Goal: Task Accomplishment & Management: Manage account settings

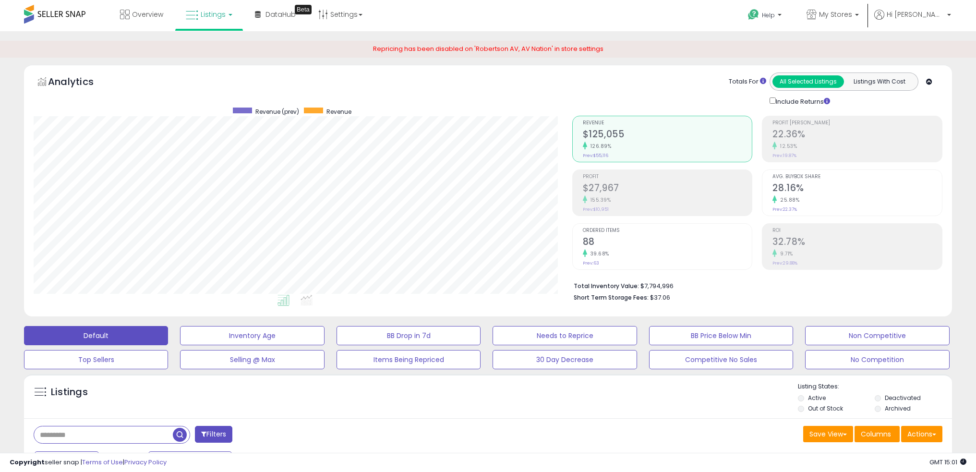
select select "**"
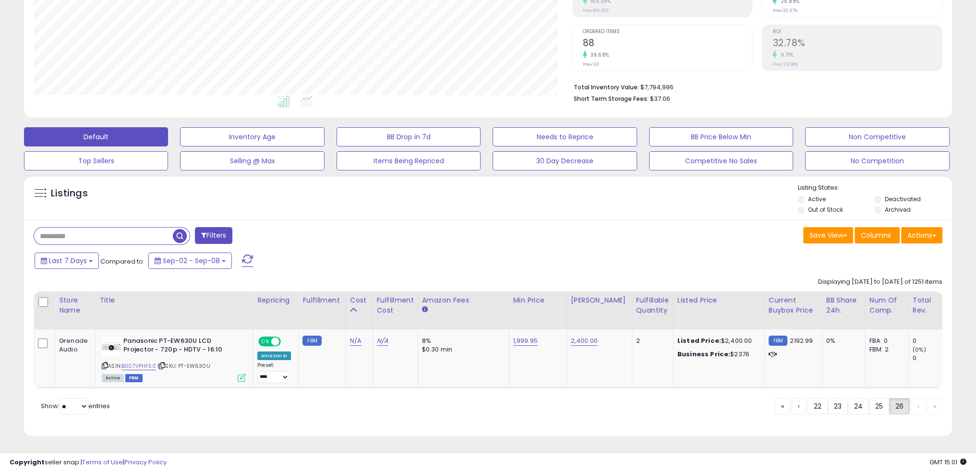
scroll to position [196, 538]
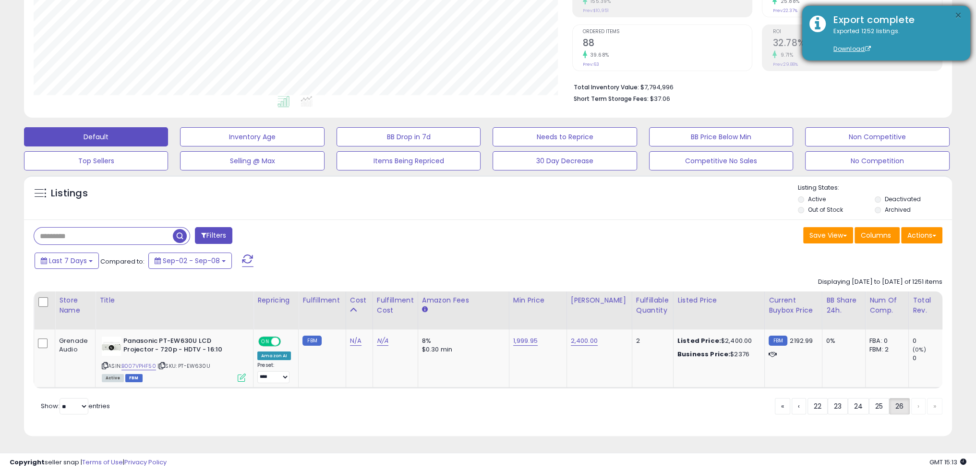
click at [958, 13] on button "×" at bounding box center [958, 16] width 8 height 12
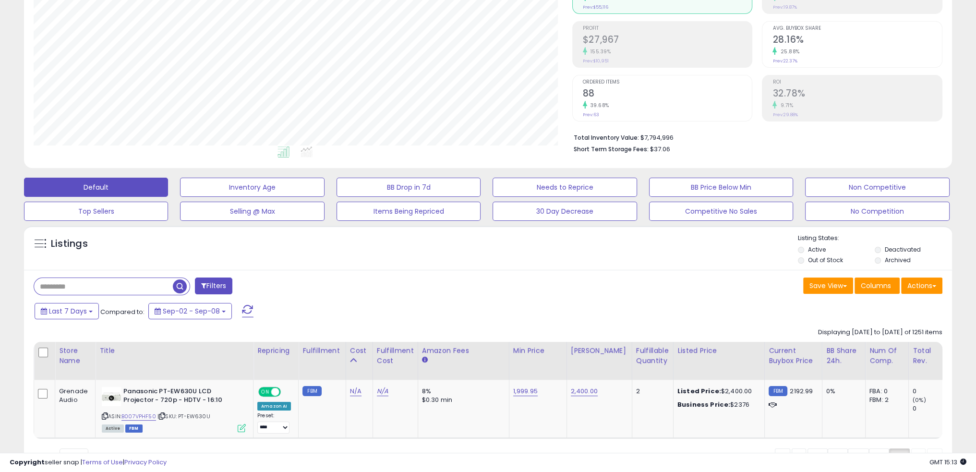
scroll to position [0, 0]
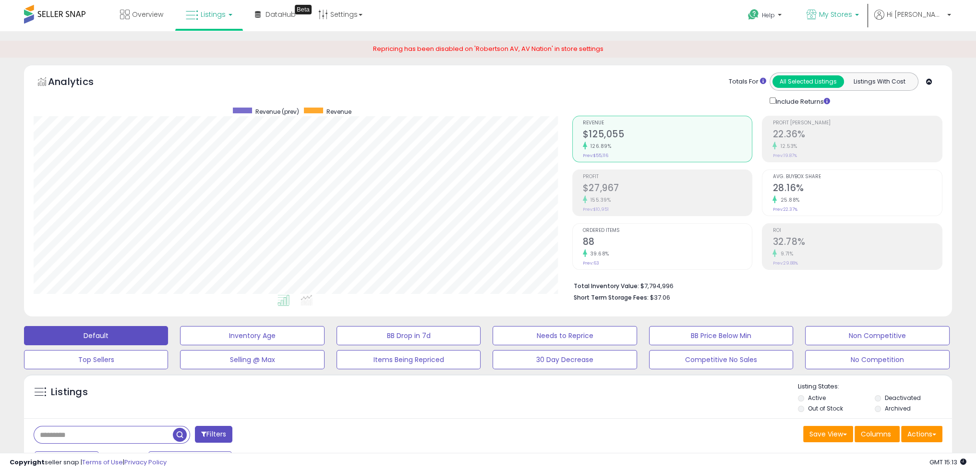
click at [852, 14] on span "My Stores" at bounding box center [835, 15] width 33 height 10
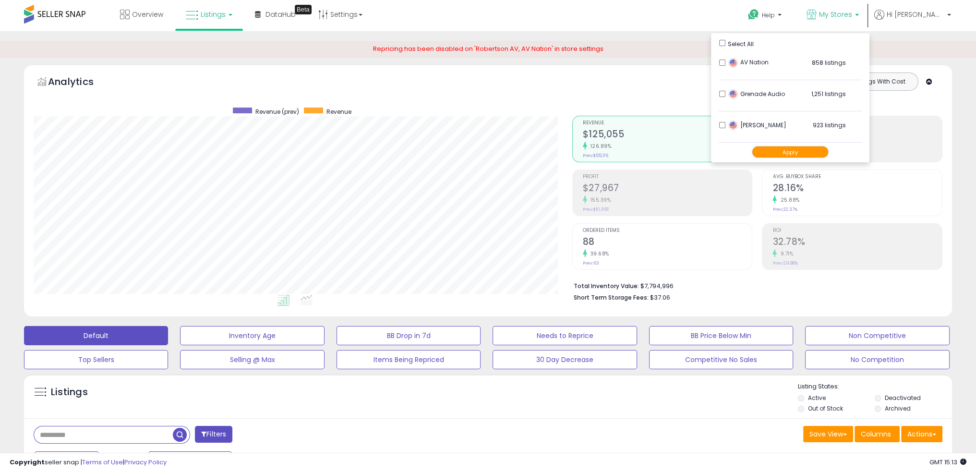
click at [945, 46] on div "Repricing has been disabled on 'Robertson AV, AV Nation' in store settings" at bounding box center [488, 49] width 976 height 17
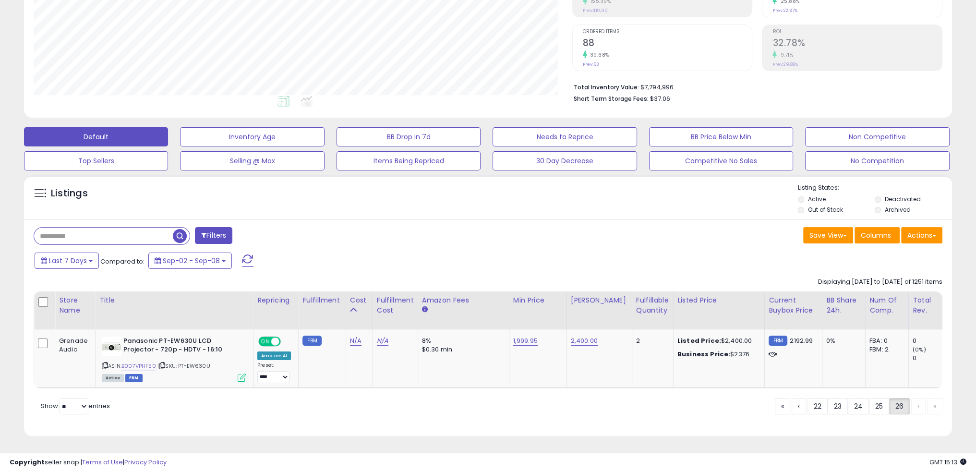
scroll to position [205, 0]
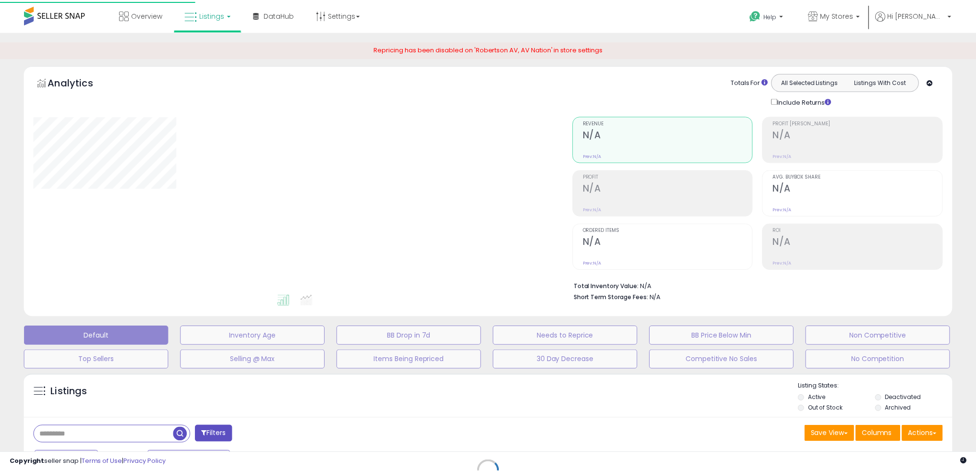
scroll to position [147, 0]
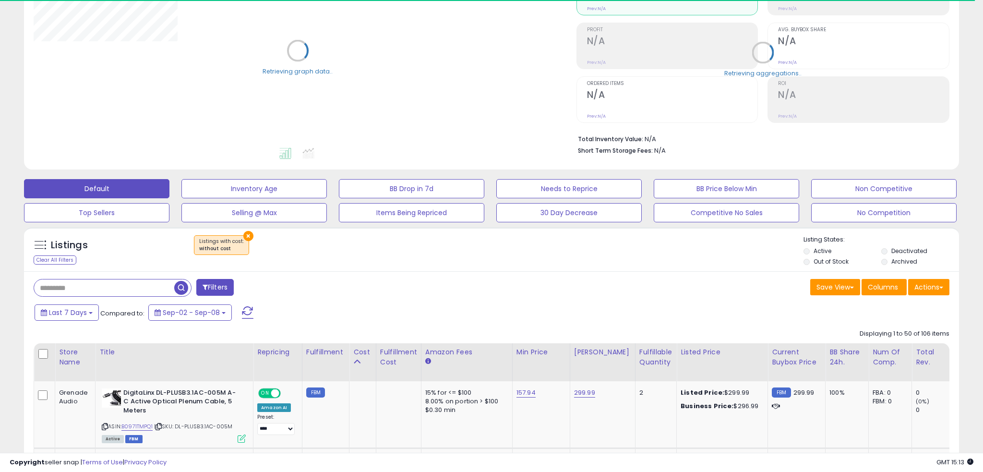
select select "**"
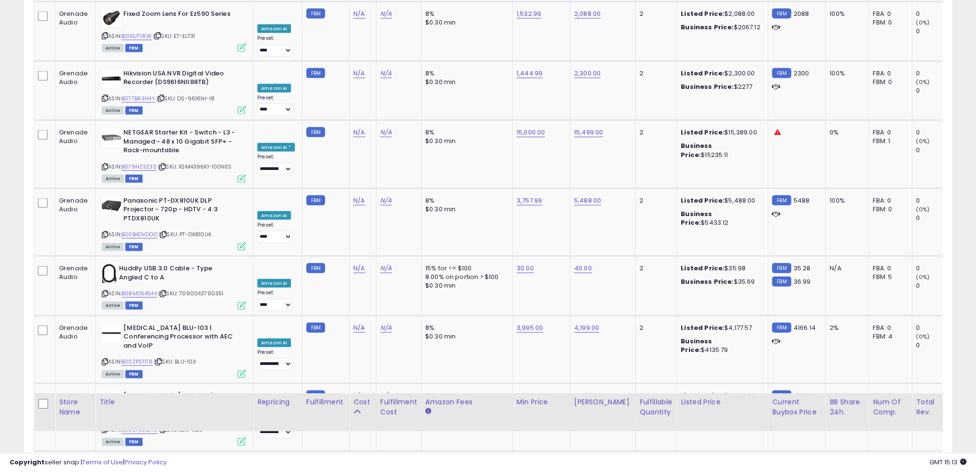
scroll to position [3362, 0]
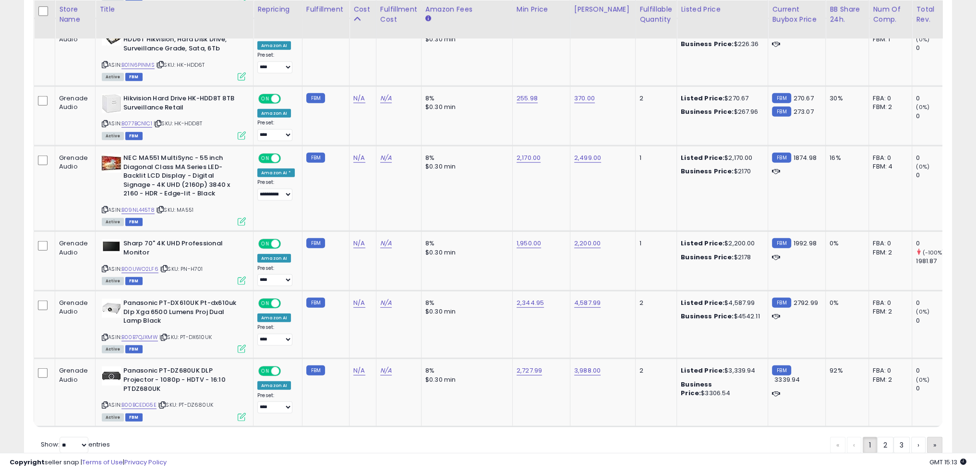
click at [937, 437] on link "»" at bounding box center [934, 445] width 15 height 16
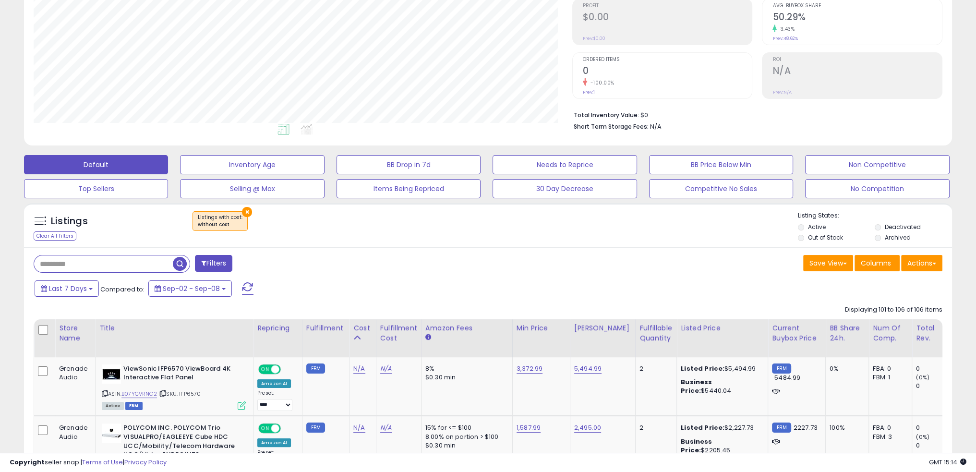
scroll to position [144, 0]
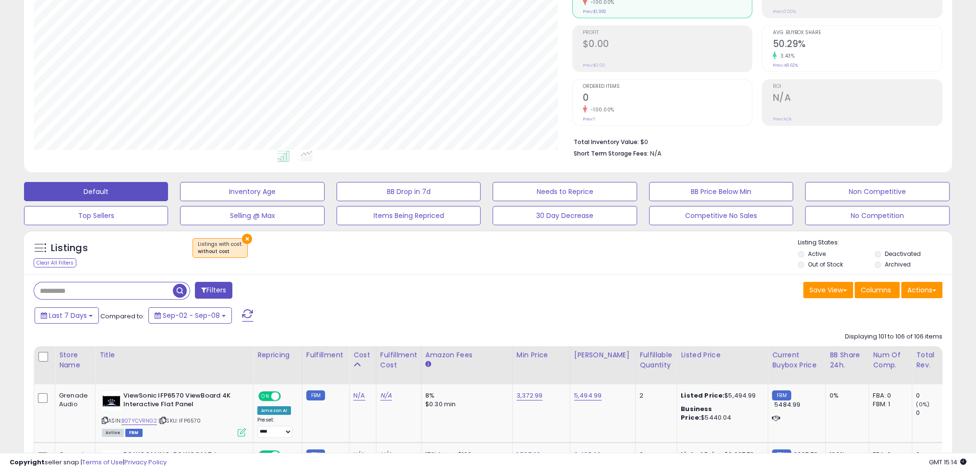
click at [496, 283] on div "Save View Save As New View Update Current View Columns Actions Import Export Vi…" at bounding box center [719, 291] width 462 height 19
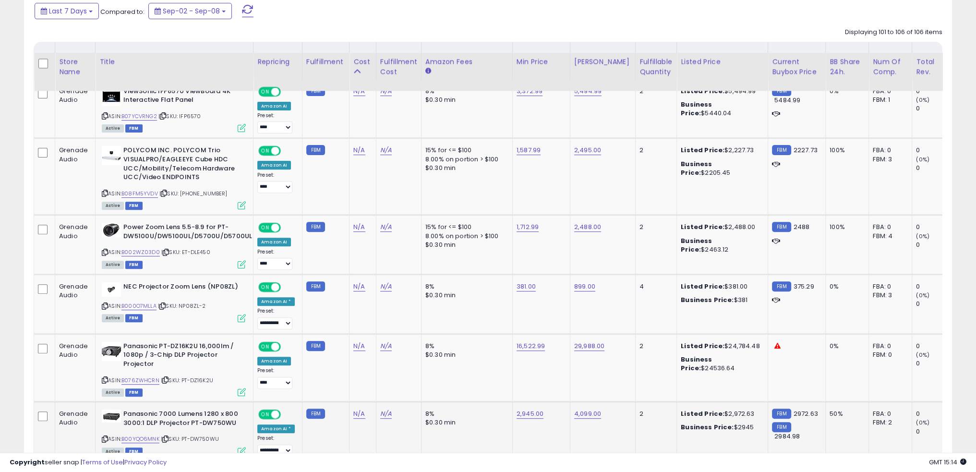
scroll to position [525, 0]
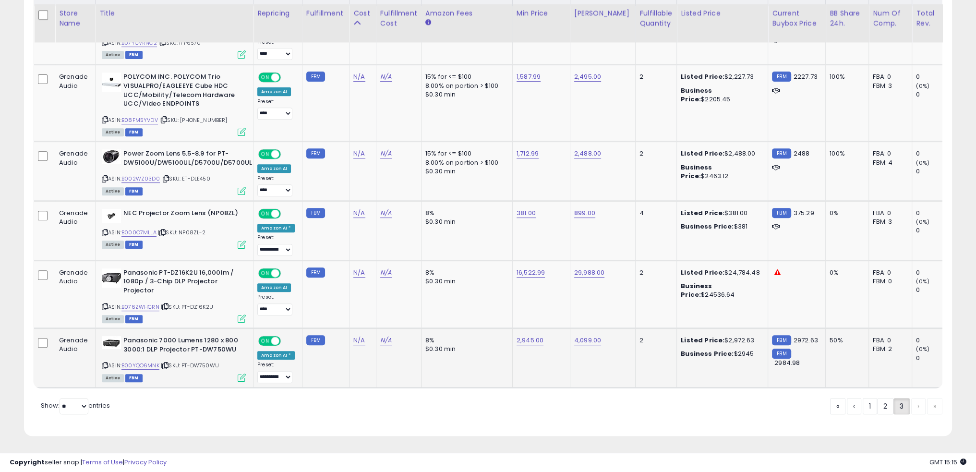
click at [207, 342] on b "Panasonic 7000 Lumens 1280 x 800 3000:1 DLP Projector PT-DW750WU" at bounding box center [181, 346] width 117 height 20
click at [382, 372] on td "N/A" at bounding box center [398, 358] width 45 height 60
click at [221, 344] on b "Panasonic 7000 Lumens 1280 x 800 3000:1 DLP Projector PT-DW750WU" at bounding box center [181, 346] width 117 height 20
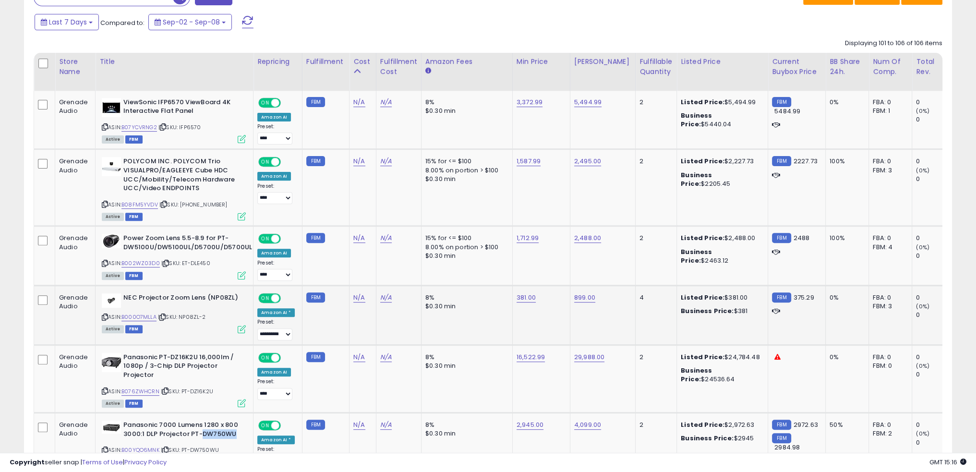
scroll to position [480, 0]
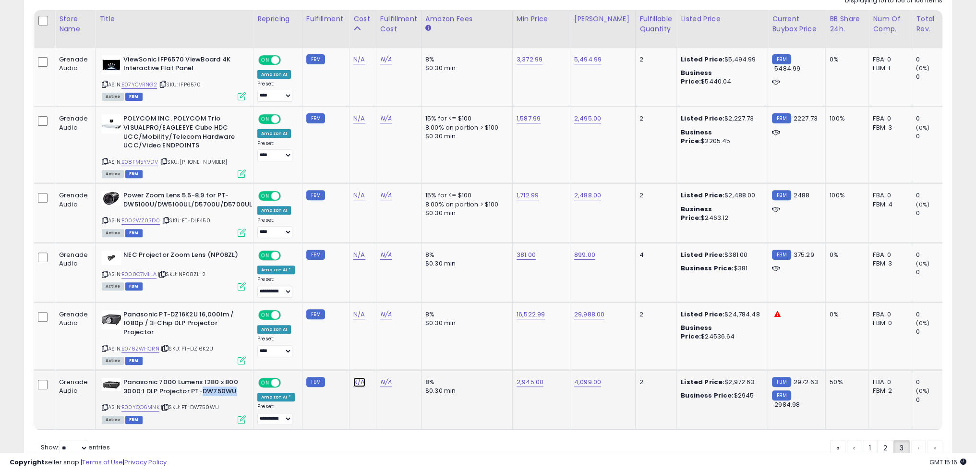
click at [353, 378] on link "N/A" at bounding box center [359, 382] width 12 height 10
click at [324, 355] on input "****" at bounding box center [326, 357] width 85 height 16
type input "****"
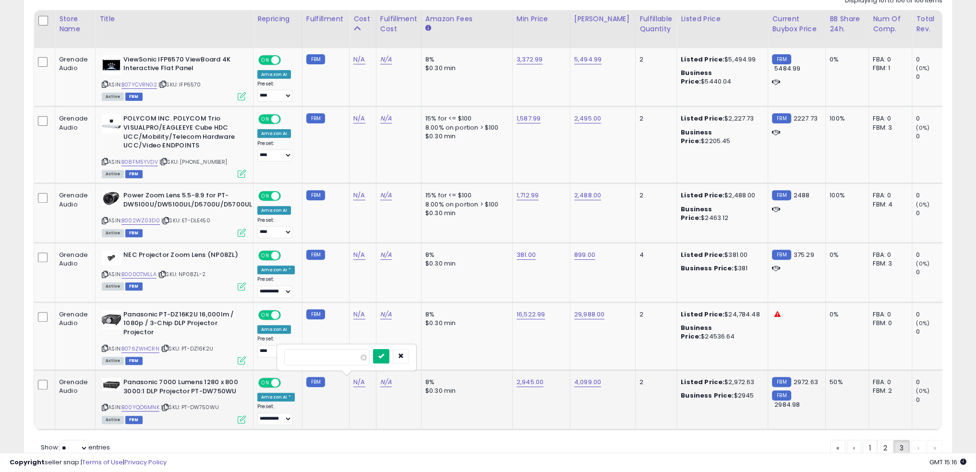
click at [389, 359] on button "submit" at bounding box center [381, 356] width 16 height 14
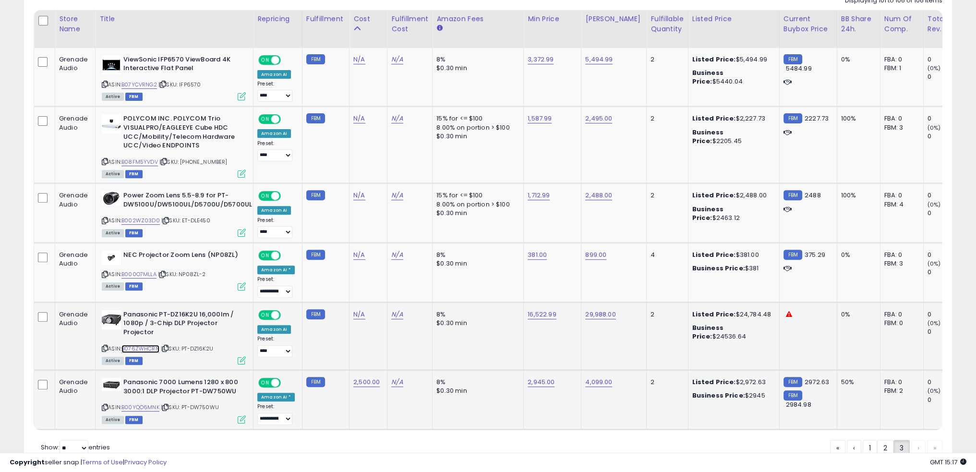
click at [150, 346] on link "B076ZWHCRN" at bounding box center [140, 349] width 38 height 8
click at [204, 347] on span "| SKU: PT-DZ16K2U" at bounding box center [187, 349] width 52 height 8
click at [203, 346] on span "| SKU: PT-DZ16K2U" at bounding box center [187, 349] width 52 height 8
click at [148, 345] on link "B076ZWHCRN" at bounding box center [140, 349] width 38 height 8
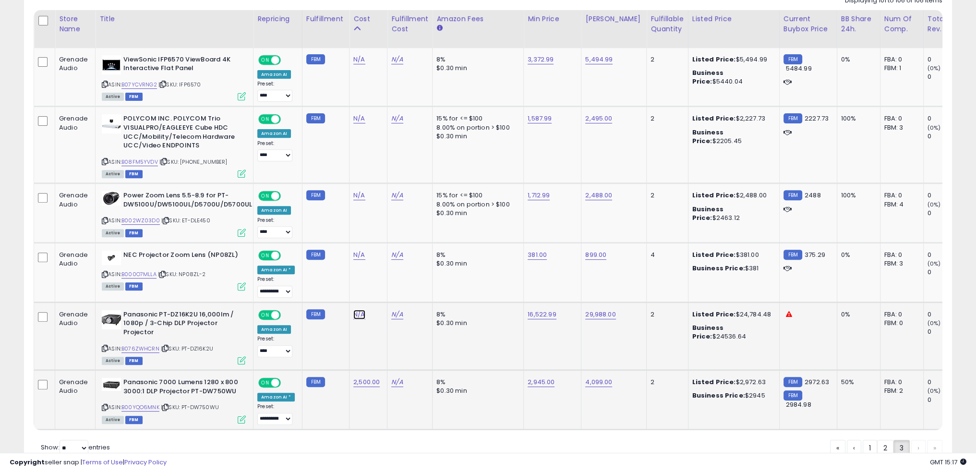
click at [357, 311] on link "N/A" at bounding box center [359, 315] width 12 height 10
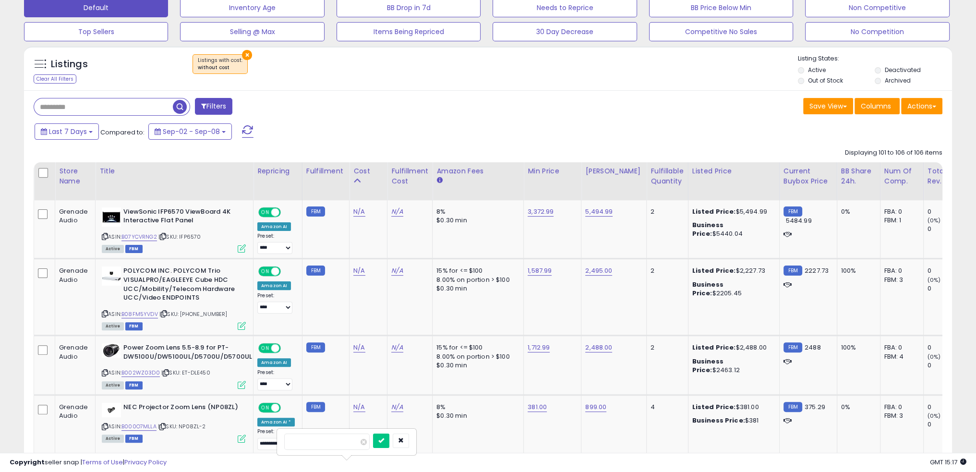
scroll to position [525, 0]
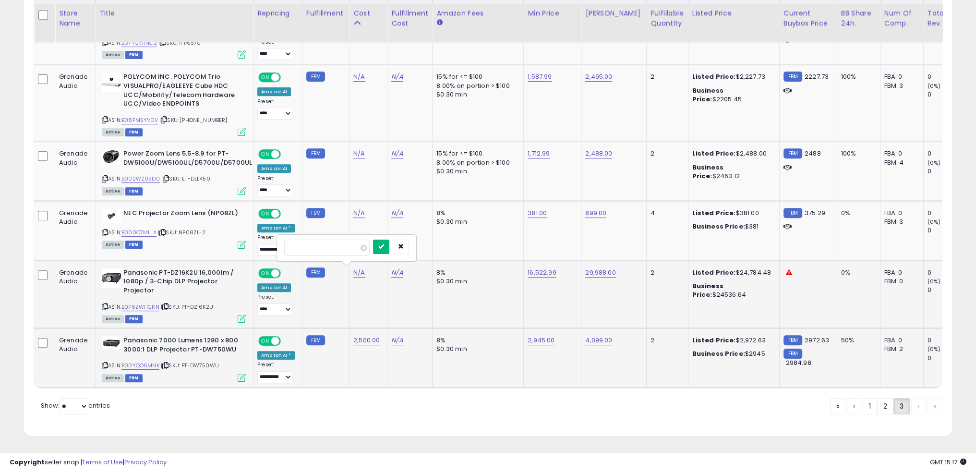
type input "*****"
click at [389, 243] on button "submit" at bounding box center [381, 246] width 16 height 14
click at [215, 209] on b "NEC Projector Zoom Lens (NP08ZL)" at bounding box center [181, 215] width 117 height 12
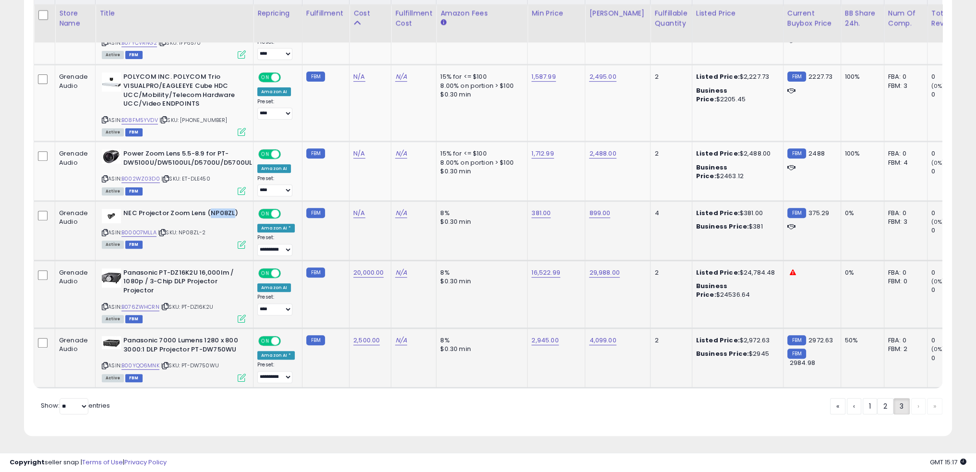
click at [215, 209] on b "NEC Projector Zoom Lens (NP08ZL)" at bounding box center [181, 215] width 117 height 12
copy b "NP08ZL"
click at [353, 209] on link "N/A" at bounding box center [359, 213] width 12 height 10
type input "***"
click at [384, 185] on icon "submit" at bounding box center [381, 188] width 6 height 6
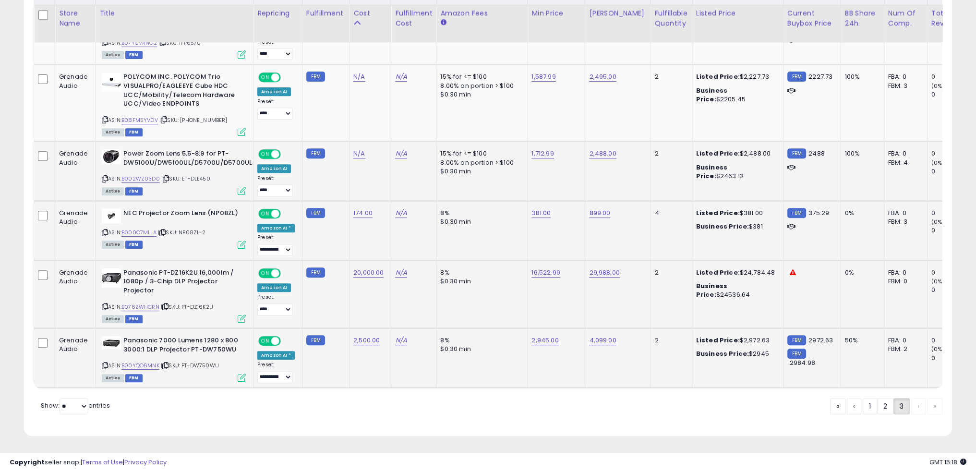
drag, startPoint x: 210, startPoint y: 173, endPoint x: 182, endPoint y: 172, distance: 27.8
click at [182, 172] on div "ASIN: B002WZ03D0 | SKU: ET-DLE450 Active FBM" at bounding box center [174, 171] width 144 height 45
copy span "ET-DLE450"
click at [354, 149] on link "N/A" at bounding box center [359, 154] width 12 height 10
type input "****"
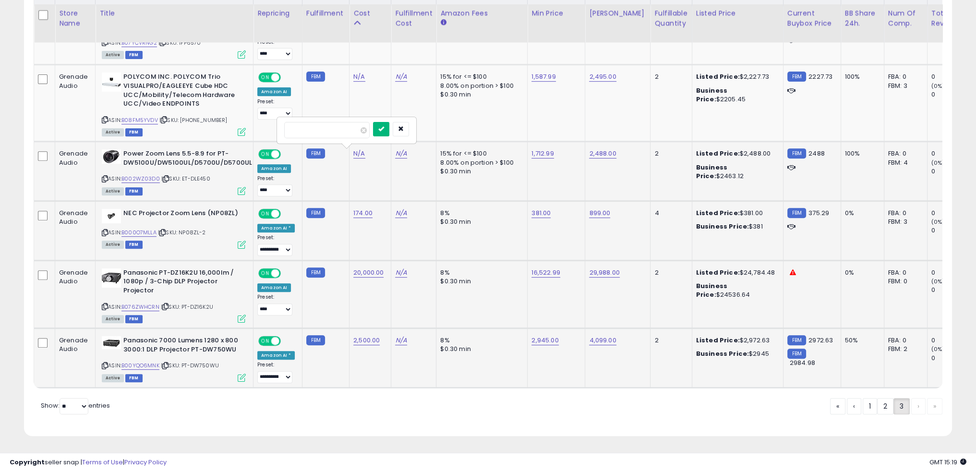
click at [384, 126] on icon "submit" at bounding box center [381, 129] width 6 height 6
click at [534, 149] on link "1,712.99" at bounding box center [542, 154] width 22 height 10
type input "****"
click at [566, 126] on icon "submit" at bounding box center [563, 129] width 6 height 6
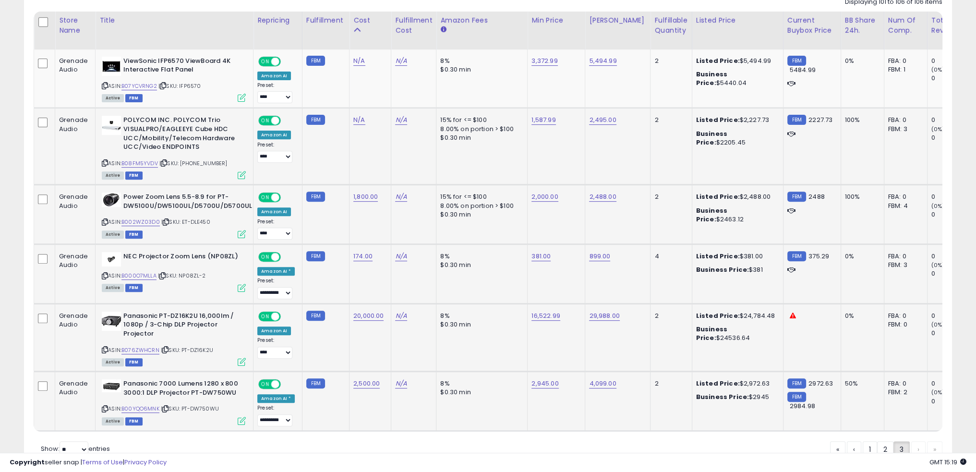
scroll to position [477, 0]
click at [147, 161] on link "B08FM5YVDV" at bounding box center [139, 164] width 36 height 8
click at [355, 121] on link "N/A" at bounding box center [359, 121] width 12 height 10
type input "****"
click at [384, 96] on icon "submit" at bounding box center [381, 97] width 6 height 6
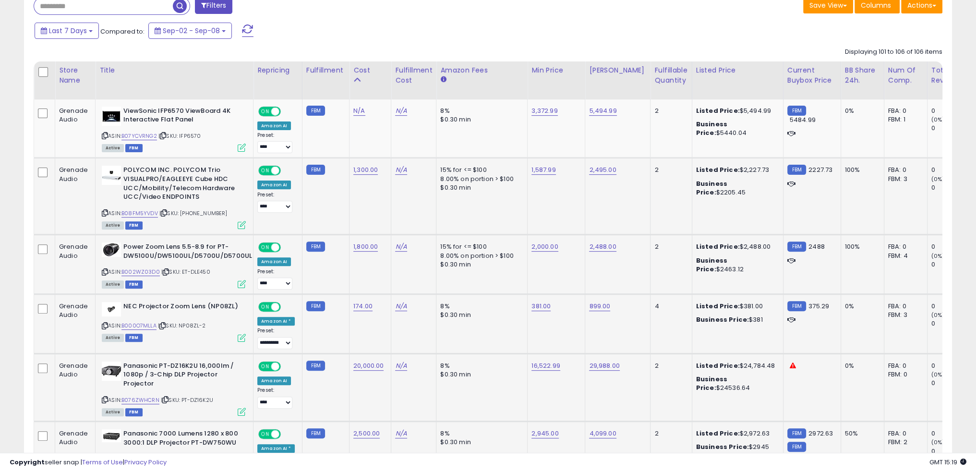
scroll to position [429, 0]
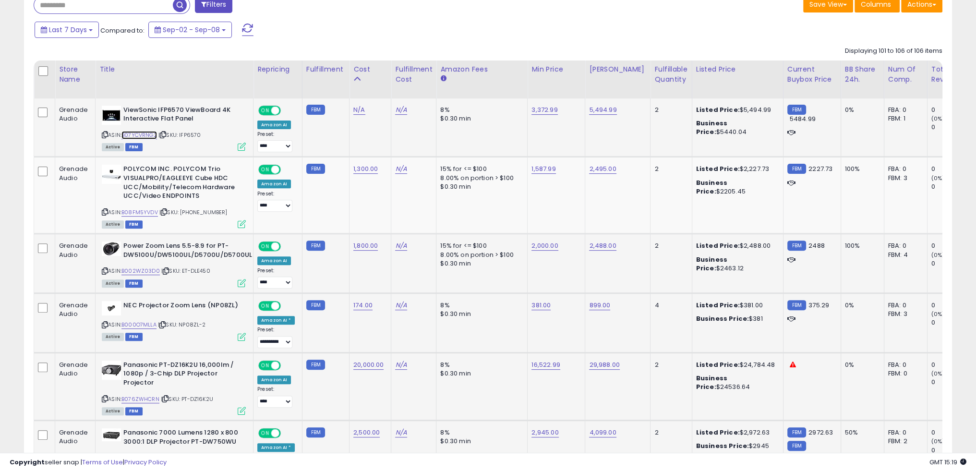
click at [150, 135] on link "B07YCVRNG2" at bounding box center [139, 135] width 36 height 8
click at [362, 109] on div "N/A" at bounding box center [368, 110] width 30 height 9
click at [358, 109] on link "N/A" at bounding box center [359, 110] width 12 height 10
type input "****"
click button "submit" at bounding box center [381, 86] width 16 height 14
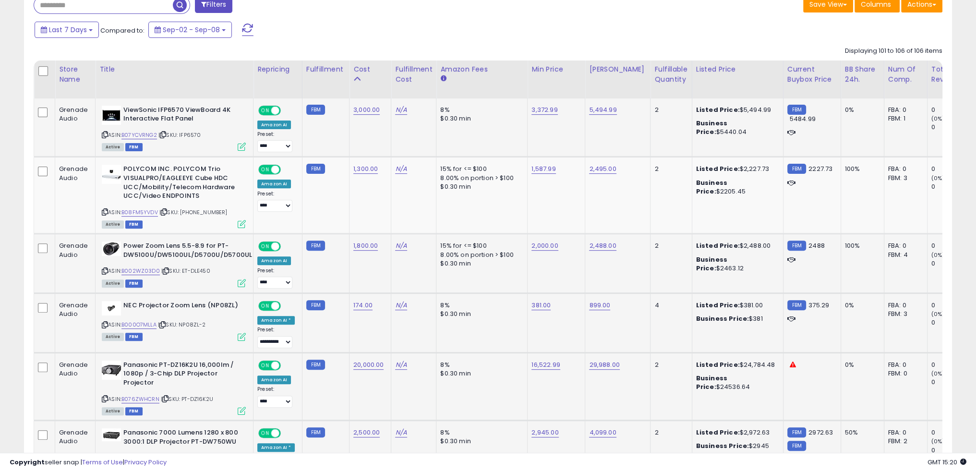
click at [491, 137] on td "8% $0.30 min" at bounding box center [481, 127] width 91 height 59
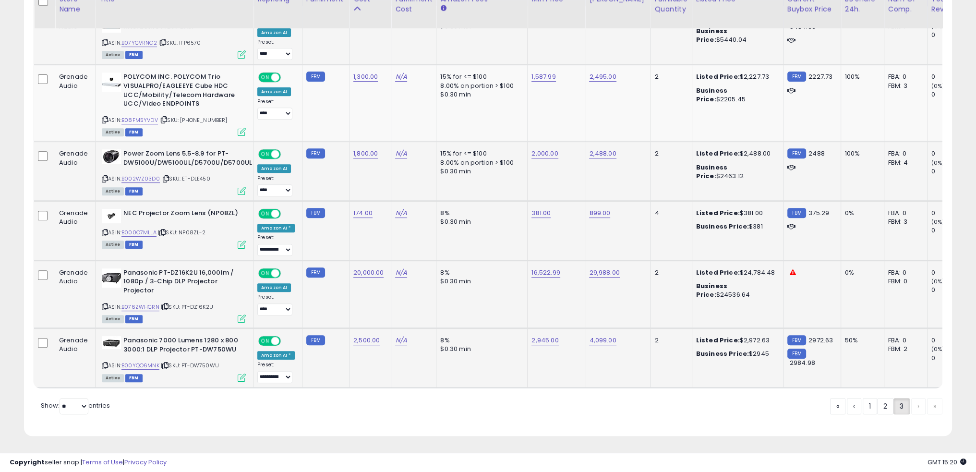
scroll to position [525, 0]
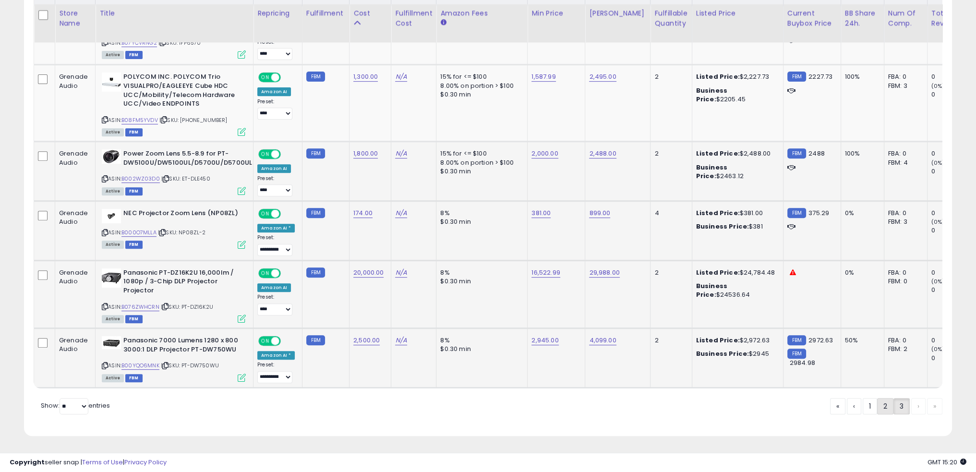
click at [885, 405] on link "2" at bounding box center [885, 406] width 16 height 16
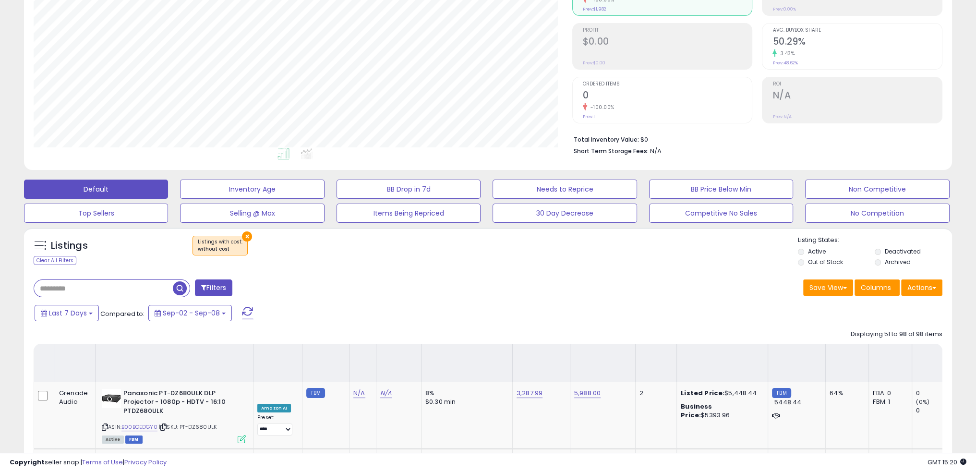
scroll to position [3260, 0]
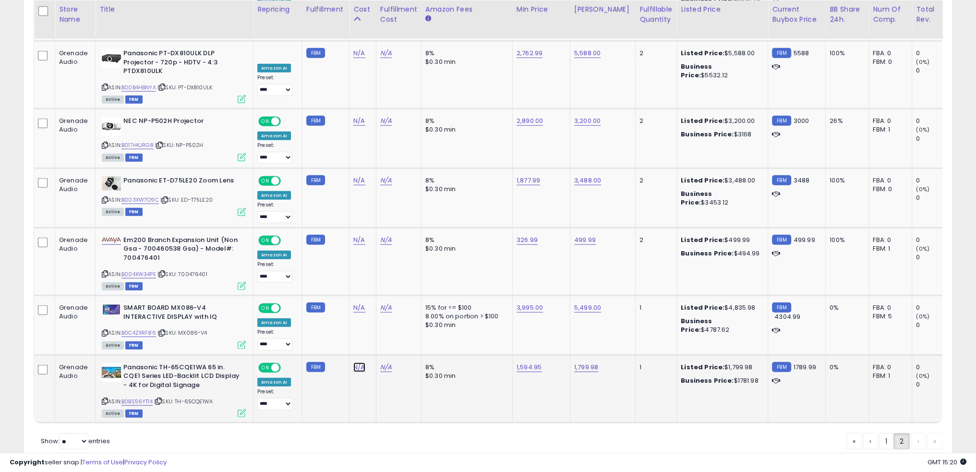
click at [353, 362] on link "N/A" at bounding box center [359, 367] width 12 height 10
type input "****"
click button "submit" at bounding box center [381, 302] width 16 height 14
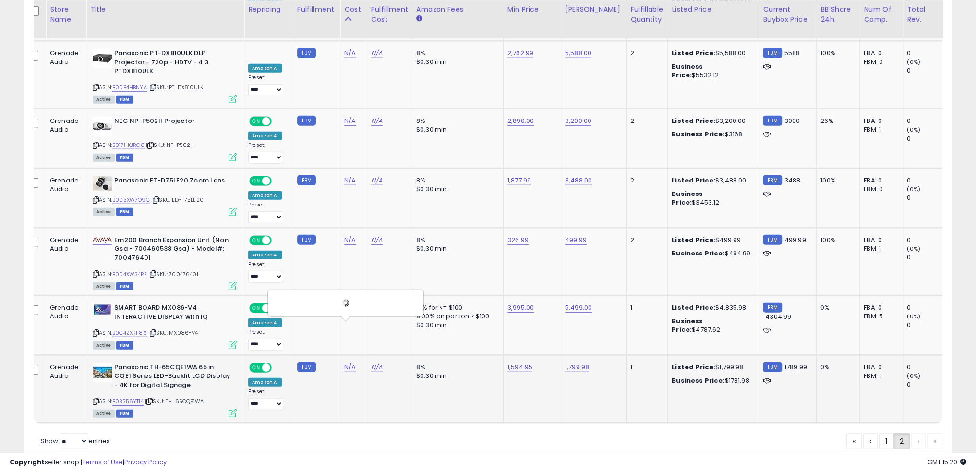
scroll to position [0, 15]
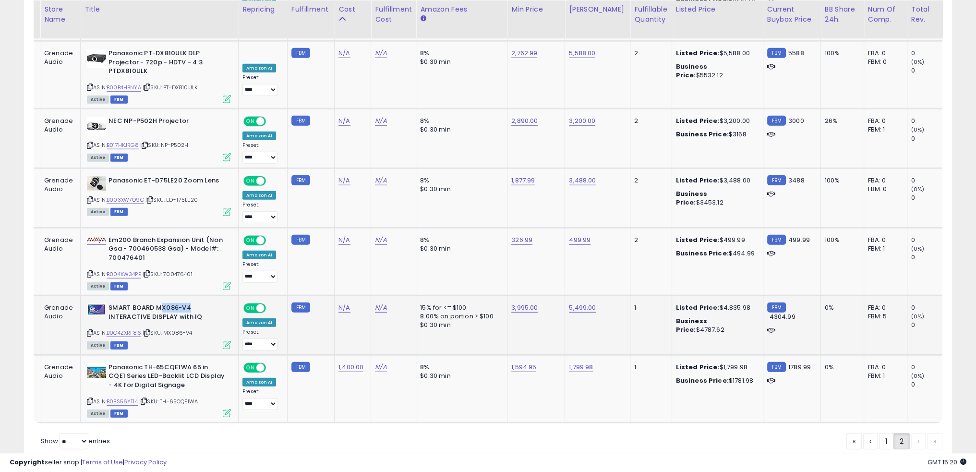
drag, startPoint x: 193, startPoint y: 262, endPoint x: 161, endPoint y: 263, distance: 31.7
click at [161, 303] on b "SMART BOARD MX086-V4 INTERACTIVE DISPLAY with IQ" at bounding box center [166, 313] width 117 height 20
drag, startPoint x: 196, startPoint y: 290, endPoint x: 165, endPoint y: 291, distance: 31.2
click at [165, 303] on div "ASIN: B0C4ZXRF86 | SKU: MX086-V4 Active FBM" at bounding box center [159, 325] width 144 height 45
click at [131, 329] on link "B0C4ZXRF86" at bounding box center [124, 333] width 35 height 8
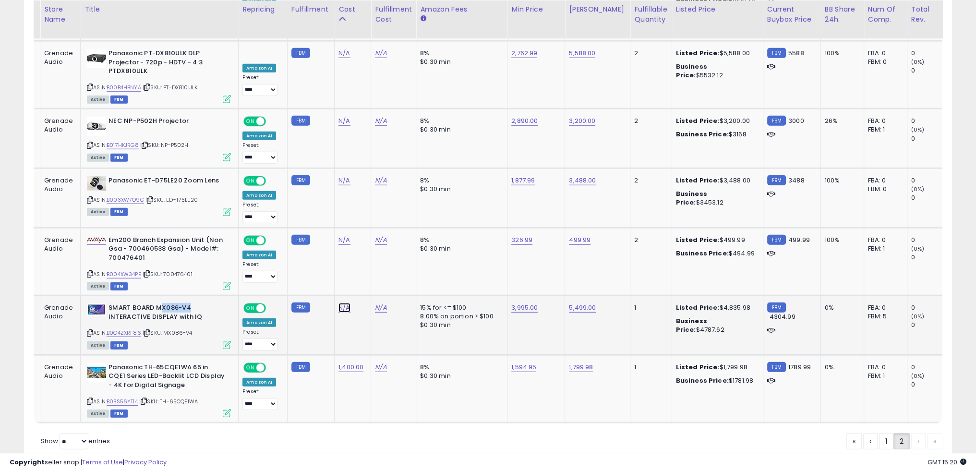
click at [339, 303] on link "N/A" at bounding box center [344, 308] width 12 height 10
type input "****"
click button "submit" at bounding box center [366, 243] width 16 height 14
click at [350, 227] on td "N/A" at bounding box center [353, 261] width 38 height 68
click at [131, 270] on link "B004XW34PE" at bounding box center [124, 274] width 35 height 8
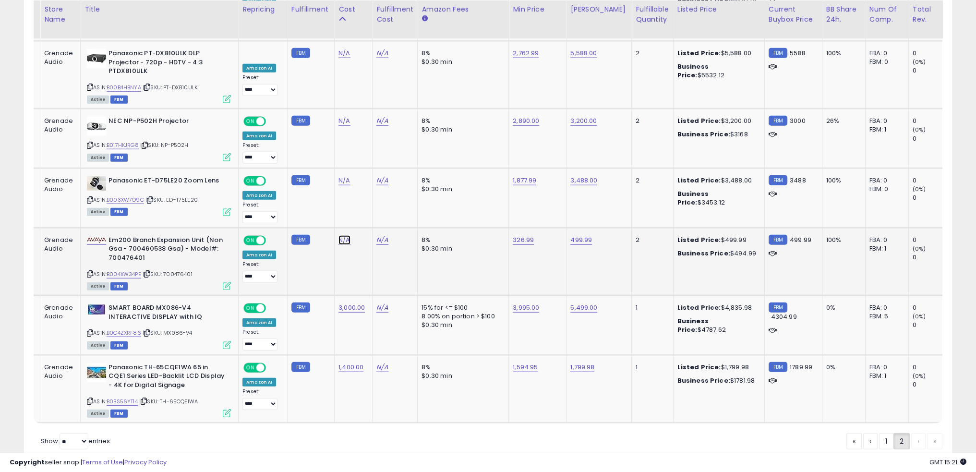
click at [339, 235] on link "N/A" at bounding box center [344, 240] width 12 height 10
type input "***"
click button "submit" at bounding box center [366, 175] width 16 height 14
drag, startPoint x: 197, startPoint y: 157, endPoint x: 168, endPoint y: 159, distance: 28.9
click at [168, 196] on span "| SKU: ED-T75LE20" at bounding box center [171, 200] width 52 height 8
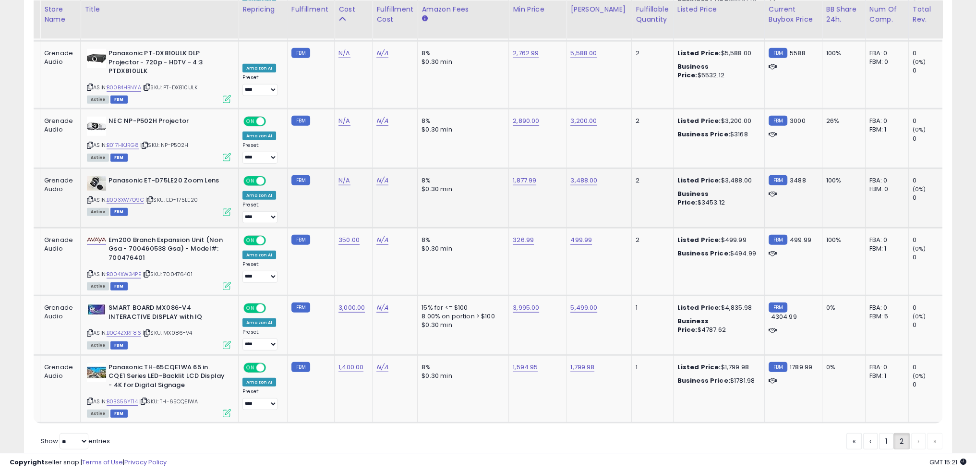
click at [191, 196] on span "| SKU: ED-T75LE20" at bounding box center [171, 200] width 52 height 8
click at [129, 196] on link "B003XW7O9C" at bounding box center [125, 200] width 37 height 8
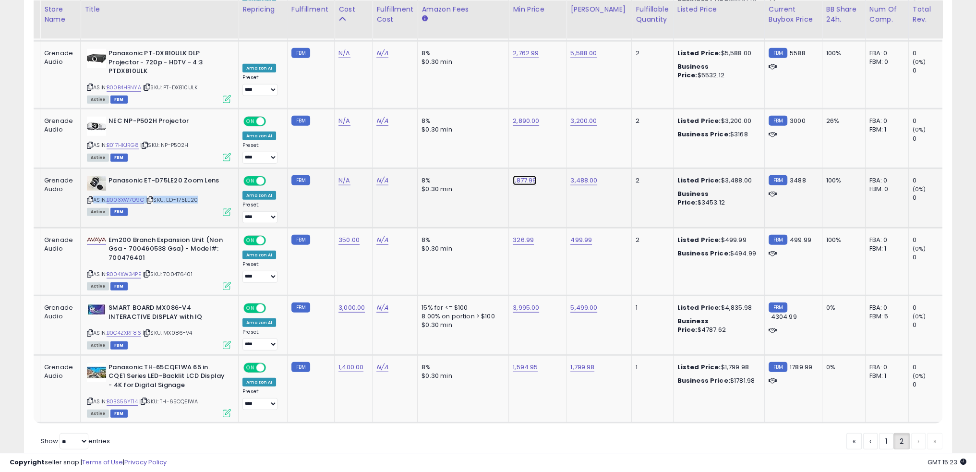
click at [514, 176] on link "1,877.99" at bounding box center [525, 181] width 24 height 10
type input "****"
click button "submit" at bounding box center [545, 116] width 16 height 14
click at [340, 176] on link "N/A" at bounding box center [344, 181] width 12 height 10
type input "****"
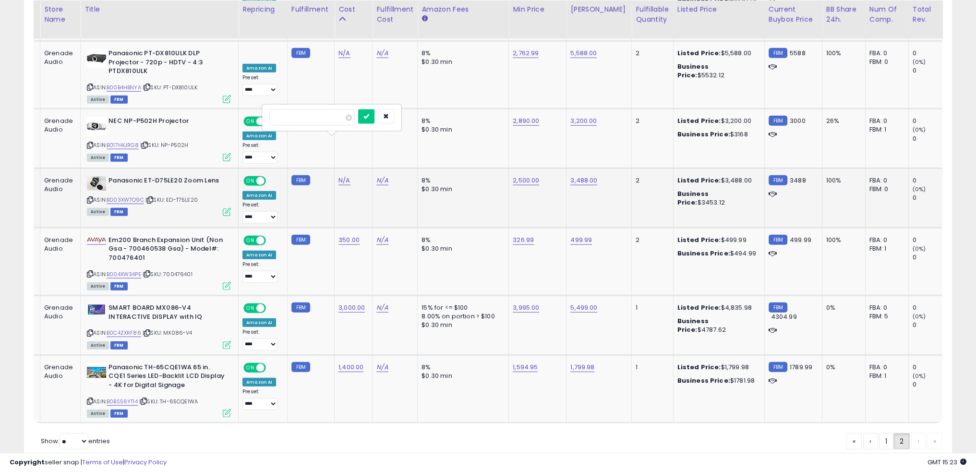
click button "submit" at bounding box center [366, 116] width 16 height 14
click at [351, 114] on td "N/A" at bounding box center [353, 139] width 38 height 60
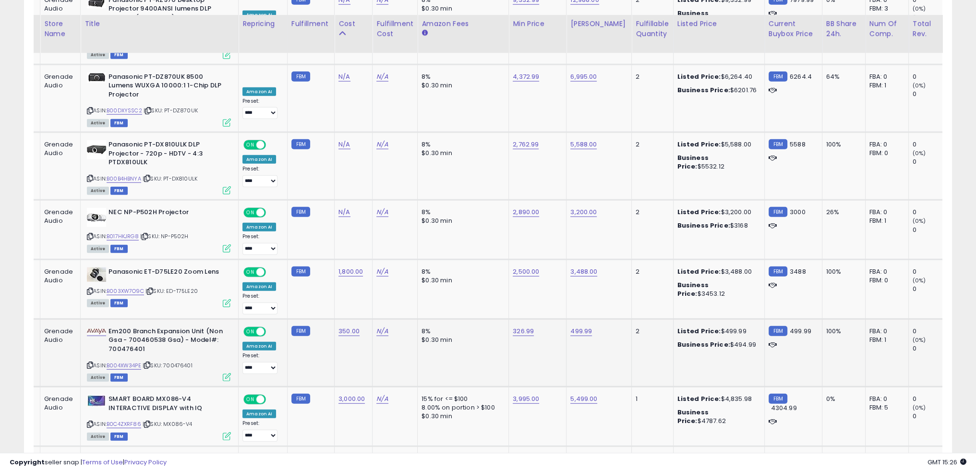
scroll to position [3212, 0]
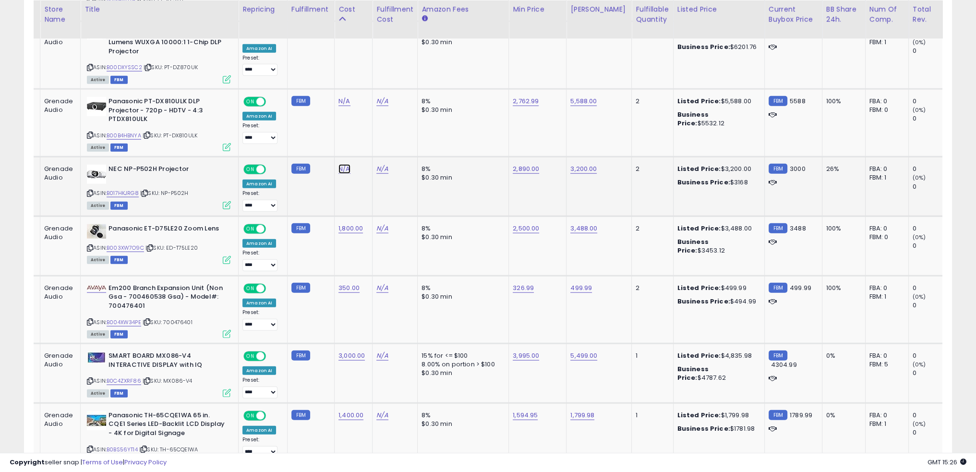
click at [340, 164] on link "N/A" at bounding box center [344, 169] width 12 height 10
click at [323, 103] on input "****" at bounding box center [311, 106] width 85 height 16
type input "****"
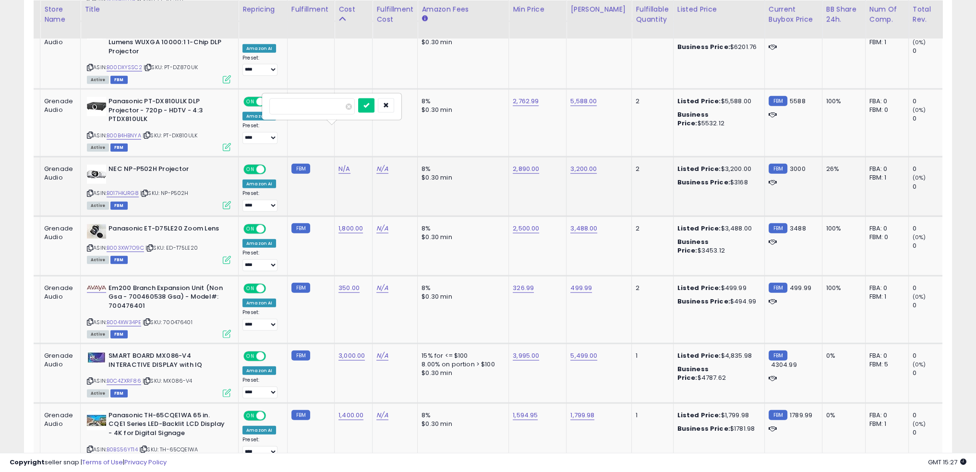
click button "submit" at bounding box center [366, 105] width 16 height 14
click at [386, 157] on td "N/A" at bounding box center [394, 187] width 45 height 60
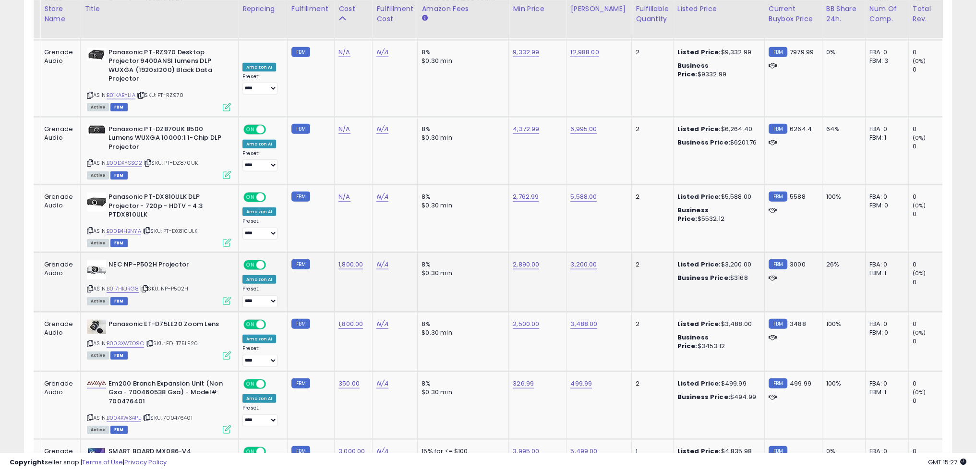
scroll to position [3116, 0]
click at [341, 192] on link "N/A" at bounding box center [344, 197] width 12 height 10
click at [517, 192] on link "2,762.99" at bounding box center [526, 197] width 26 height 10
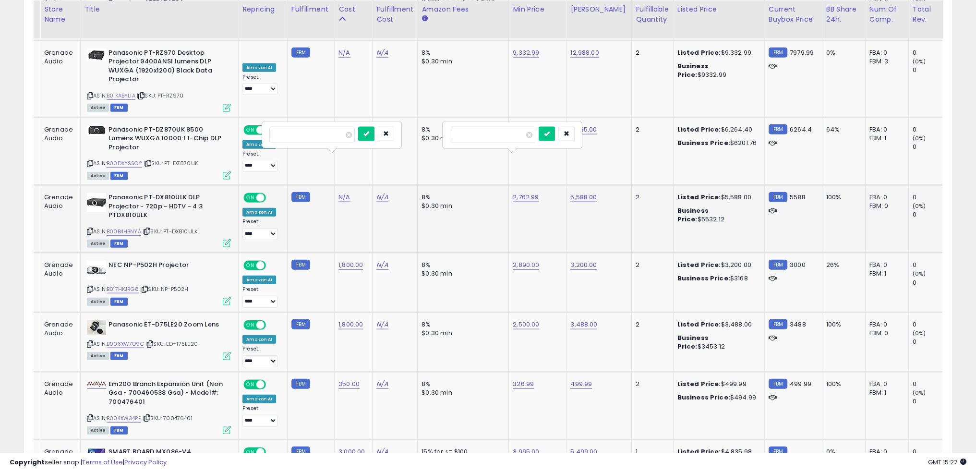
type input "****"
click button "submit" at bounding box center [546, 134] width 16 height 14
click at [318, 134] on input "number" at bounding box center [311, 135] width 85 height 16
type input "****"
click button "submit" at bounding box center [366, 134] width 16 height 14
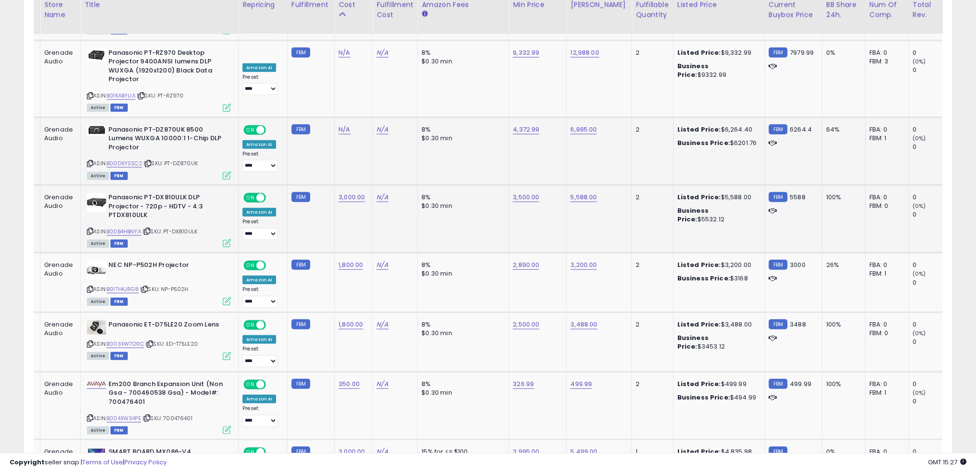
scroll to position [3068, 0]
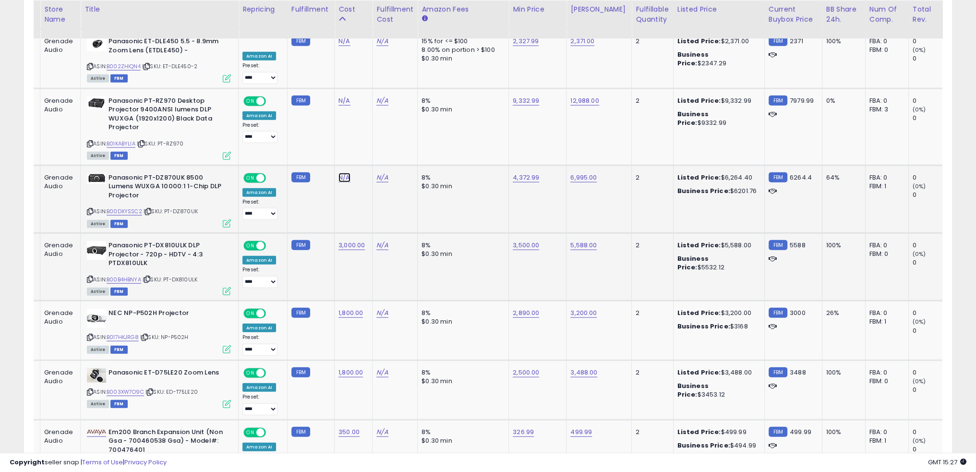
click at [338, 173] on link "N/A" at bounding box center [344, 178] width 12 height 10
type input "****"
click button "submit" at bounding box center [366, 114] width 16 height 14
click at [458, 182] on div "$0.30 min" at bounding box center [461, 186] width 80 height 9
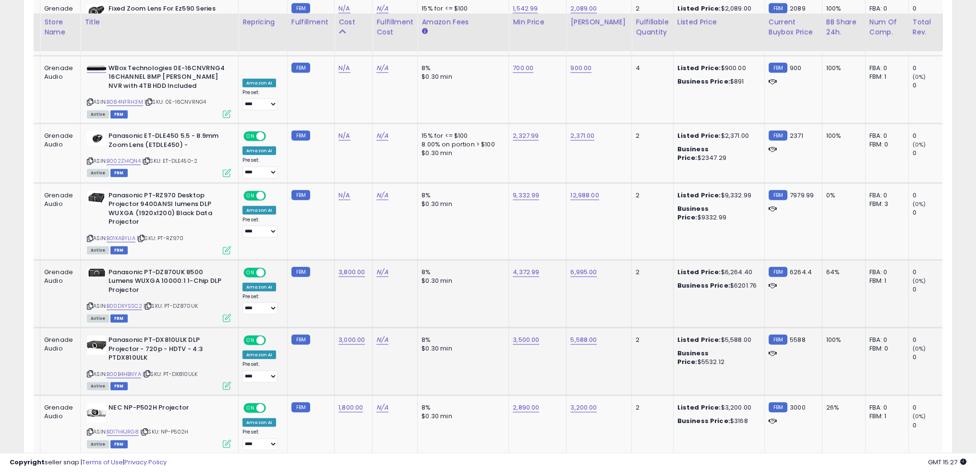
scroll to position [3020, 0]
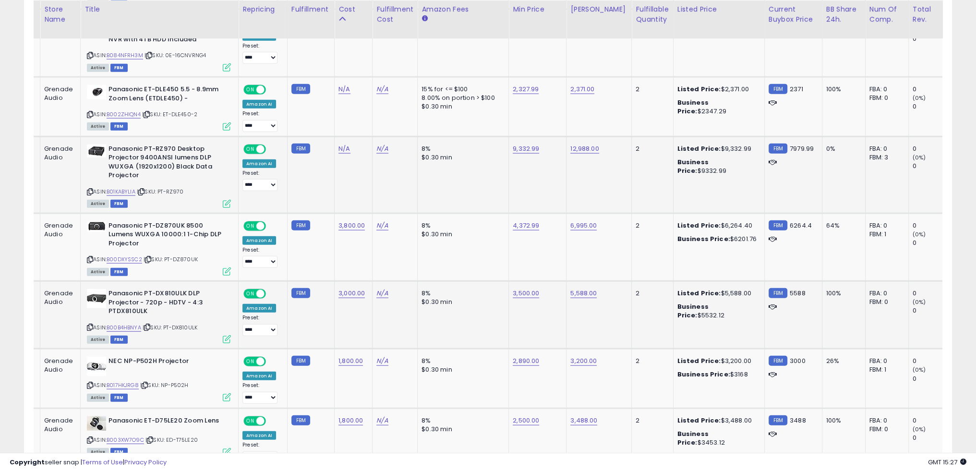
drag, startPoint x: 185, startPoint y: 151, endPoint x: 161, endPoint y: 154, distance: 24.2
click at [161, 154] on div "ASIN: B01KABYLIA | SKU: PT-RZ970 Active FBM" at bounding box center [159, 175] width 144 height 62
copy span "PT-RZ970"
click at [127, 188] on link "B01KABYLIA" at bounding box center [121, 192] width 29 height 8
click at [527, 144] on link "9,332.99" at bounding box center [526, 149] width 26 height 10
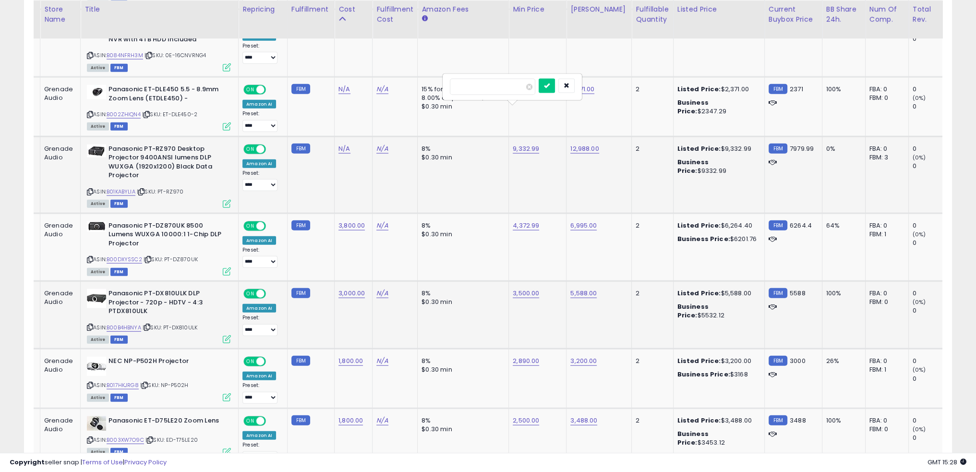
type input "****"
click button "submit" at bounding box center [546, 86] width 16 height 14
click at [478, 136] on td "8% $0.30 min" at bounding box center [462, 174] width 91 height 77
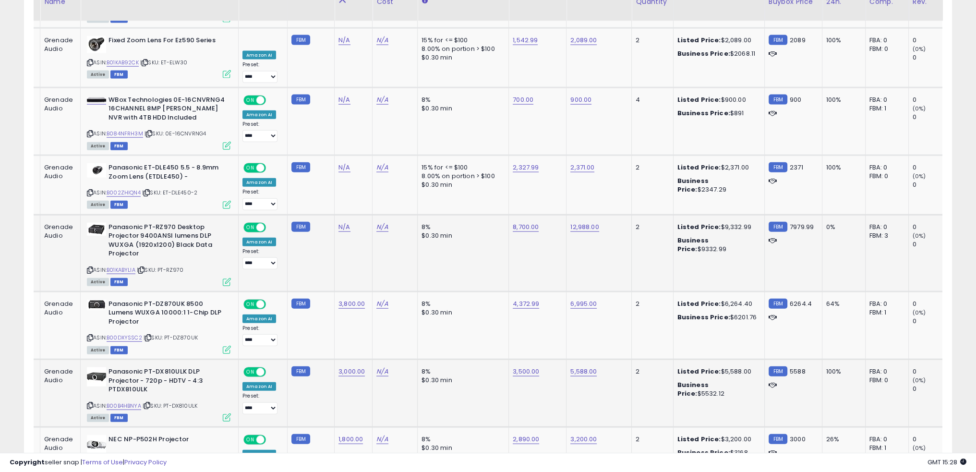
scroll to position [2924, 0]
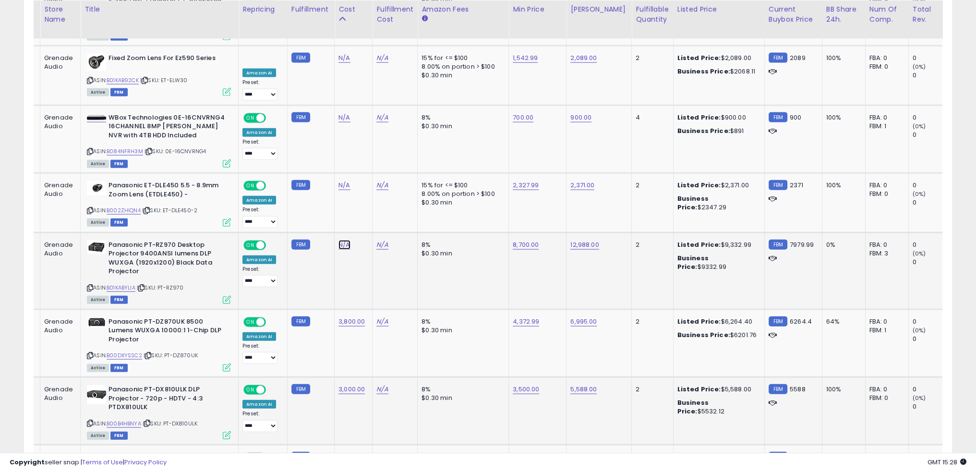
click at [339, 240] on link "N/A" at bounding box center [344, 245] width 12 height 10
type input "****"
click button "submit" at bounding box center [366, 182] width 16 height 14
click at [440, 232] on td "8% $0.30 min" at bounding box center [462, 270] width 91 height 77
click at [375, 173] on td "N/A" at bounding box center [394, 203] width 45 height 60
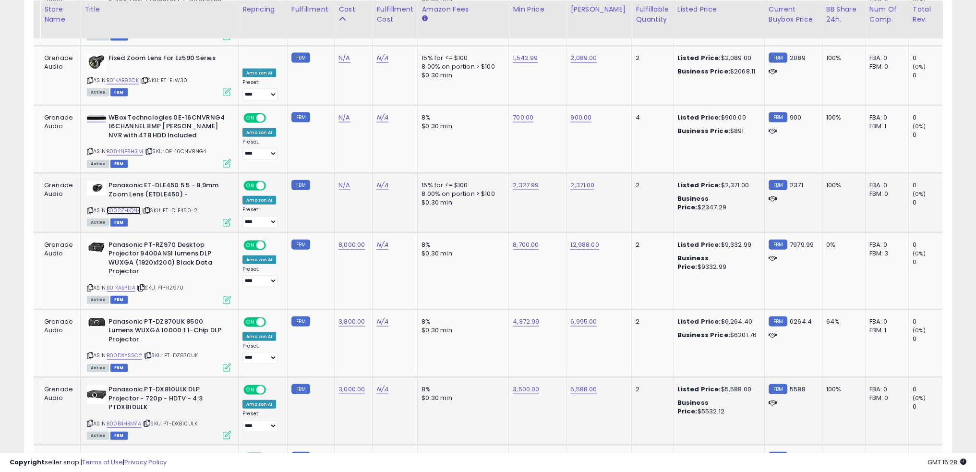
click at [128, 206] on link "B002ZHIQN4" at bounding box center [124, 210] width 34 height 8
click at [342, 180] on link "N/A" at bounding box center [344, 185] width 12 height 10
type input "****"
click button "submit" at bounding box center [366, 123] width 16 height 14
click at [199, 147] on span "| SKU: 0E-16CNVRNG4" at bounding box center [174, 151] width 61 height 8
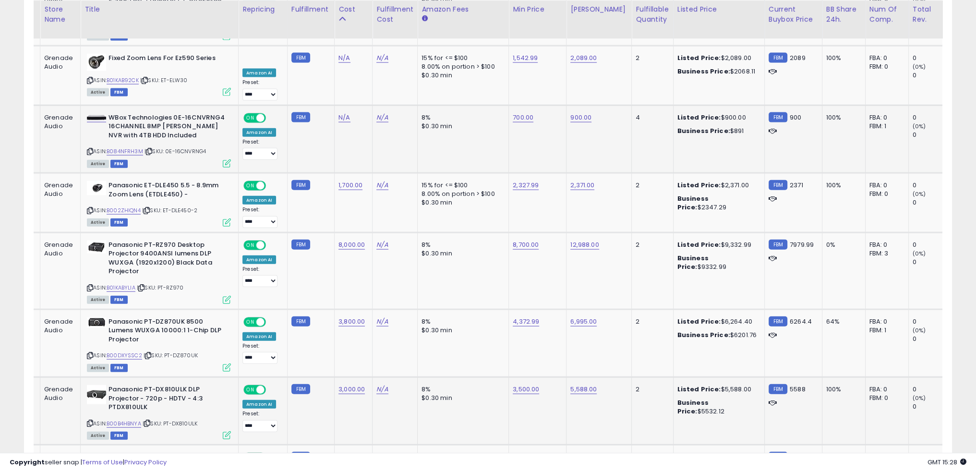
click at [199, 147] on span "| SKU: 0E-16CNVRNG4" at bounding box center [174, 151] width 61 height 8
click at [132, 147] on link "B084NFRH3M" at bounding box center [125, 151] width 36 height 8
click at [188, 147] on span "| SKU: 0E-16CNVRNG4" at bounding box center [174, 151] width 61 height 8
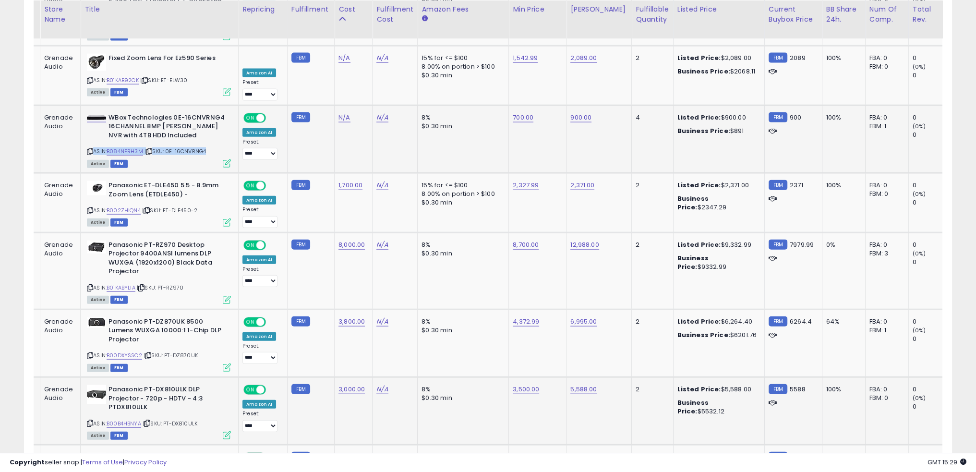
click at [188, 147] on span "| SKU: 0E-16CNVRNG4" at bounding box center [174, 151] width 61 height 8
click at [342, 113] on link "N/A" at bounding box center [344, 118] width 12 height 10
type input "***"
click button "submit" at bounding box center [366, 55] width 16 height 14
click at [399, 117] on td "N/A" at bounding box center [394, 139] width 45 height 68
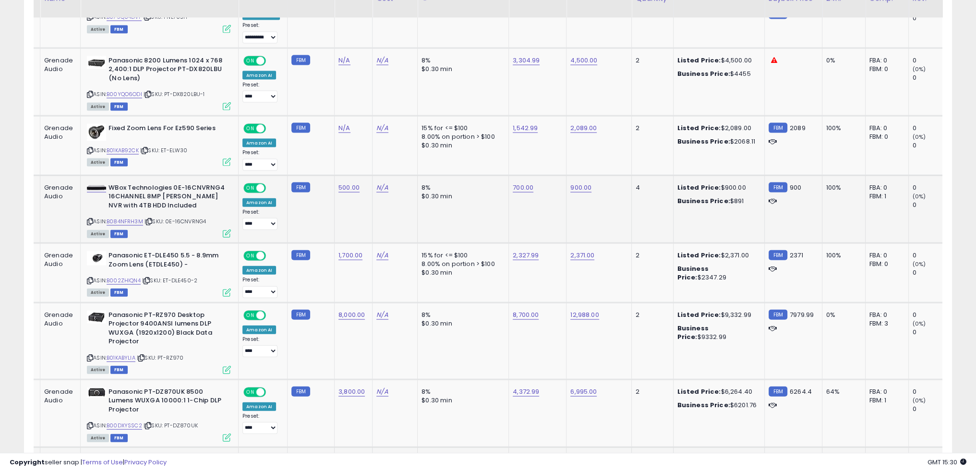
scroll to position [2828, 0]
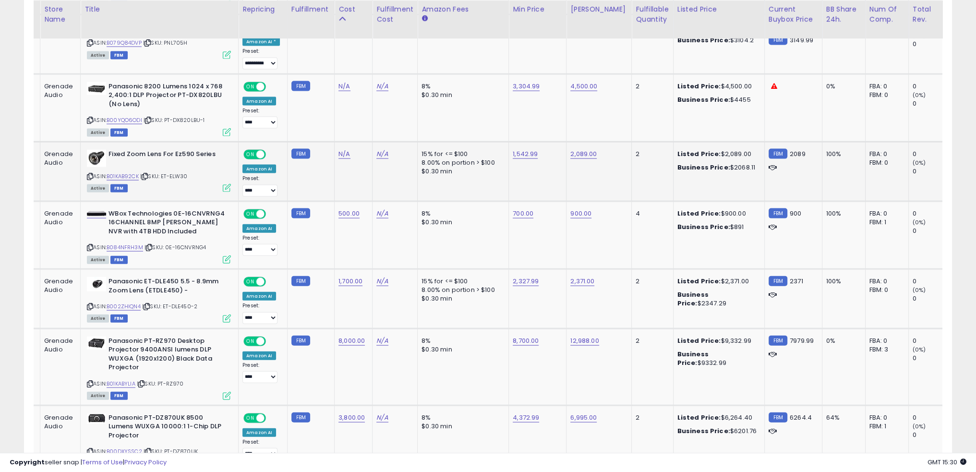
drag, startPoint x: 188, startPoint y: 143, endPoint x: 194, endPoint y: 137, distance: 9.2
click at [194, 150] on div "ASIN: B01KAB92CK | SKU: ET-ELW30 Active FBM" at bounding box center [159, 171] width 144 height 42
copy span "ET-ELW30"
click at [129, 172] on link "B01KAB92CK" at bounding box center [123, 176] width 32 height 8
click at [576, 149] on link "2,089.00" at bounding box center [583, 154] width 26 height 10
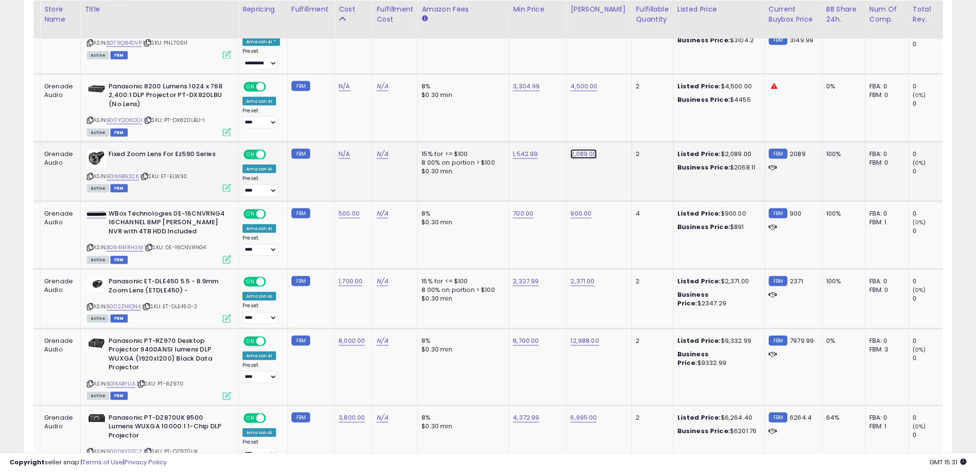
click at [576, 149] on link "2,089.00" at bounding box center [583, 154] width 26 height 10
type input "****"
click at [613, 90] on button "submit" at bounding box center [604, 92] width 16 height 14
click at [518, 149] on link "1,542.99" at bounding box center [525, 154] width 25 height 10
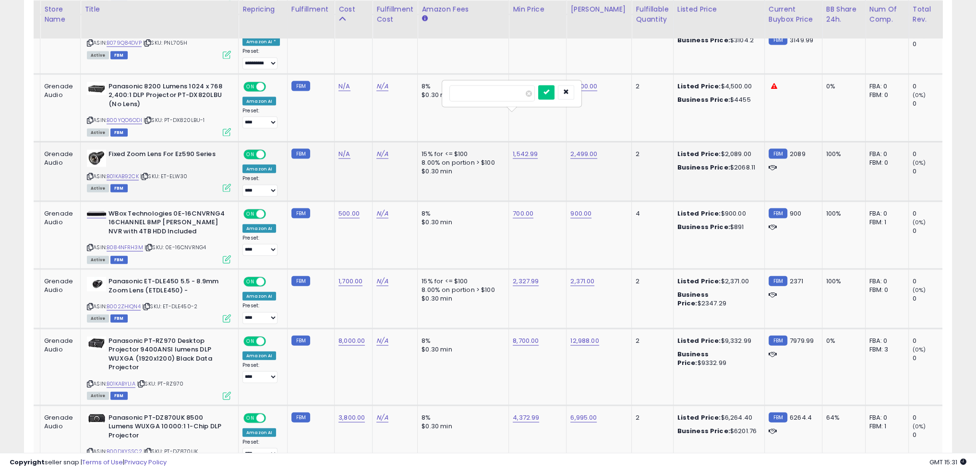
type input "****"
click button "submit" at bounding box center [546, 92] width 16 height 14
click at [509, 142] on td "2,000.00" at bounding box center [538, 172] width 58 height 60
click at [362, 146] on td "N/A" at bounding box center [353, 172] width 38 height 60
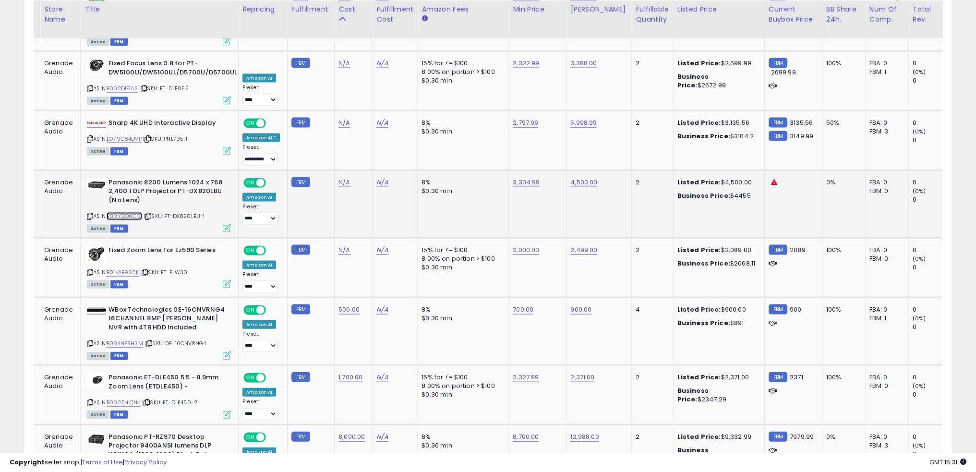
click at [132, 212] on link "B00YQO6ODI" at bounding box center [125, 216] width 36 height 8
click at [525, 178] on link "3,304.99" at bounding box center [526, 183] width 27 height 10
type input "****"
click at [550, 119] on icon "submit" at bounding box center [547, 121] width 6 height 6
click at [338, 245] on link "N/A" at bounding box center [344, 250] width 12 height 10
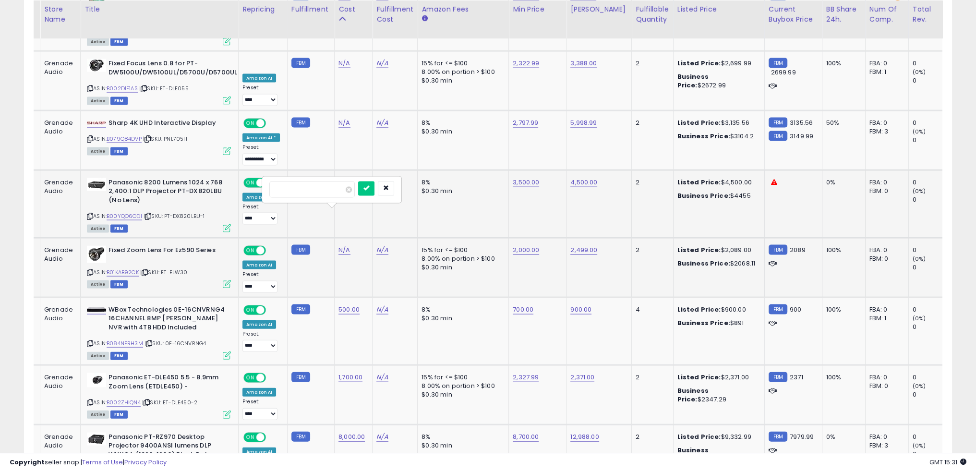
type input "****"
click button "submit" at bounding box center [366, 188] width 16 height 14
click at [338, 178] on link "N/A" at bounding box center [344, 183] width 12 height 10
type input "****"
click button "submit" at bounding box center [366, 121] width 16 height 14
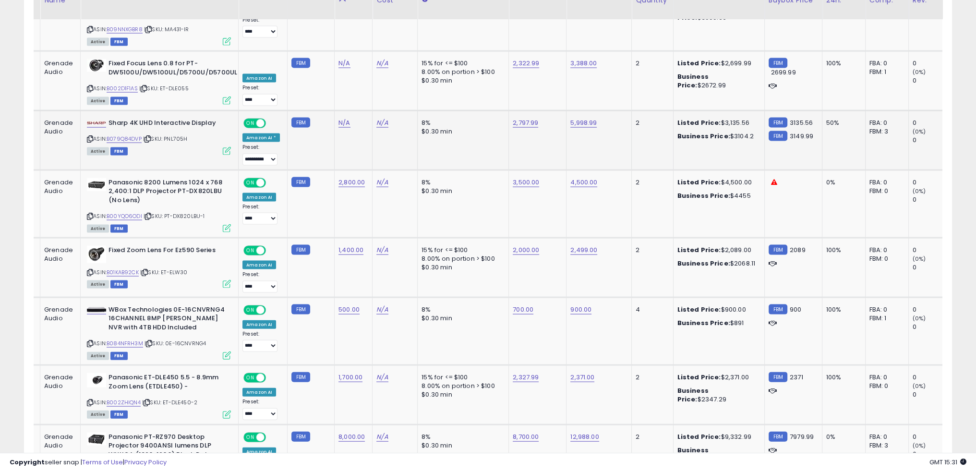
scroll to position [2684, 0]
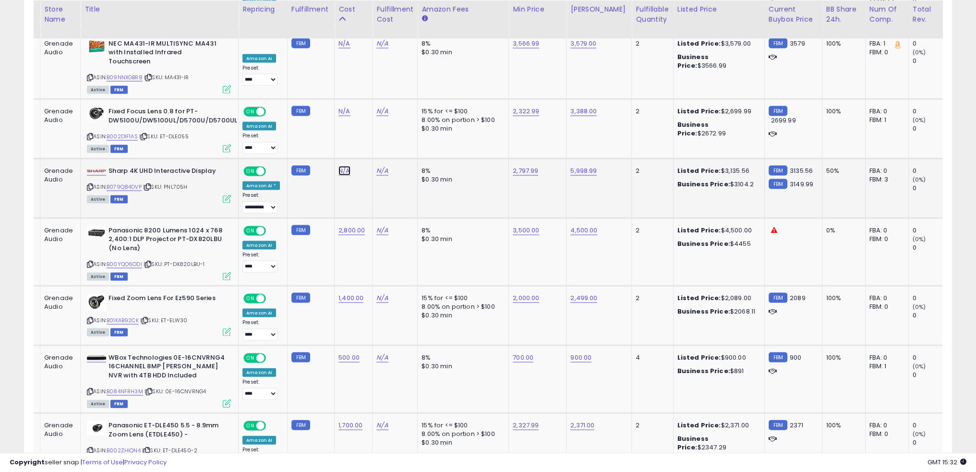
click at [341, 166] on link "N/A" at bounding box center [344, 171] width 12 height 10
type input "****"
click button "submit" at bounding box center [366, 110] width 16 height 14
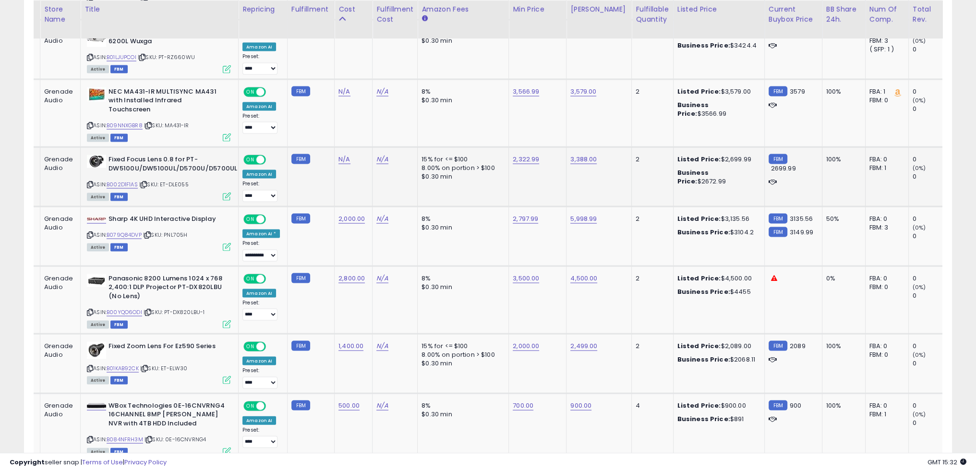
drag, startPoint x: 160, startPoint y: 145, endPoint x: 190, endPoint y: 145, distance: 29.8
click at [197, 155] on div "ASIN: B002D1F1AS | SKU: ET-DLE055 Active FBM" at bounding box center [159, 177] width 144 height 45
copy span "ET-DLE055"
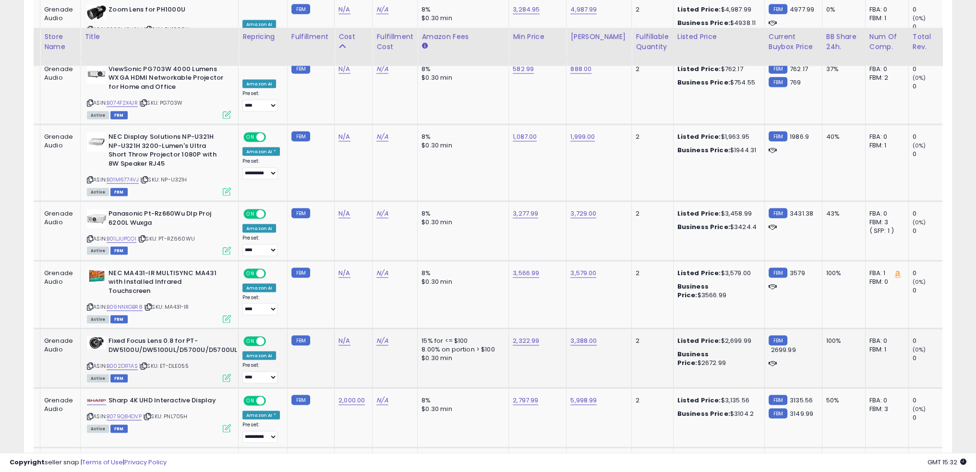
scroll to position [2492, 0]
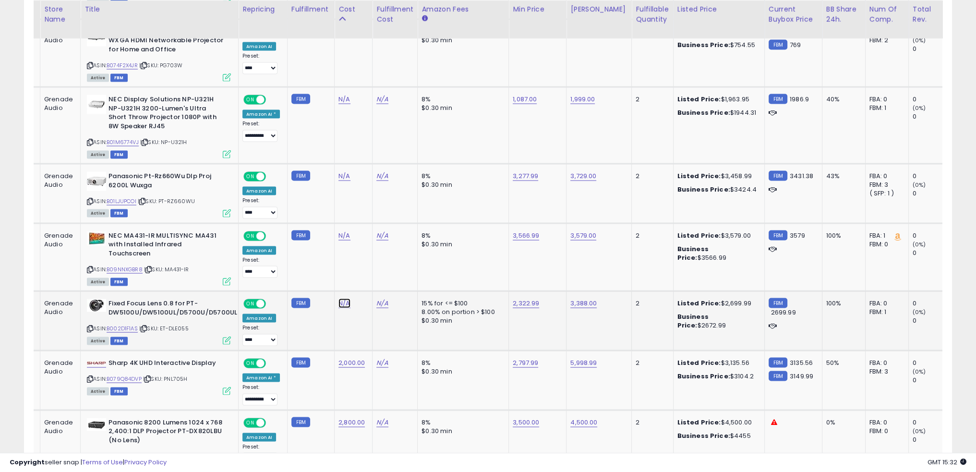
click at [339, 298] on link "N/A" at bounding box center [344, 303] width 12 height 10
type input "****"
click button "submit" at bounding box center [366, 243] width 16 height 14
drag, startPoint x: 189, startPoint y: 231, endPoint x: 167, endPoint y: 232, distance: 22.6
click at [167, 265] on span "| SKU: MA431-IR" at bounding box center [166, 269] width 45 height 8
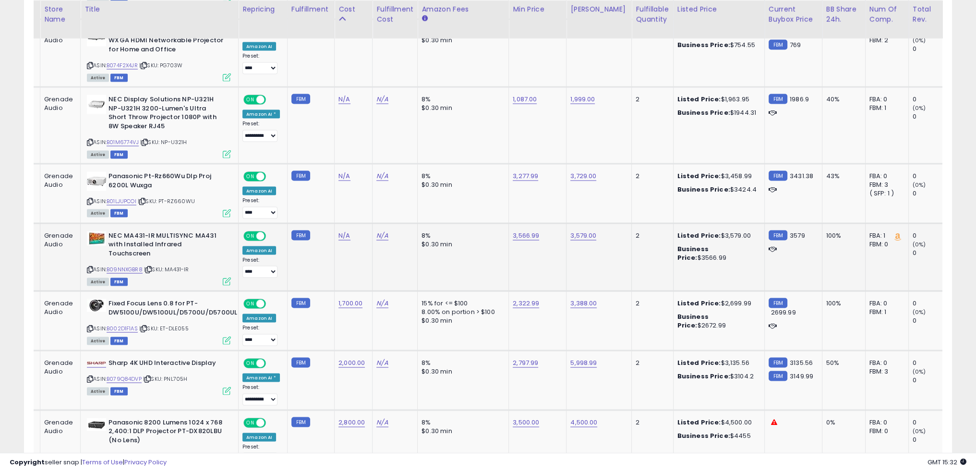
copy span "MA431-IR"
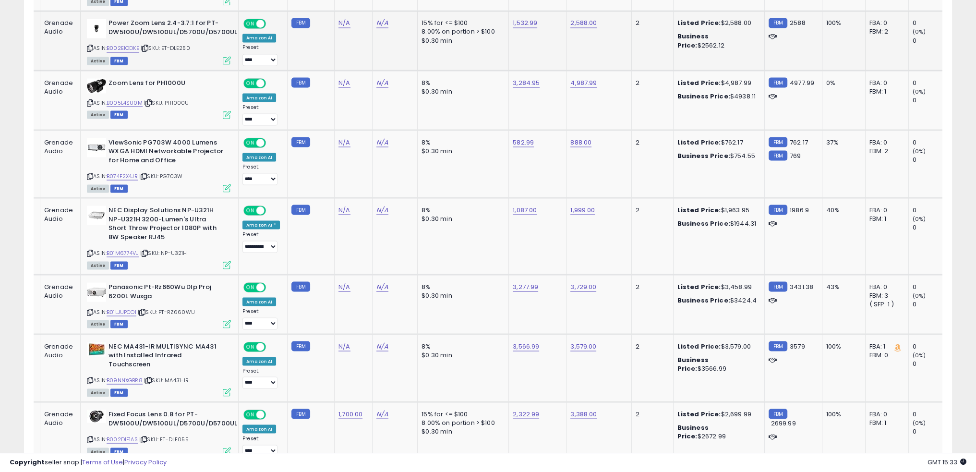
scroll to position [2540, 0]
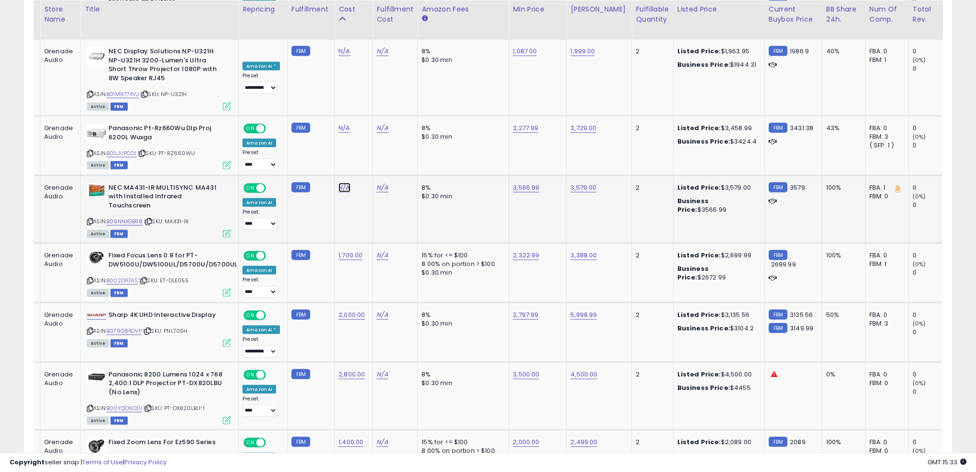
click at [341, 183] on link "N/A" at bounding box center [344, 188] width 12 height 10
type input "****"
click button "submit" at bounding box center [366, 136] width 16 height 14
click at [521, 123] on link "3,277.99" at bounding box center [525, 128] width 25 height 10
type input "****"
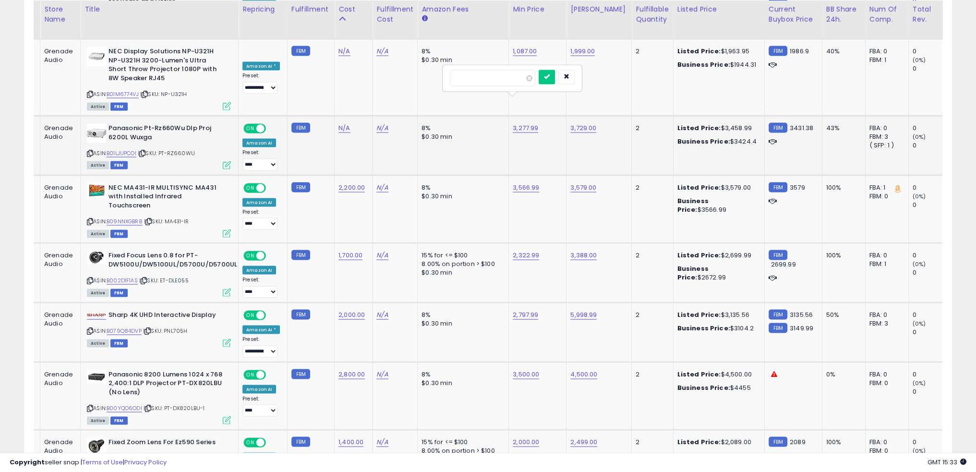
click button "submit" at bounding box center [546, 77] width 16 height 14
click at [461, 127] on td "8% $0.30 min" at bounding box center [462, 146] width 91 height 60
drag, startPoint x: 198, startPoint y: 124, endPoint x: 162, endPoint y: 126, distance: 35.6
click at [162, 126] on div "ASIN: B01LJUPCOI | SKU: PT-RZ660WU Active FBM" at bounding box center [159, 146] width 144 height 45
click at [343, 123] on link "N/A" at bounding box center [344, 128] width 12 height 10
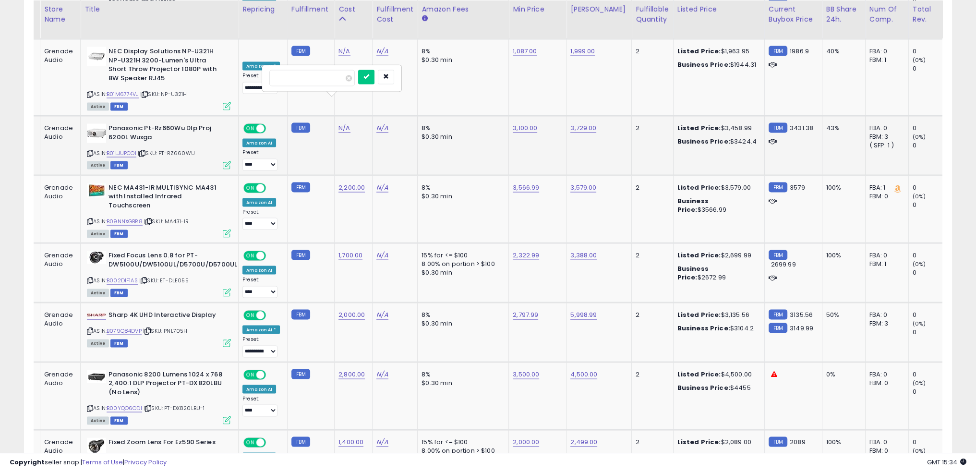
type input "****"
click button "submit" at bounding box center [366, 77] width 16 height 14
click at [402, 126] on td "N/A" at bounding box center [394, 146] width 45 height 60
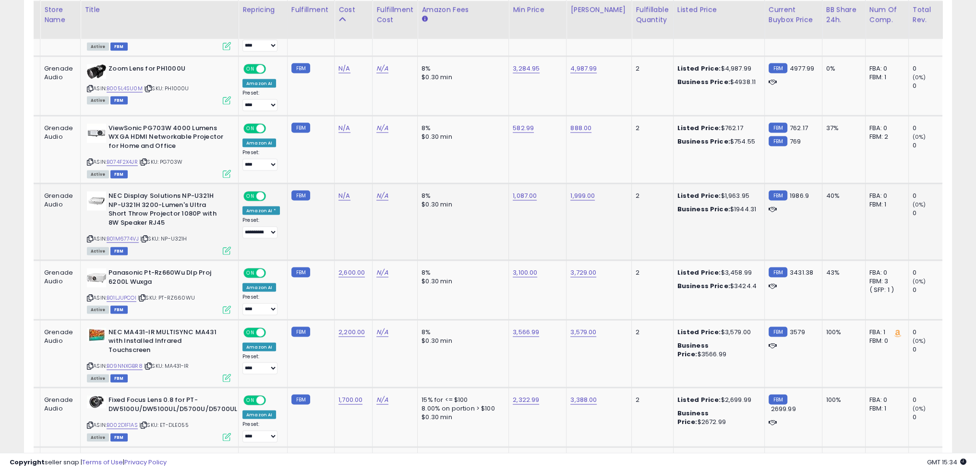
click at [180, 234] on span "| SKU: NP-U321H" at bounding box center [163, 238] width 47 height 8
copy span "U321H"
click at [340, 191] on link "N/A" at bounding box center [344, 196] width 12 height 10
type input "****"
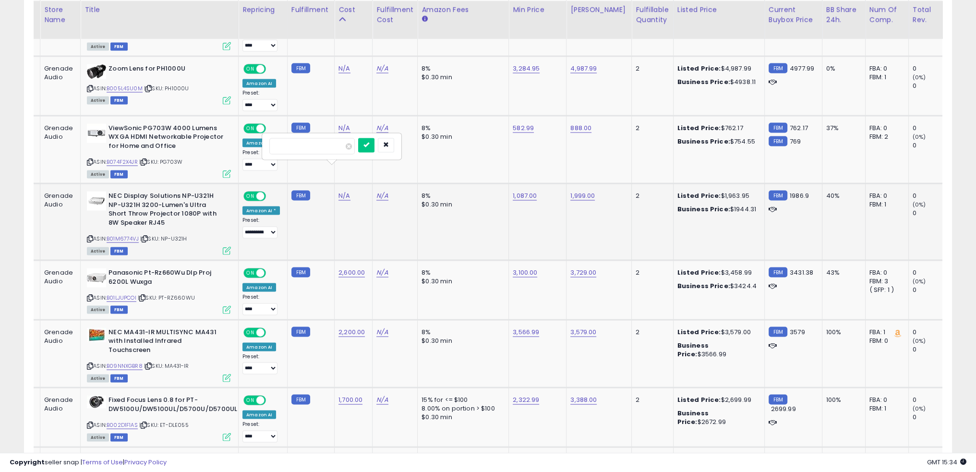
click button "submit" at bounding box center [366, 145] width 16 height 14
click at [517, 191] on link "1,087.00" at bounding box center [525, 196] width 24 height 10
type input "****"
click button "submit" at bounding box center [546, 145] width 16 height 14
click at [465, 193] on td "8% $0.30 min" at bounding box center [462, 221] width 91 height 77
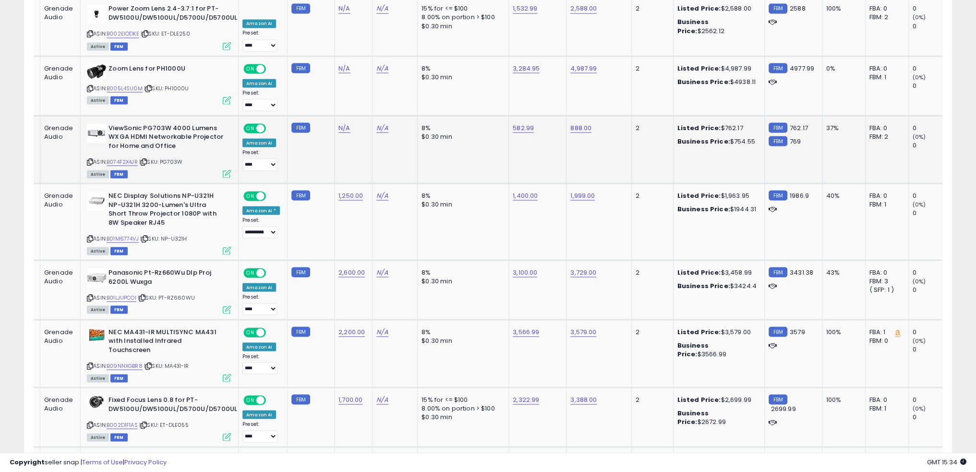
scroll to position [2349, 0]
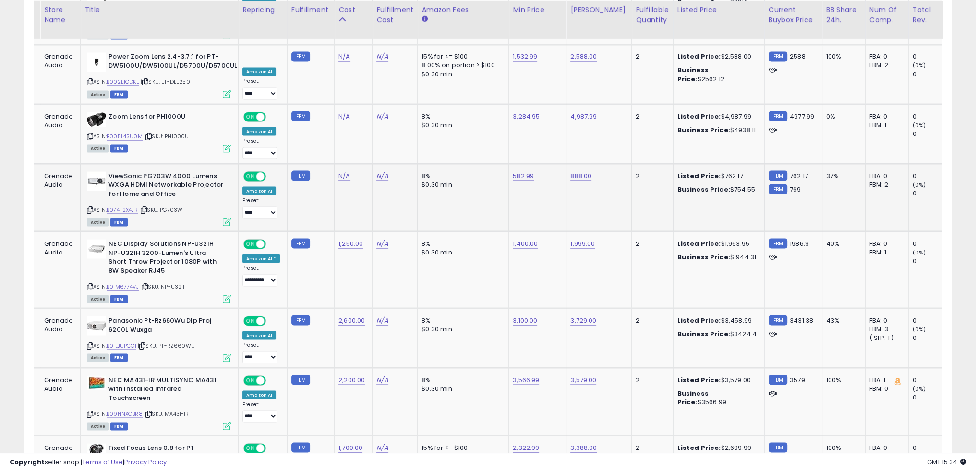
click at [179, 205] on span "| SKU: PG703W" at bounding box center [160, 209] width 43 height 8
copy span "PG703W"
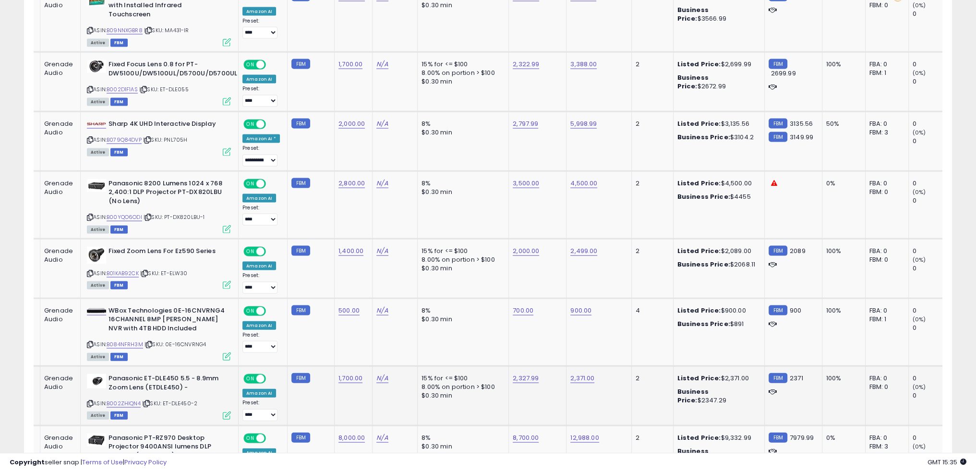
scroll to position [2732, 0]
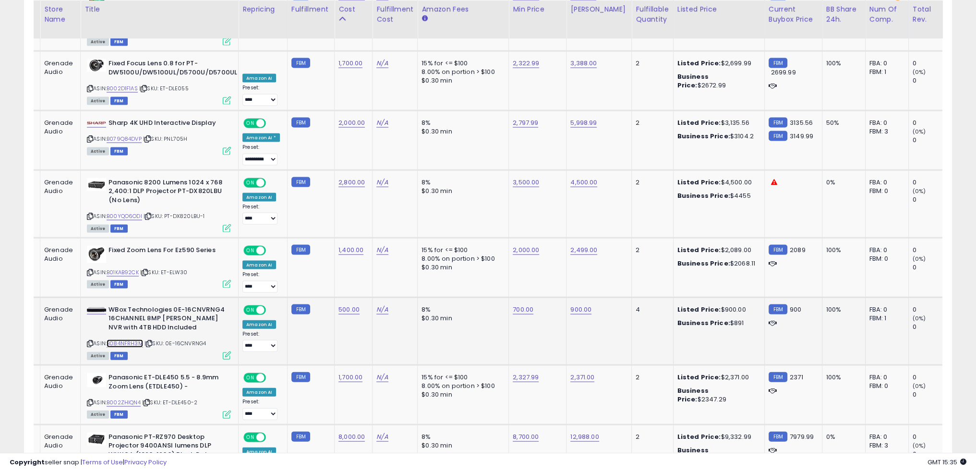
click at [135, 339] on link "B084NFRH3M" at bounding box center [125, 343] width 36 height 8
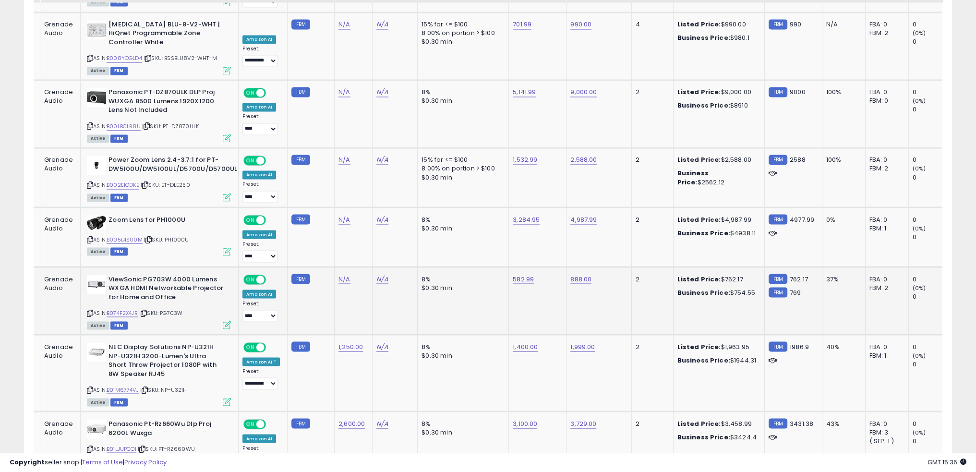
scroll to position [2205, 0]
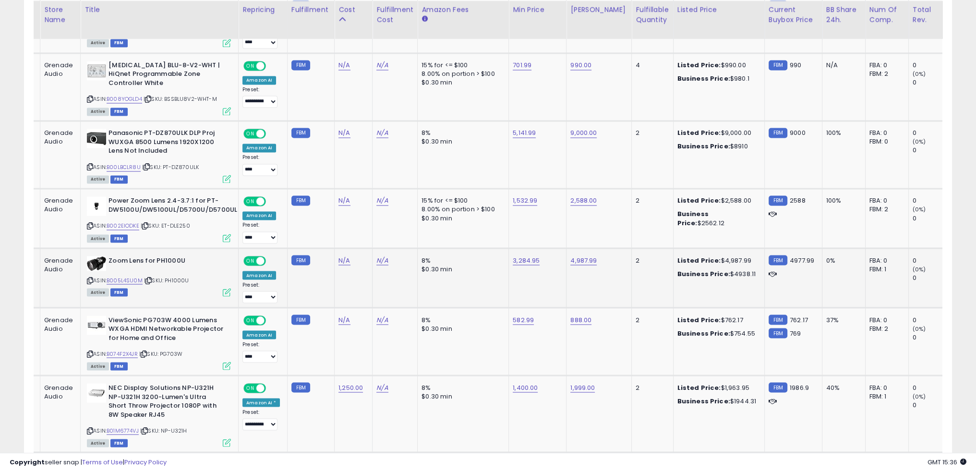
click at [176, 276] on span "| SKU: PH1000U" at bounding box center [166, 280] width 45 height 8
click at [132, 276] on link "B005L4SU0M" at bounding box center [125, 280] width 36 height 8
click at [174, 276] on span "| SKU: PH1000U" at bounding box center [166, 280] width 45 height 8
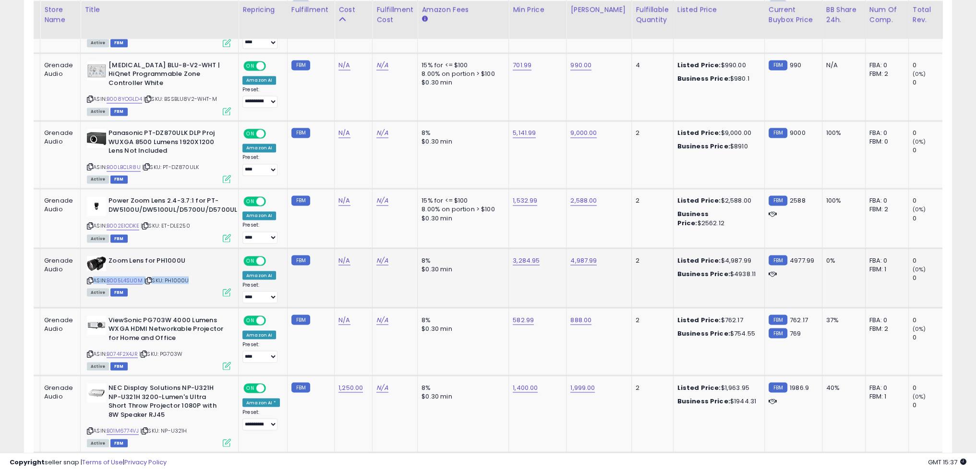
click at [174, 276] on span "| SKU: PH1000U" at bounding box center [166, 280] width 45 height 8
click at [344, 255] on link "N/A" at bounding box center [344, 260] width 12 height 10
type input "****"
click button "submit" at bounding box center [366, 210] width 16 height 14
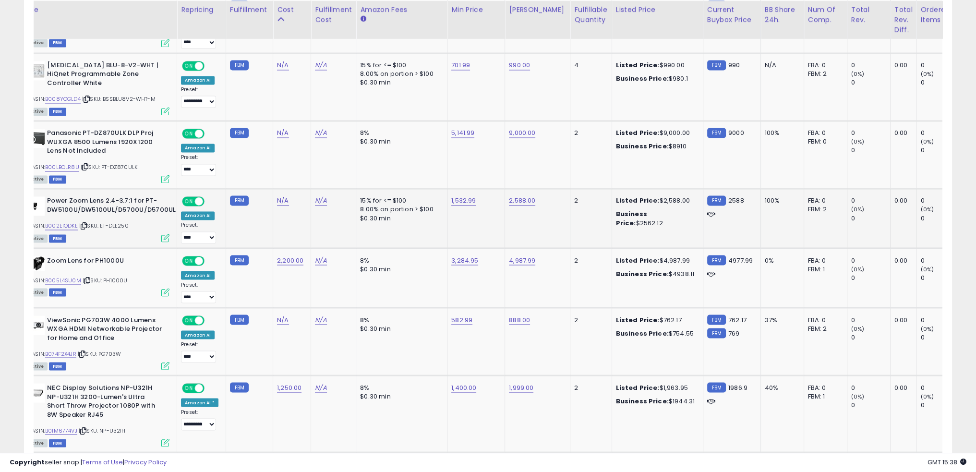
scroll to position [0, 77]
drag, startPoint x: 102, startPoint y: 198, endPoint x: 127, endPoint y: 203, distance: 25.3
click at [135, 200] on div "ASIN: B002EIODKE | SKU: ET-DLE250 Active FBM" at bounding box center [97, 218] width 144 height 45
copy span "ET-DLE250"
click at [65, 222] on link "B002EIODKE" at bounding box center [61, 226] width 33 height 8
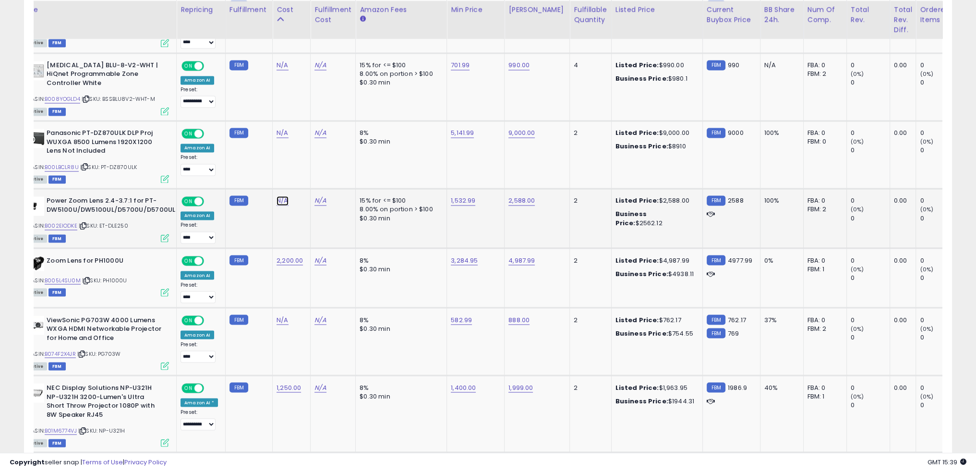
click at [279, 196] on link "N/A" at bounding box center [282, 201] width 12 height 10
type input "****"
click button "submit" at bounding box center [304, 151] width 16 height 14
click at [279, 128] on link "N/A" at bounding box center [282, 133] width 12 height 10
type input "****"
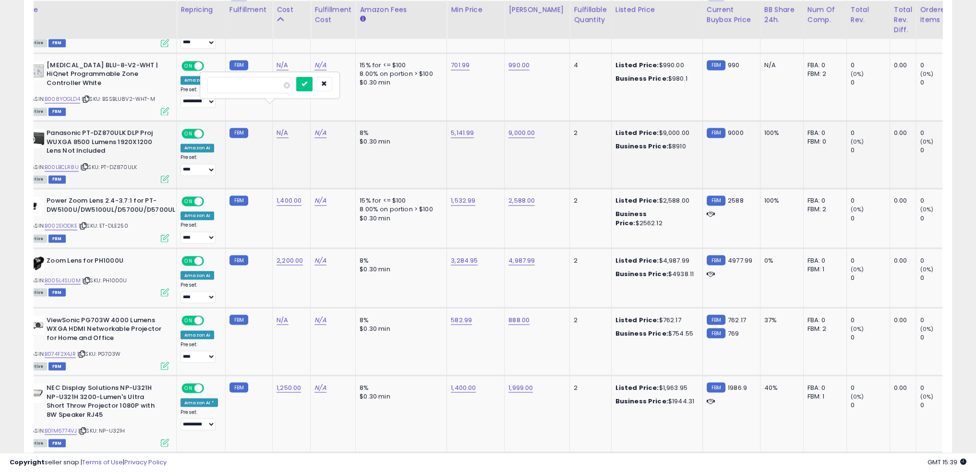
click button "submit" at bounding box center [304, 84] width 16 height 14
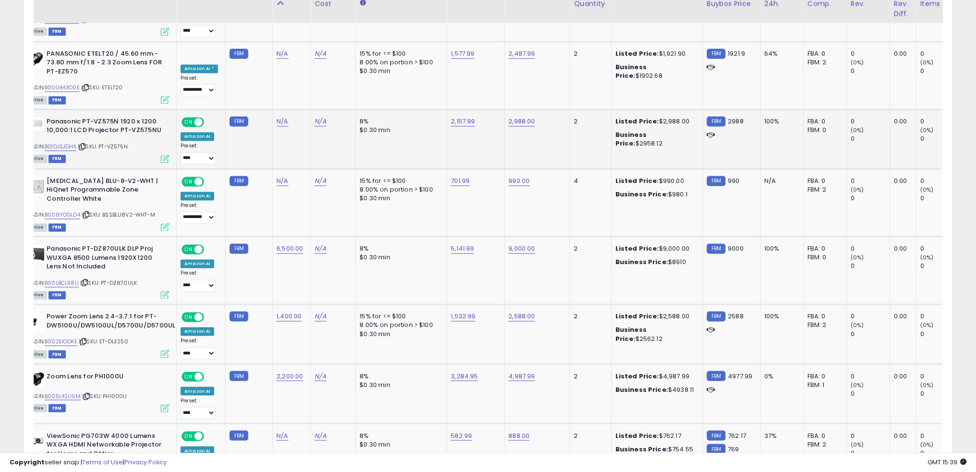
scroll to position [2061, 0]
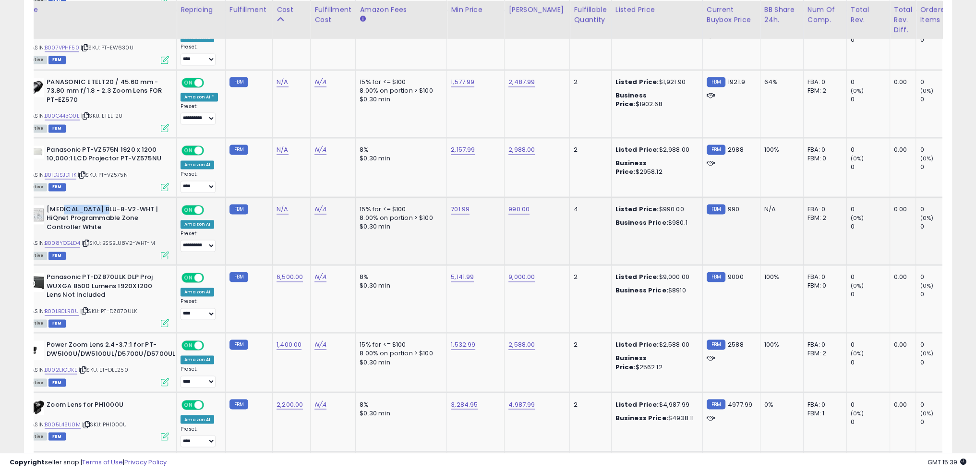
drag, startPoint x: 58, startPoint y: 180, endPoint x: 109, endPoint y: 185, distance: 51.0
click at [109, 205] on b "BSS BLU-8-V2-WHT | HiQnet Programmable Zone Controller White" at bounding box center [105, 219] width 117 height 29
copy b "BLU-8-V2-WHT"
click at [282, 204] on link "N/A" at bounding box center [282, 209] width 12 height 10
type input "***"
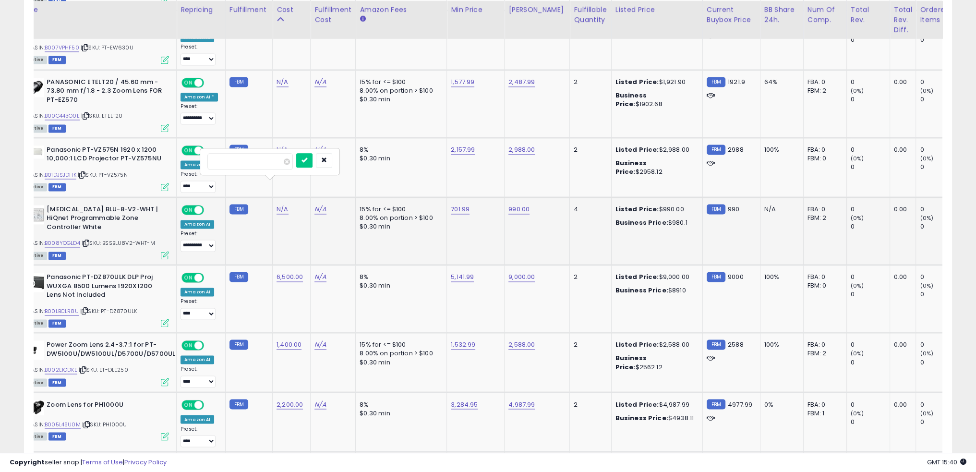
click button "submit" at bounding box center [304, 160] width 16 height 14
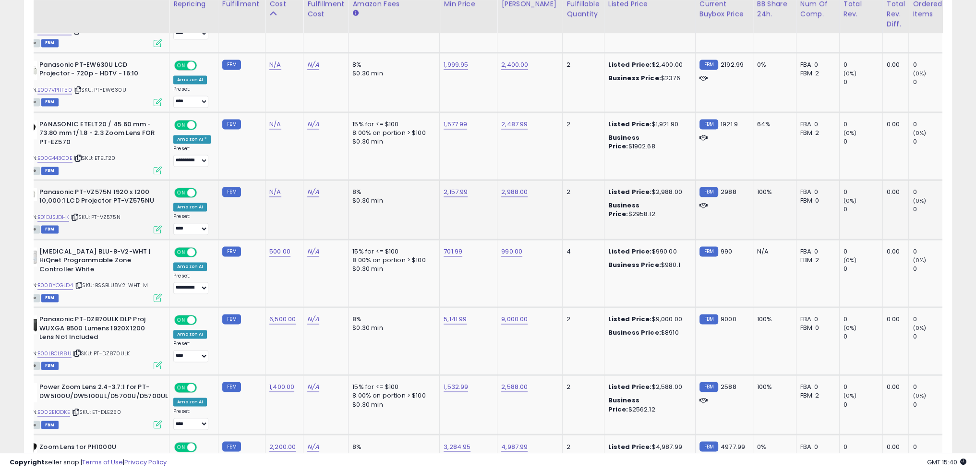
scroll to position [2013, 0]
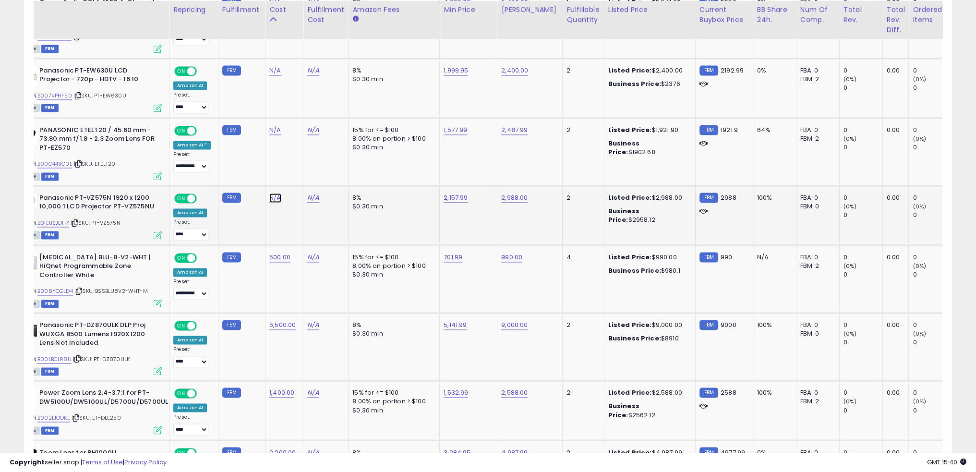
click at [271, 193] on link "N/A" at bounding box center [275, 198] width 12 height 10
type input "****"
click button "submit" at bounding box center [297, 149] width 16 height 14
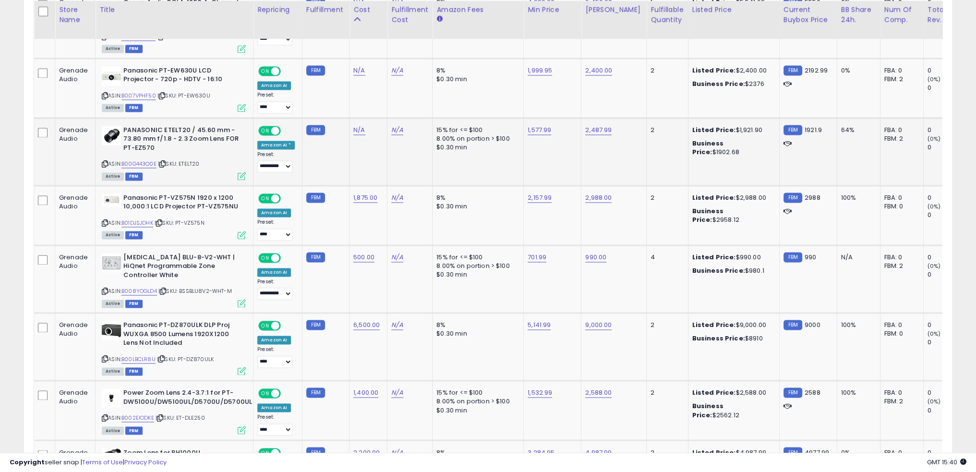
click at [195, 160] on span "| SKU: ETELT20" at bounding box center [178, 164] width 41 height 8
click at [354, 125] on link "N/A" at bounding box center [359, 130] width 12 height 10
type input "****"
click button "submit" at bounding box center [381, 81] width 16 height 14
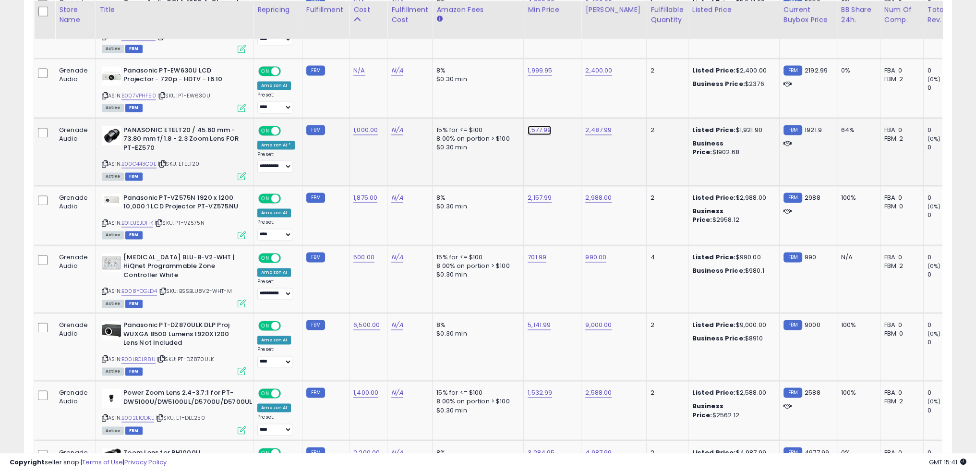
click at [537, 125] on link "1,577.99" at bounding box center [539, 130] width 24 height 10
type input "****"
click button "submit" at bounding box center [560, 81] width 16 height 14
click at [530, 185] on td "2,157.99" at bounding box center [553, 215] width 58 height 60
click at [534, 193] on link "2,157.99" at bounding box center [539, 198] width 24 height 10
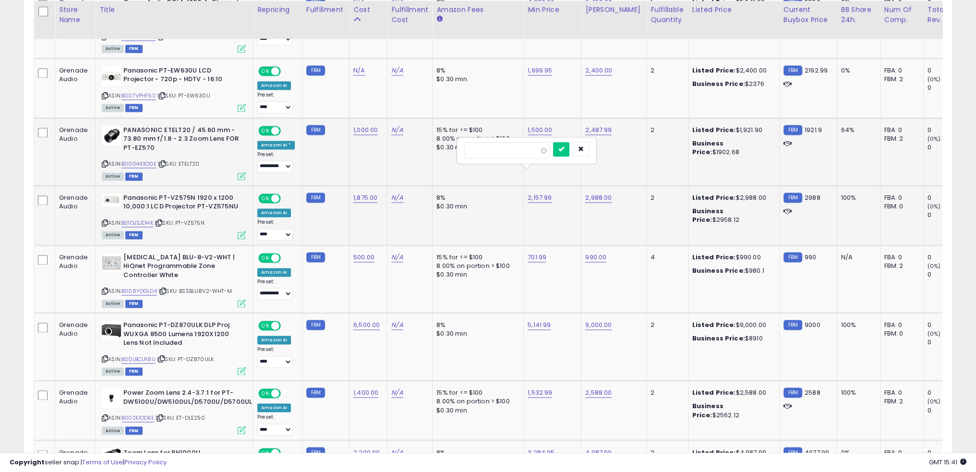
type input "****"
click button "submit" at bounding box center [561, 149] width 16 height 14
click at [152, 287] on link "B008YOGLD4" at bounding box center [139, 291] width 36 height 8
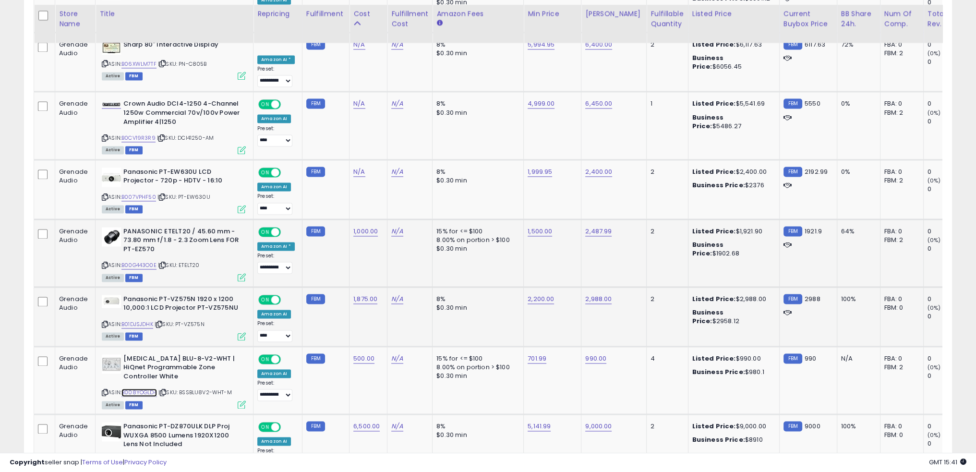
scroll to position [1917, 0]
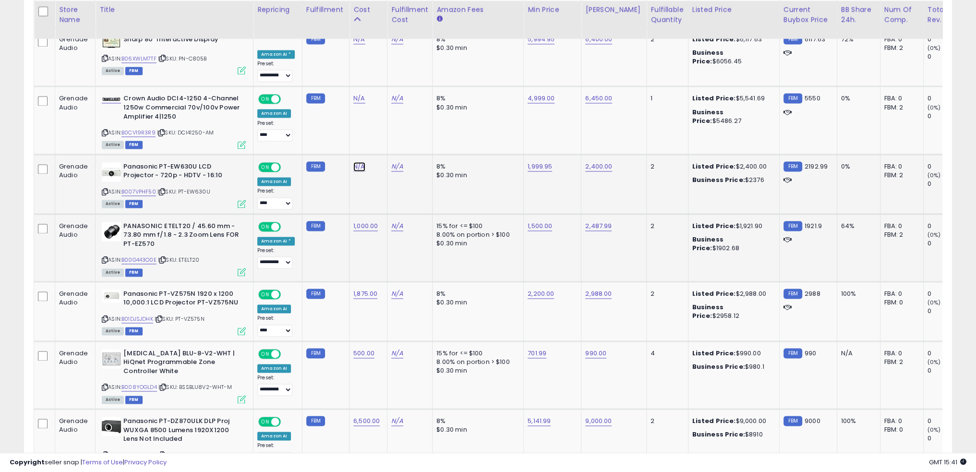
click at [354, 162] on link "N/A" at bounding box center [359, 167] width 12 height 10
type input "****"
click button "submit" at bounding box center [381, 119] width 16 height 14
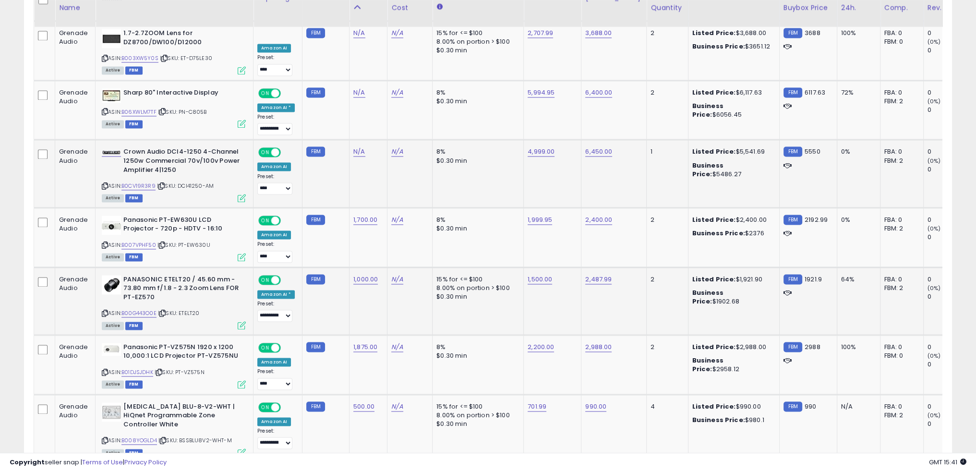
scroll to position [1821, 0]
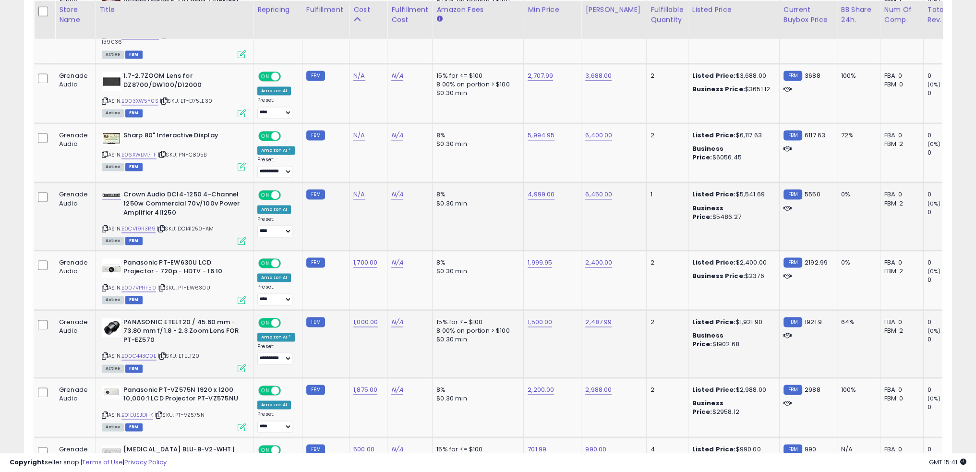
click at [191, 225] on span "| SKU: DCI41250-AM" at bounding box center [185, 229] width 57 height 8
click at [359, 190] on link "N/A" at bounding box center [359, 195] width 12 height 10
type input "****"
click button "submit" at bounding box center [381, 147] width 16 height 14
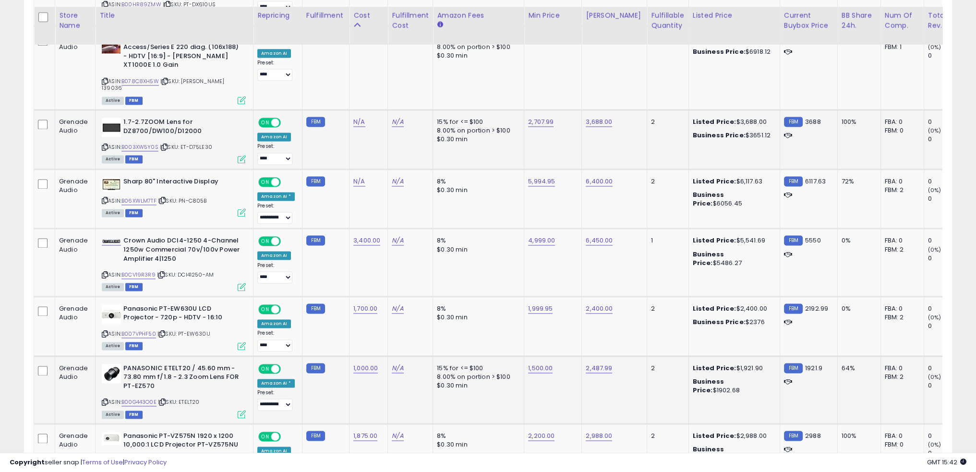
scroll to position [1773, 0]
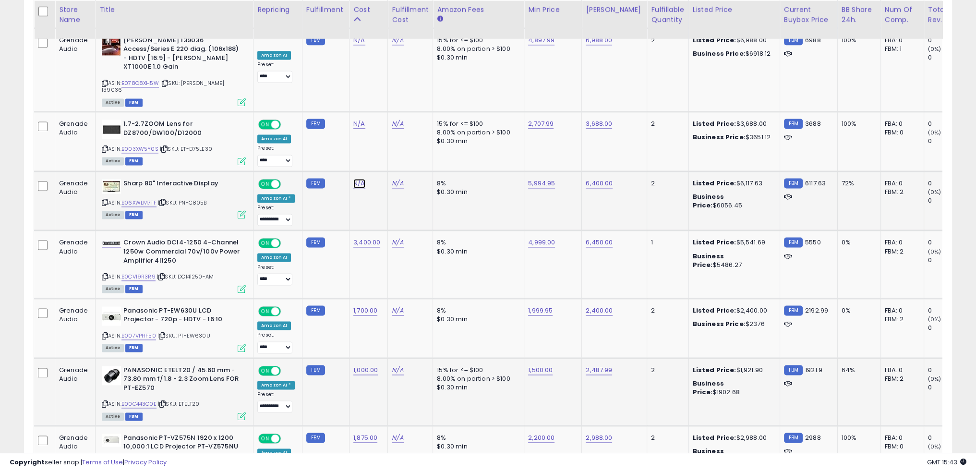
click at [353, 179] on link "N/A" at bounding box center [359, 184] width 12 height 10
type input "****"
click button "submit" at bounding box center [381, 136] width 16 height 14
click at [140, 145] on link "B003XW5Y0S" at bounding box center [139, 149] width 37 height 8
click at [358, 119] on link "N/A" at bounding box center [359, 124] width 12 height 10
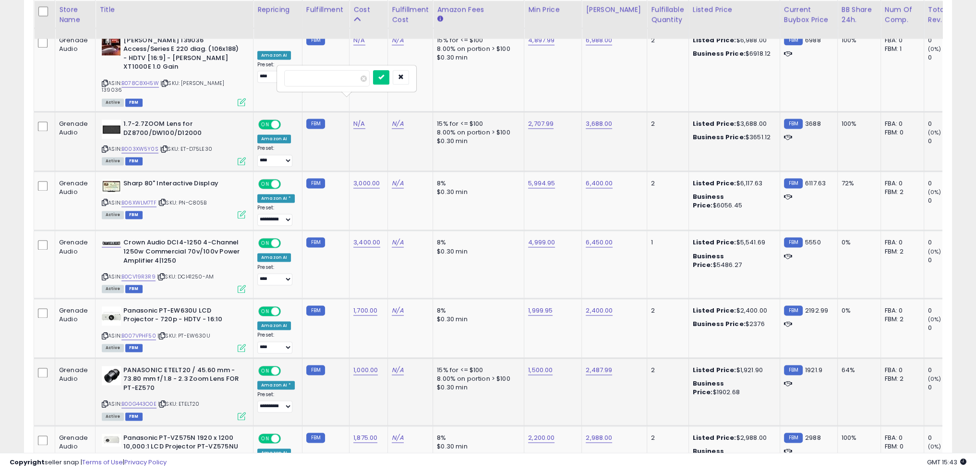
type input "****"
click button "submit" at bounding box center [381, 77] width 16 height 14
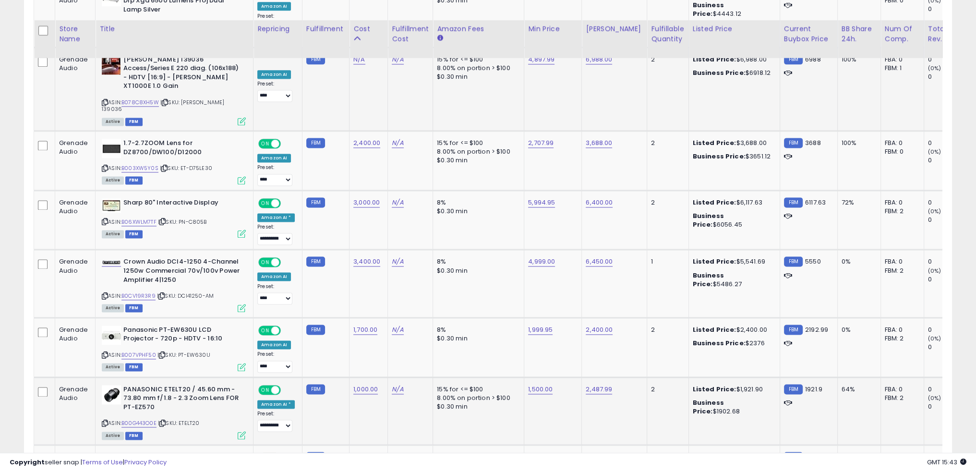
scroll to position [1725, 0]
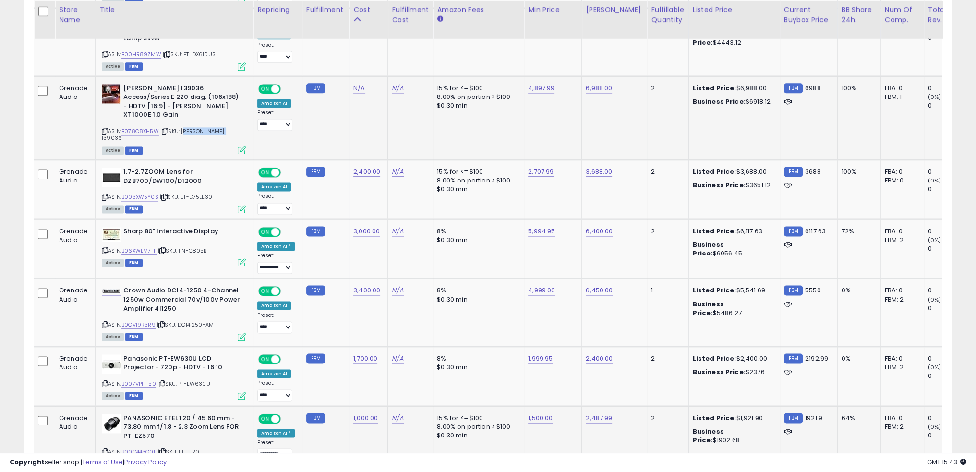
drag, startPoint x: 223, startPoint y: 112, endPoint x: 183, endPoint y: 116, distance: 39.5
click at [183, 116] on div "ASIN: B078C8XH5W | SKU: Draper 139036 Active FBM" at bounding box center [174, 118] width 144 height 69
click at [413, 173] on td "N/A" at bounding box center [410, 189] width 45 height 60
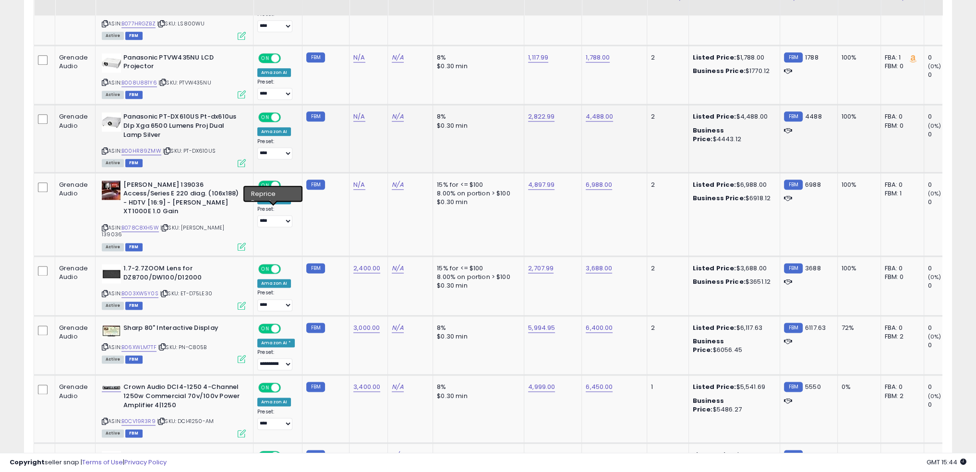
scroll to position [1629, 0]
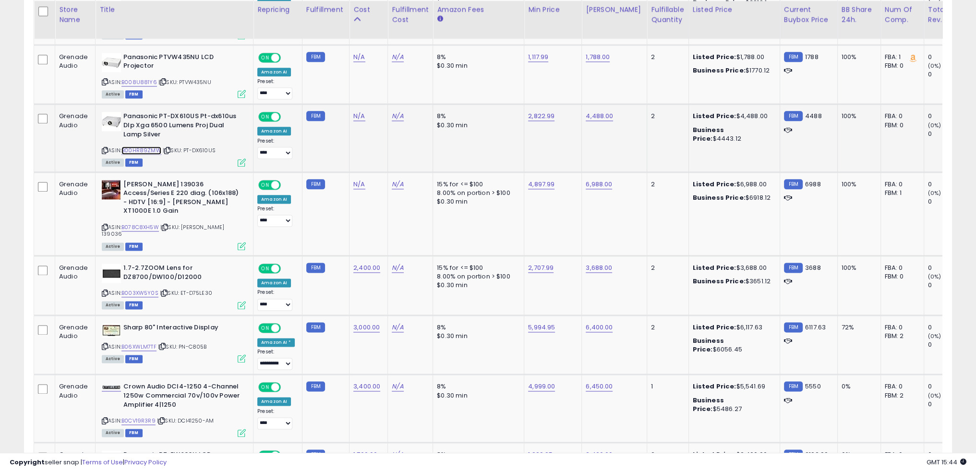
click at [150, 146] on link "B00HR89ZMW" at bounding box center [141, 150] width 40 height 8
click at [357, 111] on link "N/A" at bounding box center [359, 116] width 12 height 10
type input "****"
click button "submit" at bounding box center [381, 86] width 16 height 14
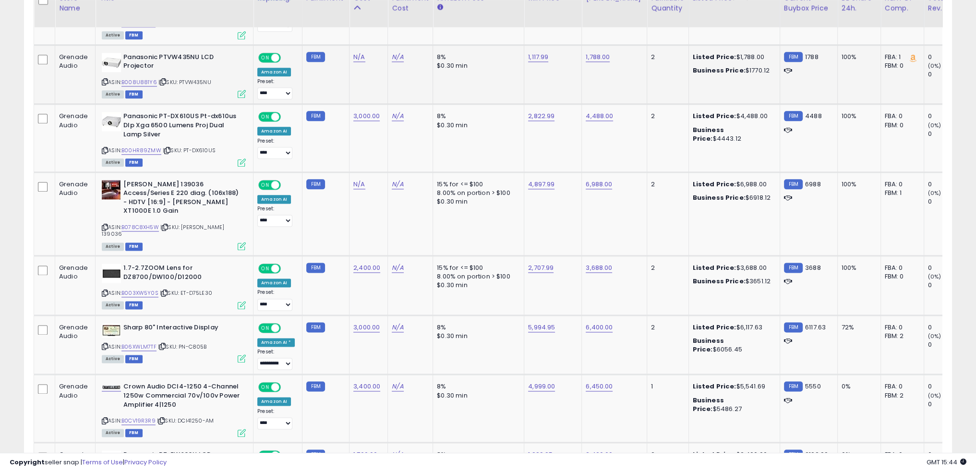
scroll to position [1581, 0]
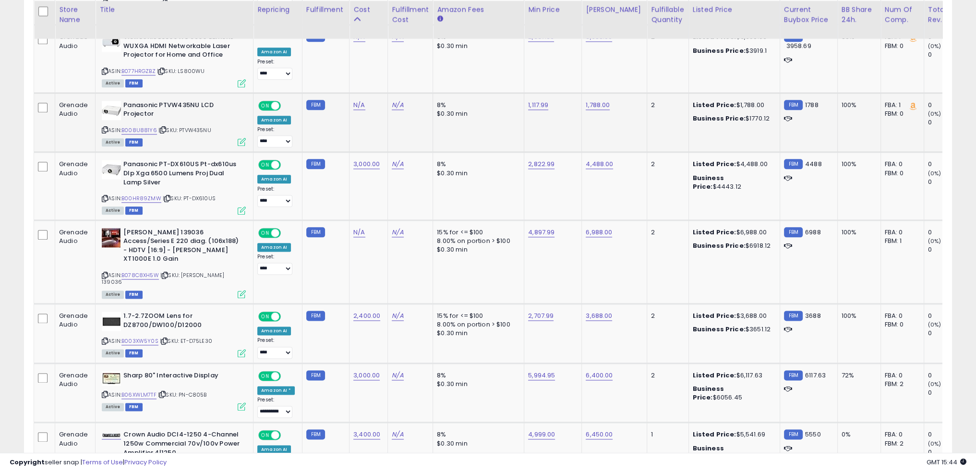
click at [194, 126] on span "| SKU: PTVW435NU" at bounding box center [184, 130] width 53 height 8
click at [529, 119] on td "1,117.99" at bounding box center [553, 123] width 58 height 60
click at [532, 100] on link "1,117.99" at bounding box center [538, 105] width 20 height 10
type input "****"
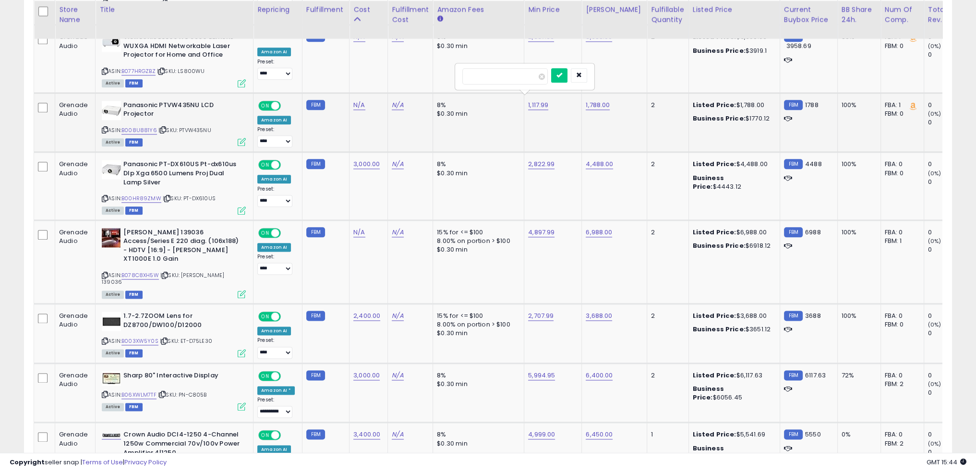
click button "submit" at bounding box center [559, 75] width 16 height 14
click at [524, 119] on td "1,300.00" at bounding box center [553, 123] width 58 height 60
click at [142, 126] on link "B008U881Y6" at bounding box center [139, 130] width 36 height 8
click at [353, 100] on link "N/A" at bounding box center [359, 105] width 12 height 10
type input "****"
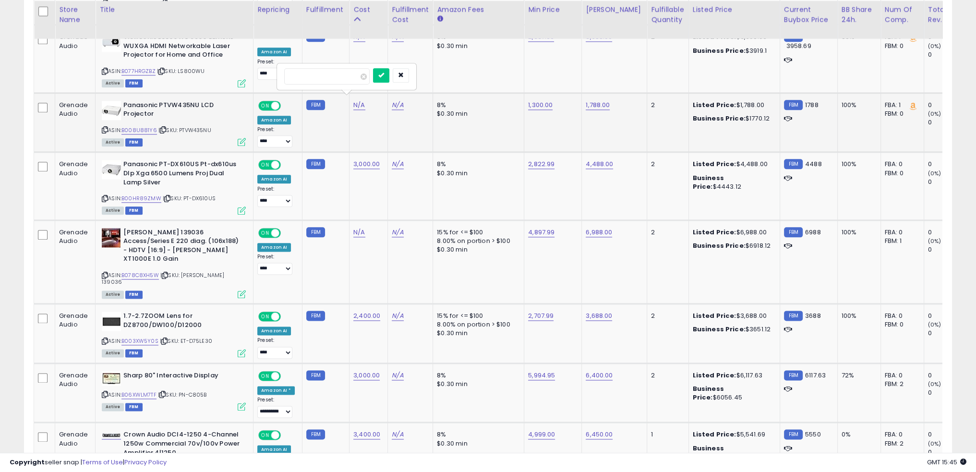
click button "submit" at bounding box center [381, 75] width 16 height 14
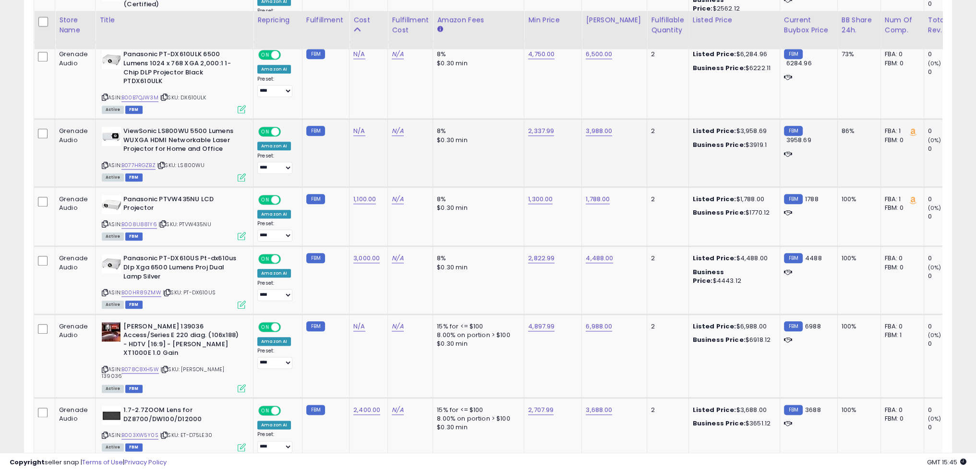
scroll to position [1485, 0]
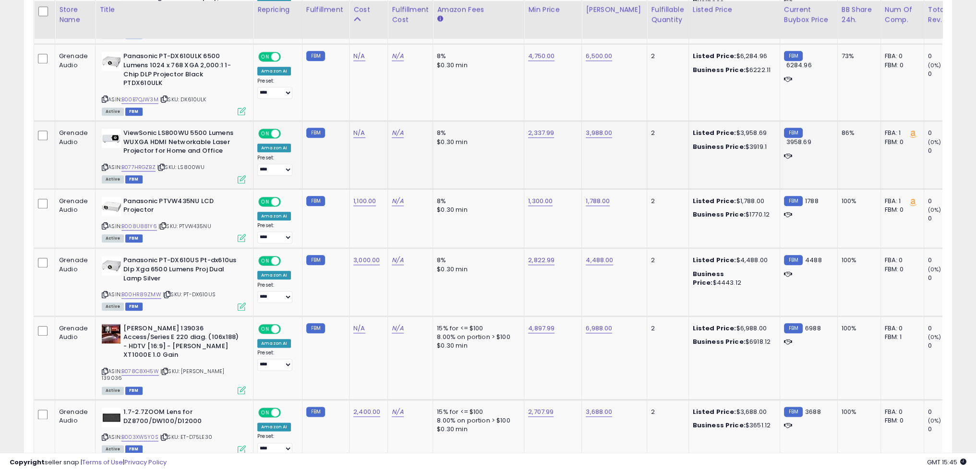
click at [190, 163] on span "| SKU: LS800WU" at bounding box center [181, 167] width 48 height 8
click at [138, 163] on link "B077HRGZBZ" at bounding box center [138, 167] width 34 height 8
click at [539, 128] on link "2,337.99" at bounding box center [541, 133] width 26 height 10
type input "****"
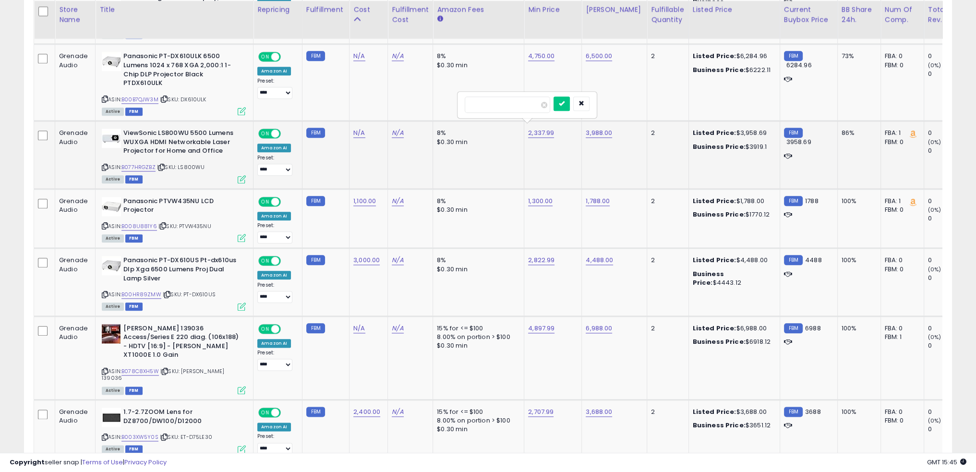
click button "submit" at bounding box center [561, 103] width 16 height 14
click at [357, 128] on link "N/A" at bounding box center [359, 133] width 12 height 10
type input "****"
click button "submit" at bounding box center [381, 103] width 16 height 14
click at [524, 149] on td "3,000.00" at bounding box center [553, 155] width 58 height 68
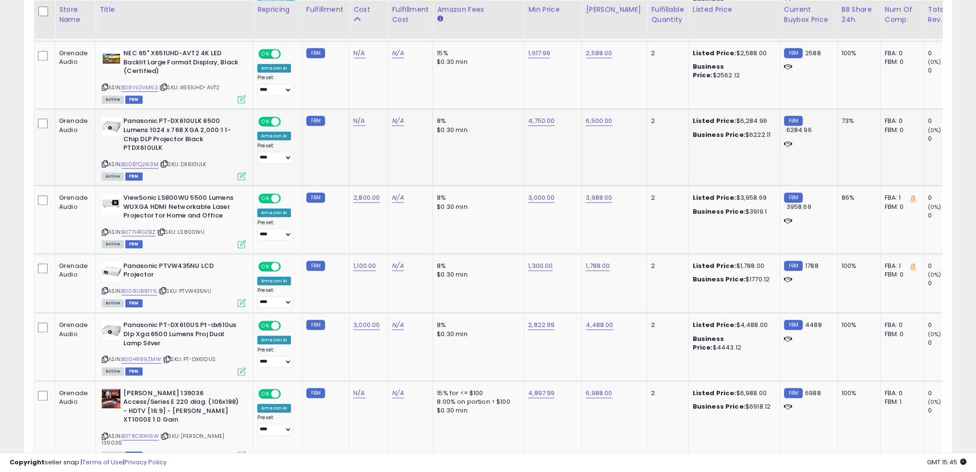
scroll to position [1437, 0]
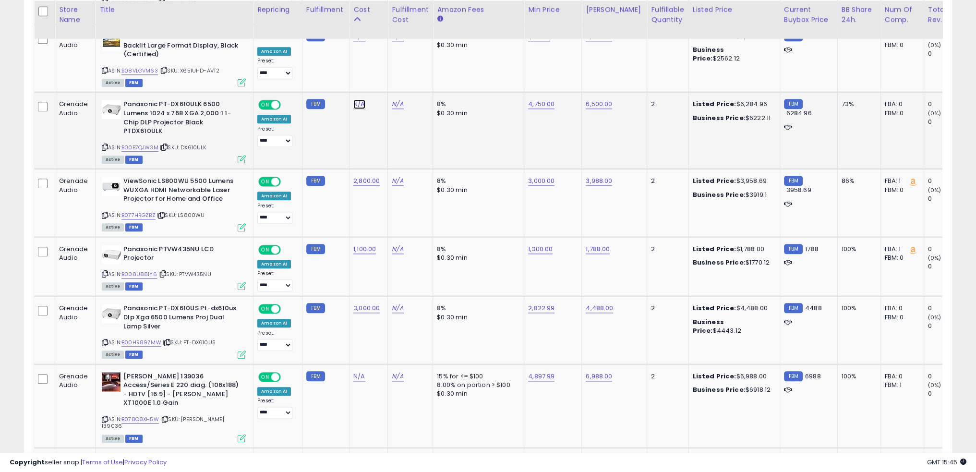
click at [353, 99] on link "N/A" at bounding box center [359, 104] width 12 height 10
type input "****"
click button "submit" at bounding box center [381, 75] width 16 height 14
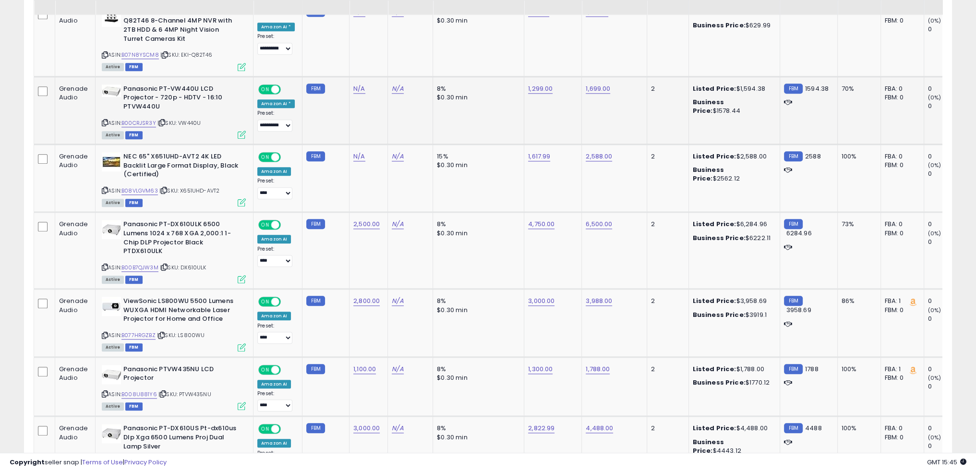
scroll to position [1293, 0]
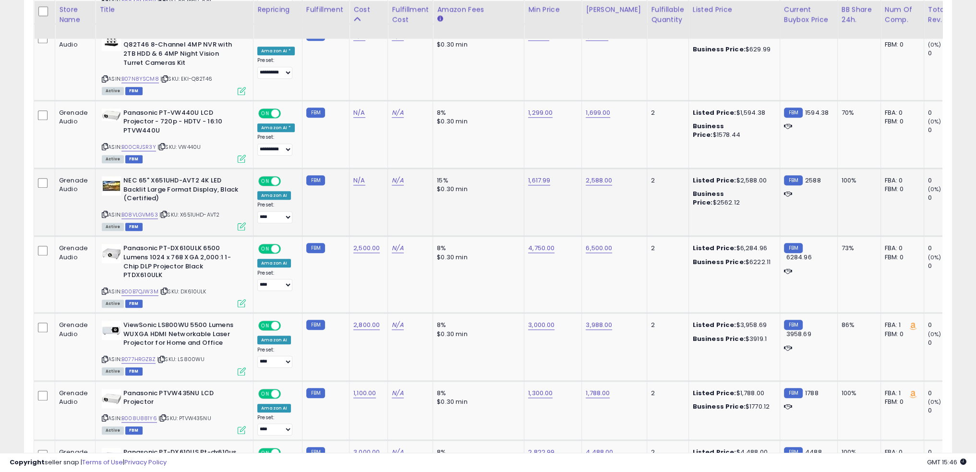
click at [194, 211] on span "| SKU: X651UHD-AVT2" at bounding box center [189, 215] width 60 height 8
click at [354, 176] on link "N/A" at bounding box center [359, 181] width 12 height 10
type input "****"
click button "submit" at bounding box center [381, 151] width 16 height 14
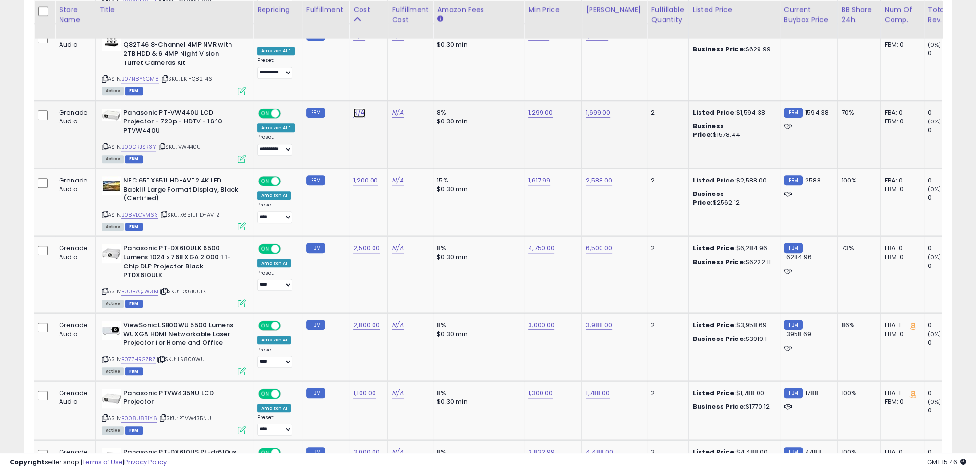
click at [356, 108] on link "N/A" at bounding box center [359, 113] width 12 height 10
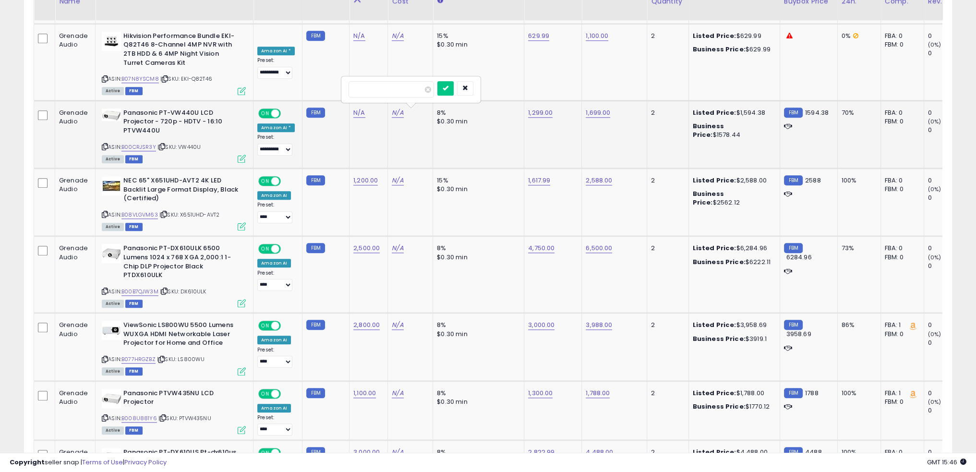
scroll to position [1245, 0]
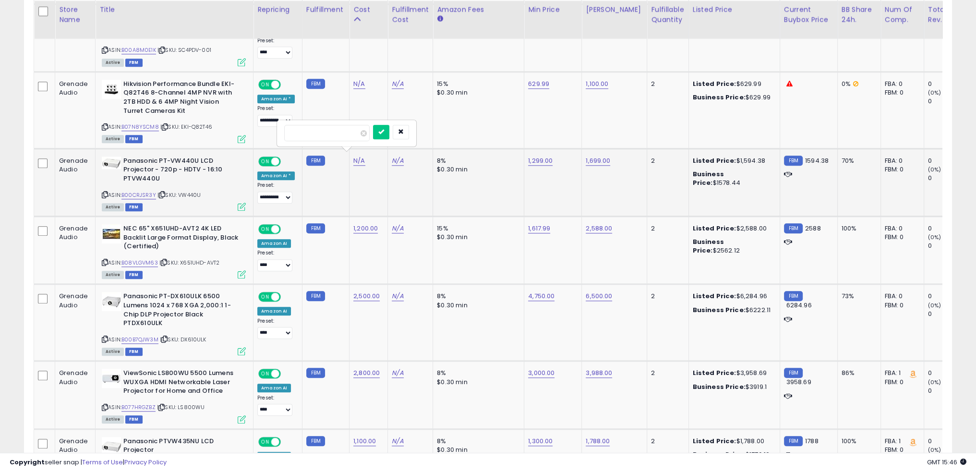
type input "****"
click button "submit" at bounding box center [381, 132] width 16 height 14
click at [203, 123] on span "| SKU: EKI-Q82T46" at bounding box center [186, 127] width 52 height 8
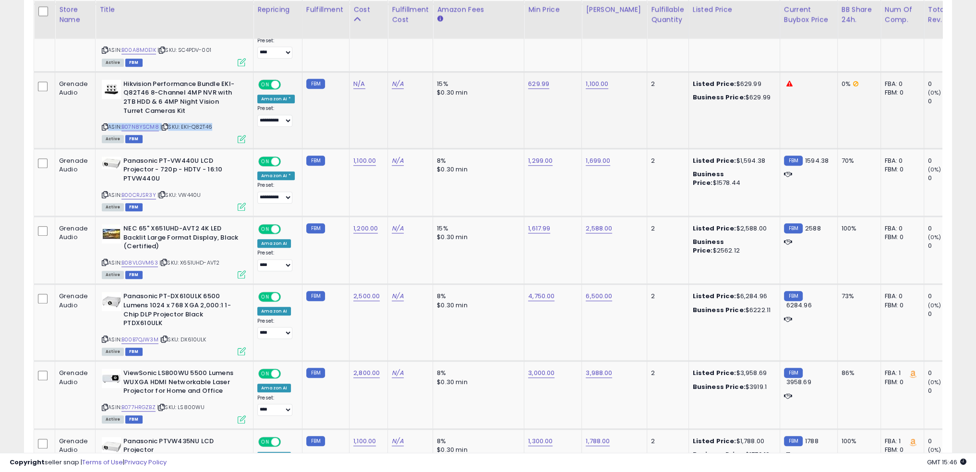
click at [203, 123] on span "| SKU: EKI-Q82T46" at bounding box center [186, 127] width 52 height 8
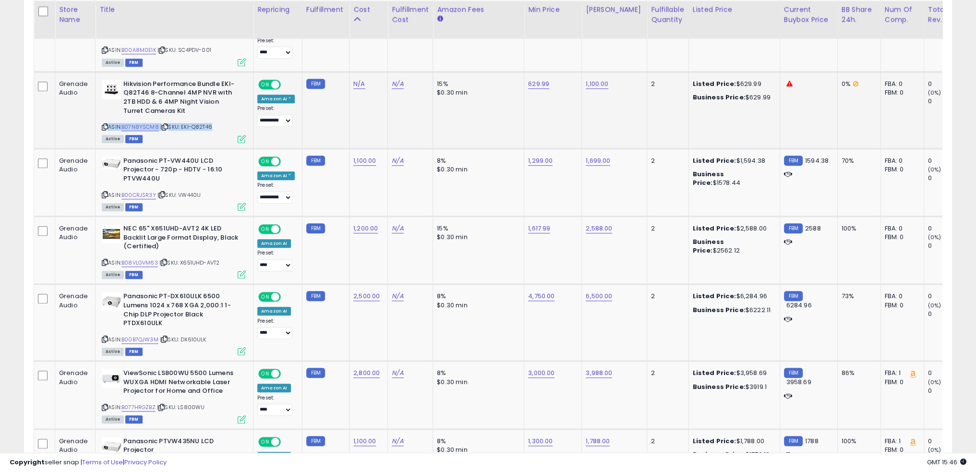
click at [203, 123] on span "| SKU: EKI-Q82T46" at bounding box center [186, 127] width 52 height 8
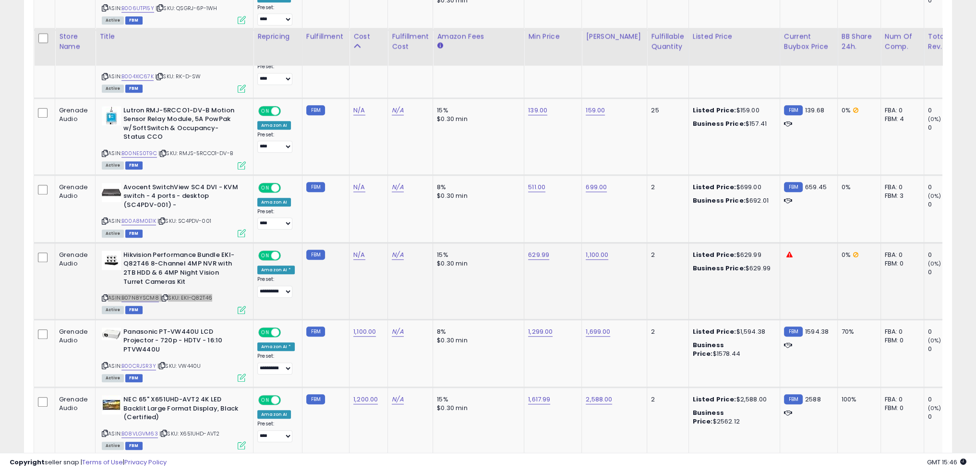
scroll to position [1101, 0]
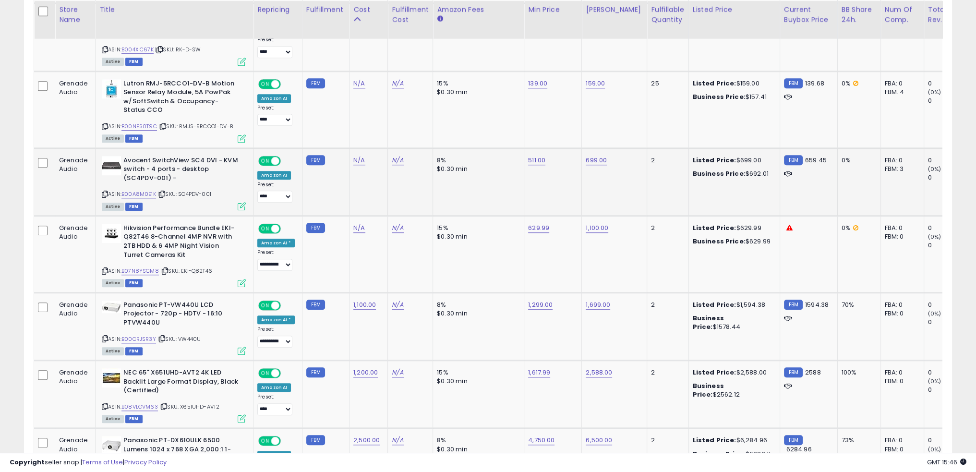
click at [204, 190] on span "| SKU: SC4PDV-001" at bounding box center [184, 194] width 54 height 8
click at [141, 190] on link "B00A8M0E1K" at bounding box center [138, 194] width 35 height 8
click at [353, 157] on link "N/A" at bounding box center [359, 160] width 12 height 10
type input "***"
click button "submit" at bounding box center [381, 132] width 16 height 14
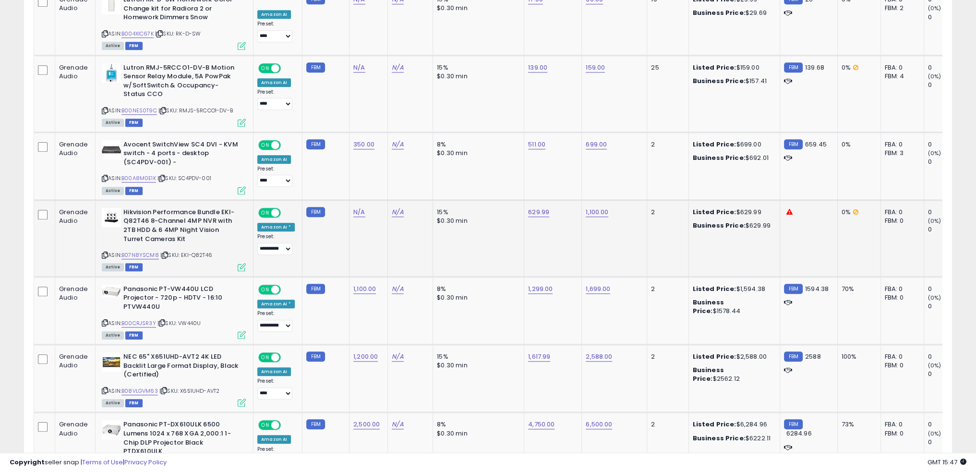
scroll to position [1053, 0]
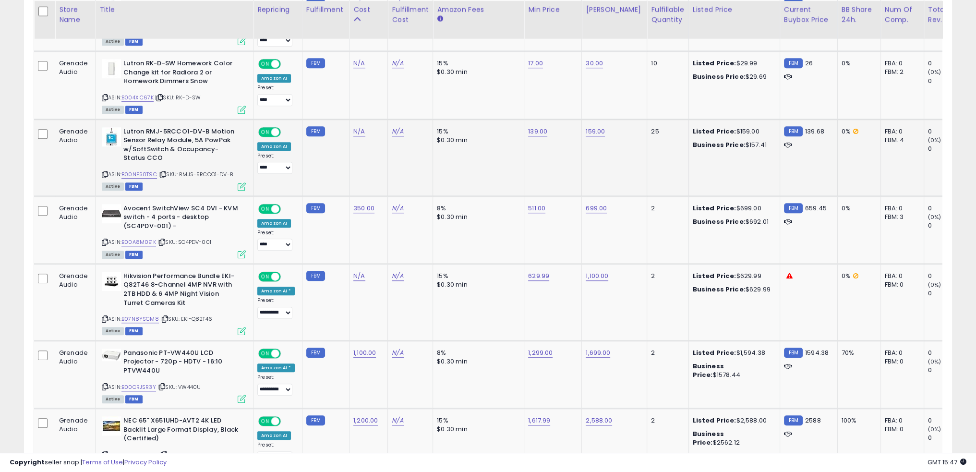
click at [211, 170] on span "| SKU: RMJS-5RCCO1-DV-B" at bounding box center [195, 174] width 74 height 8
click at [147, 170] on link "B00NES0T9C" at bounding box center [139, 174] width 36 height 8
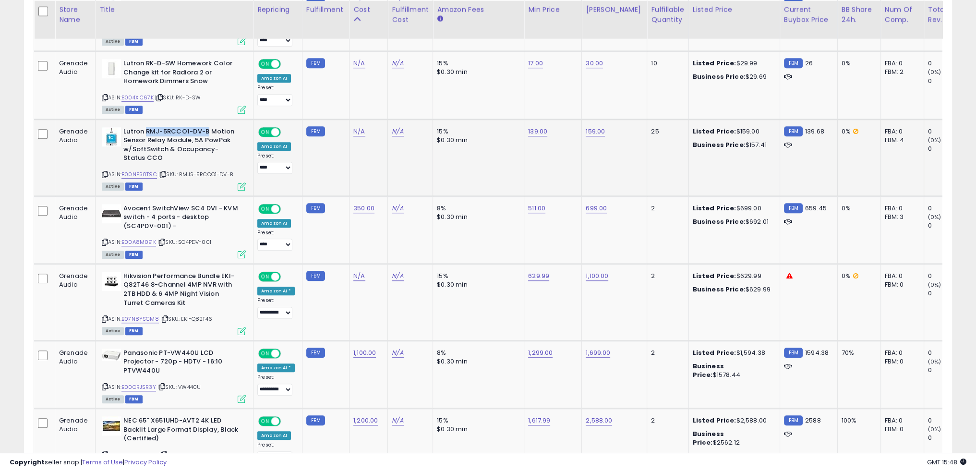
drag, startPoint x: 207, startPoint y: 125, endPoint x: 144, endPoint y: 129, distance: 63.0
click at [144, 129] on b "Lutron RMJ-5RCCO1-DV-B Motion Sensor Relay Module, 5A PowPak w/SoftSwitch & Occ…" at bounding box center [181, 146] width 117 height 38
click at [355, 129] on link "N/A" at bounding box center [359, 132] width 12 height 10
type input "*****"
click button "submit" at bounding box center [381, 103] width 16 height 14
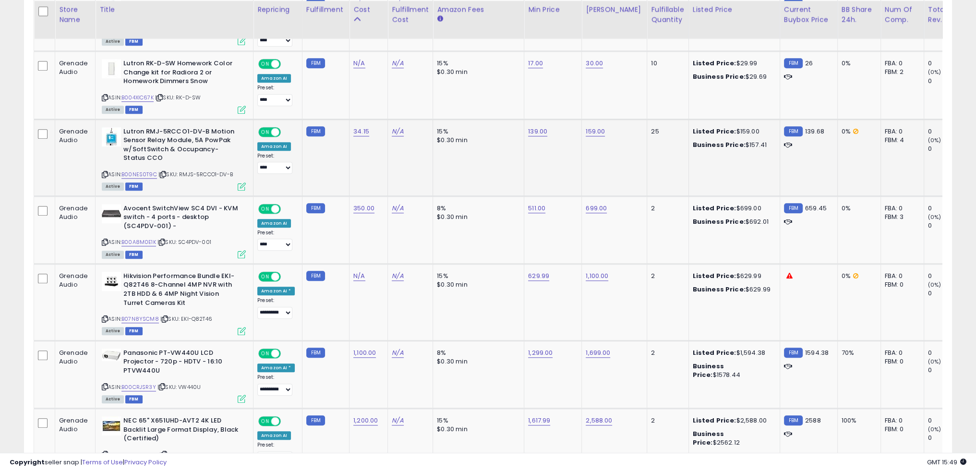
click at [402, 166] on td "N/A" at bounding box center [410, 157] width 45 height 77
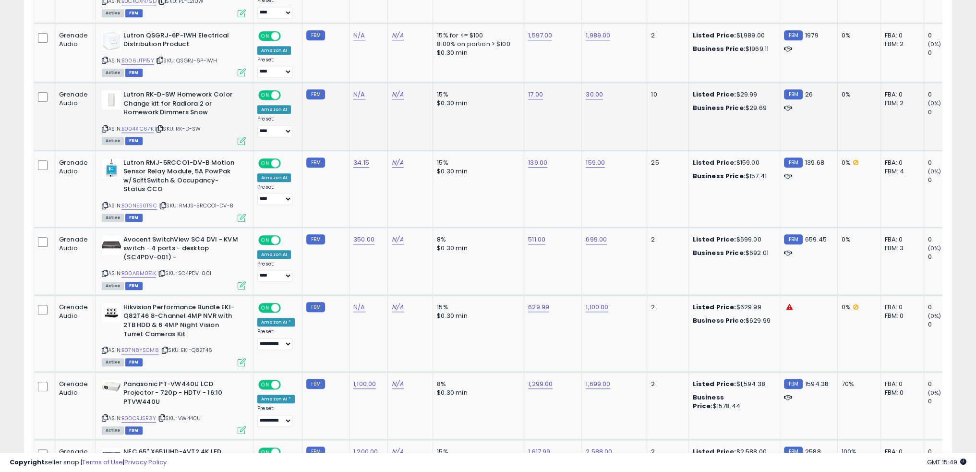
scroll to position [909, 0]
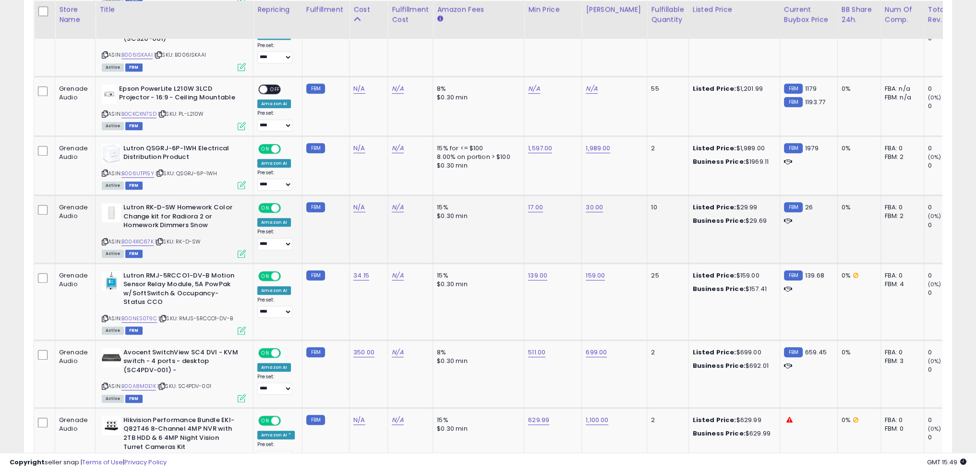
click at [199, 238] on span "| SKU: RK-D-SW" at bounding box center [178, 242] width 46 height 8
drag, startPoint x: 204, startPoint y: 237, endPoint x: 178, endPoint y: 239, distance: 26.0
click at [178, 239] on div "ASIN: B004XIC67K | SKU: RK-D-SW Active FBM" at bounding box center [174, 229] width 144 height 53
click at [184, 238] on span "| SKU: RK-D-SW" at bounding box center [178, 242] width 46 height 8
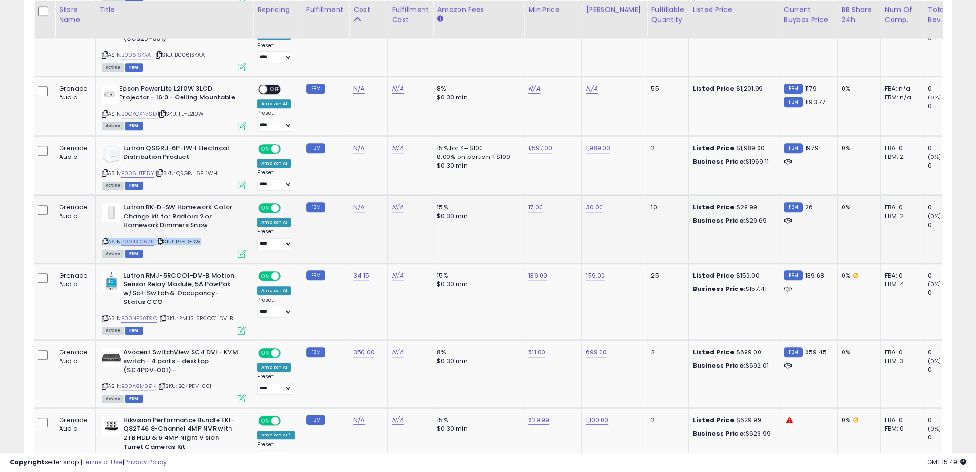
click at [184, 238] on span "| SKU: RK-D-SW" at bounding box center [178, 242] width 46 height 8
click at [355, 208] on td "N/A" at bounding box center [368, 229] width 38 height 68
click at [356, 200] on td "N/A" at bounding box center [368, 229] width 38 height 68
click at [355, 203] on link "N/A" at bounding box center [359, 208] width 12 height 10
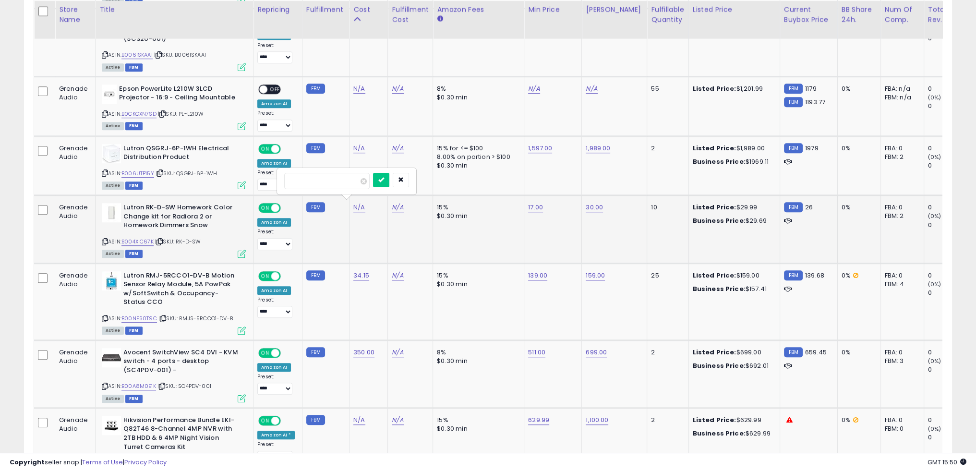
type input "**"
click button "submit" at bounding box center [381, 180] width 16 height 14
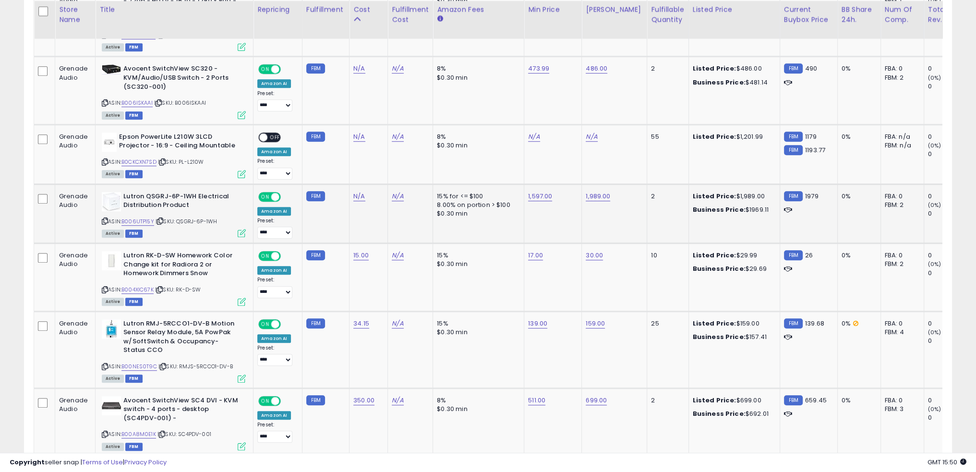
drag, startPoint x: 217, startPoint y: 216, endPoint x: 177, endPoint y: 216, distance: 40.3
click at [177, 217] on span "| SKU: QSGRJ-6P-1WH" at bounding box center [185, 221] width 61 height 8
click at [184, 217] on span "| SKU: QSGRJ-6P-1WH" at bounding box center [185, 221] width 61 height 8
click at [182, 214] on div "ASIN: B006UTP15Y | SKU: QSGRJ-6P-1WH Active FBM" at bounding box center [174, 214] width 144 height 45
click at [182, 217] on span "| SKU: QSGRJ-6P-1WH" at bounding box center [185, 221] width 61 height 8
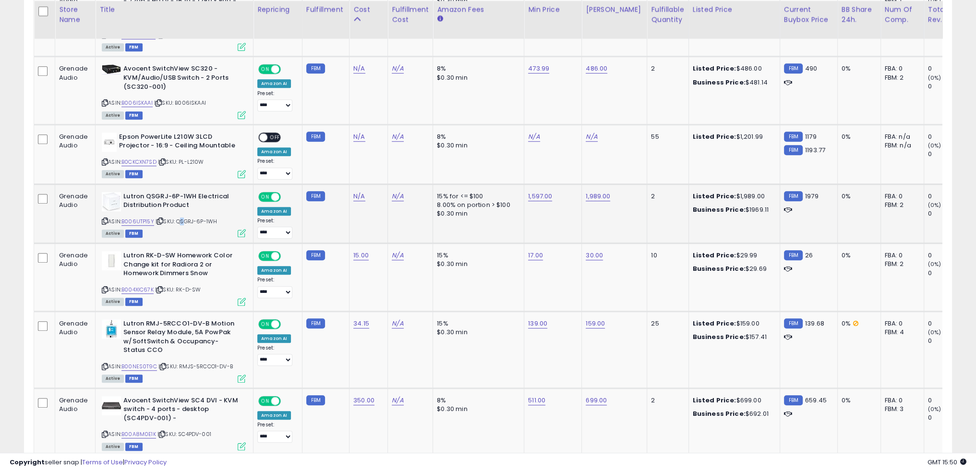
drag, startPoint x: 179, startPoint y: 217, endPoint x: 212, endPoint y: 215, distance: 33.7
click at [217, 217] on span "| SKU: QSGRJ-6P-1WH" at bounding box center [185, 221] width 61 height 8
click at [145, 218] on link "B006UTP15Y" at bounding box center [137, 221] width 33 height 8
click at [388, 215] on td "N/A" at bounding box center [410, 214] width 45 height 60
click at [388, 161] on td "N/A" at bounding box center [410, 154] width 45 height 60
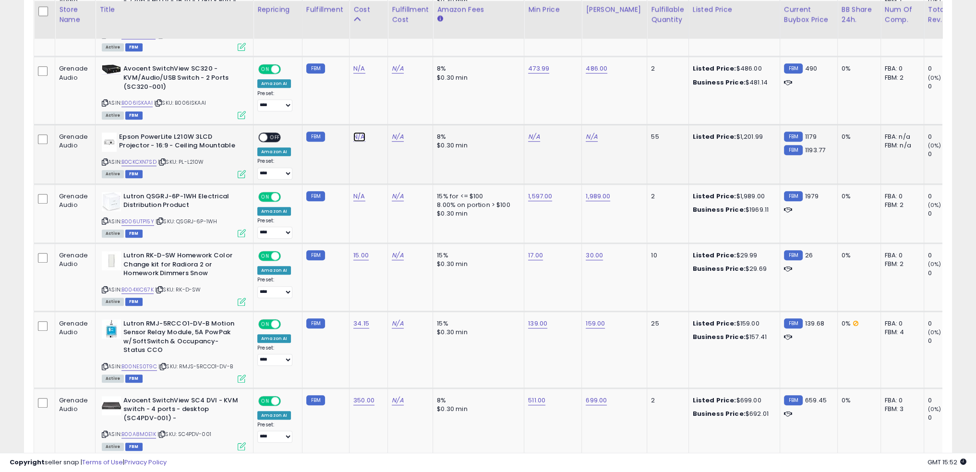
click at [353, 134] on link "N/A" at bounding box center [359, 137] width 12 height 10
type input "***"
click button "submit" at bounding box center [381, 110] width 16 height 14
click at [142, 158] on link "B0CKCXN7SD" at bounding box center [138, 162] width 35 height 8
click at [528, 138] on link "N/A" at bounding box center [534, 137] width 12 height 10
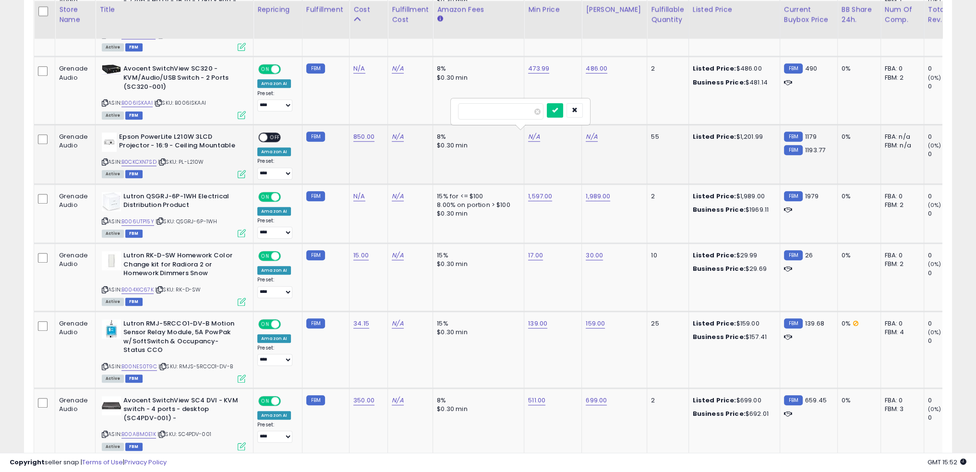
type input "****"
click button "submit" at bounding box center [555, 110] width 16 height 14
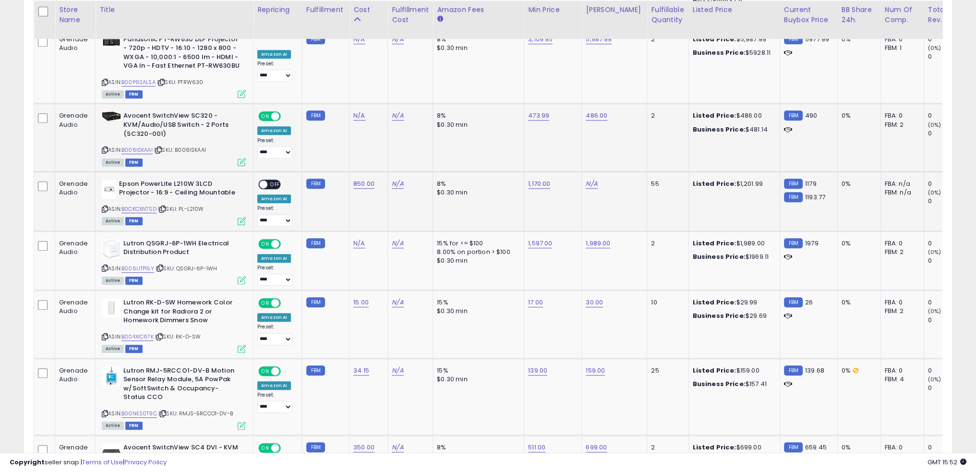
scroll to position [813, 0]
click at [585, 182] on link "N/A" at bounding box center [591, 185] width 12 height 10
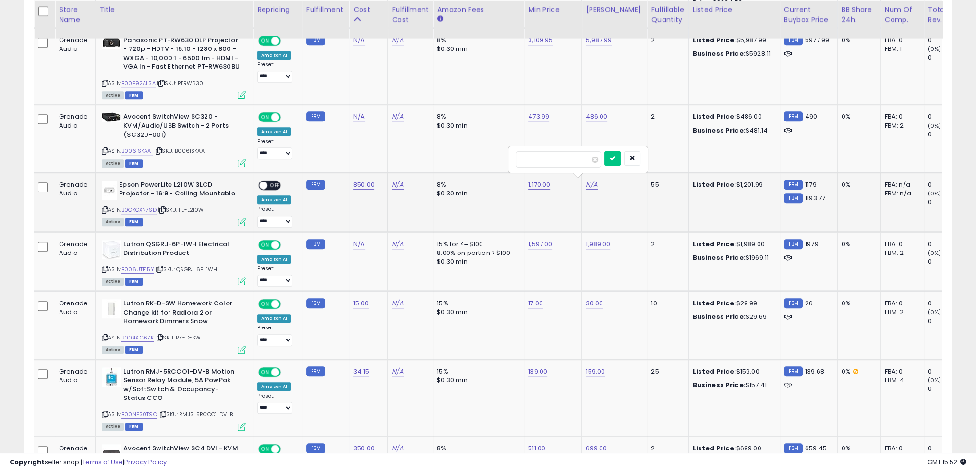
type input "****"
click button "submit" at bounding box center [612, 158] width 16 height 14
click at [486, 146] on td "8% $0.30 min" at bounding box center [478, 139] width 91 height 68
click at [149, 147] on link "B006ISKAAI" at bounding box center [136, 151] width 31 height 8
click at [356, 113] on link "N/A" at bounding box center [359, 117] width 12 height 10
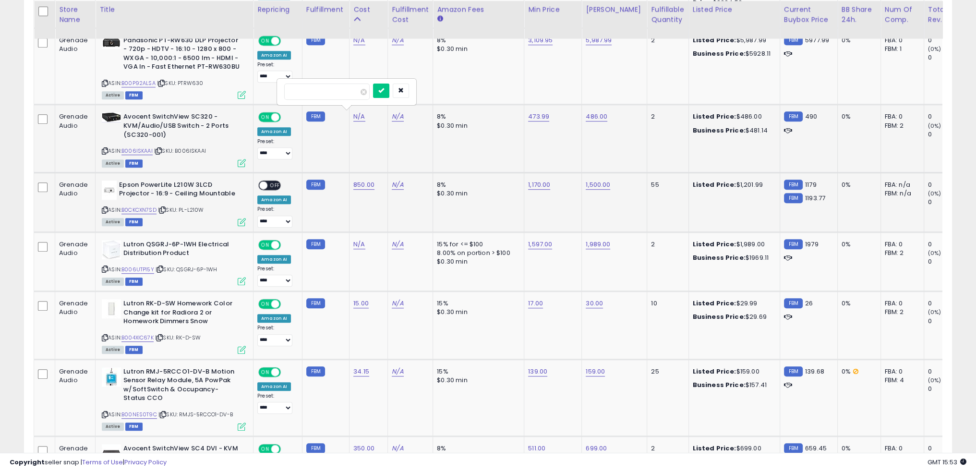
type input "***"
click button "submit" at bounding box center [381, 90] width 16 height 14
click at [374, 209] on td "850.00" at bounding box center [368, 202] width 38 height 60
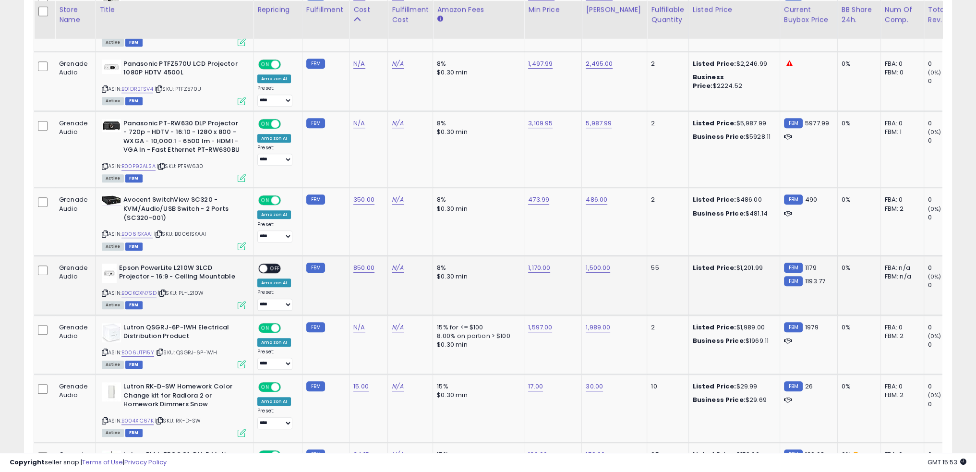
scroll to position [717, 0]
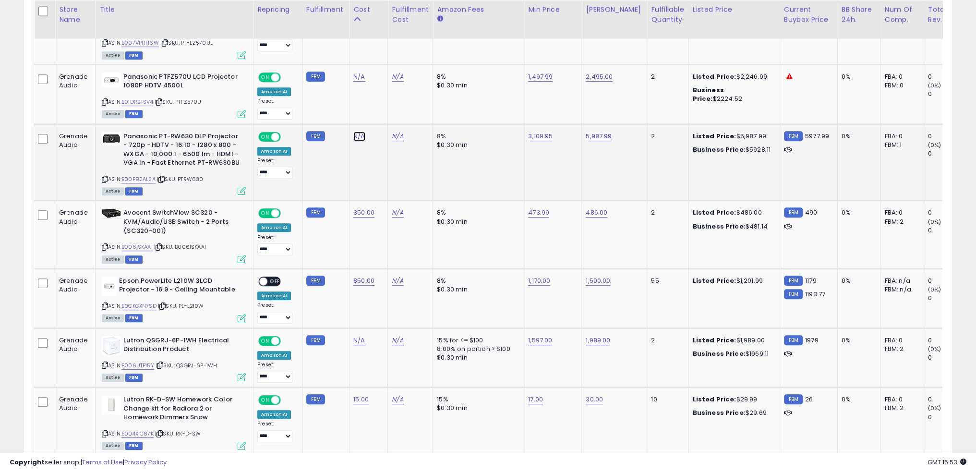
click at [358, 134] on link "N/A" at bounding box center [359, 136] width 12 height 10
type input "****"
click button "submit" at bounding box center [381, 110] width 16 height 14
click at [500, 170] on td "8% $0.30 min" at bounding box center [478, 162] width 91 height 77
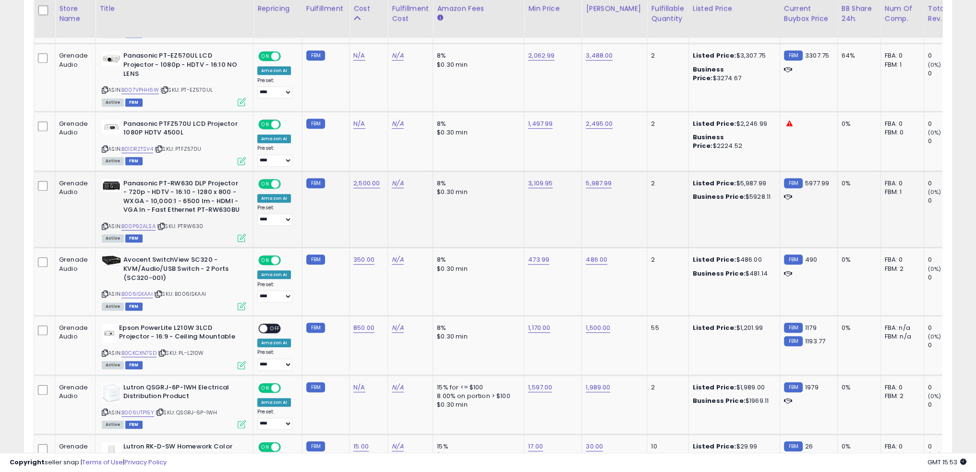
scroll to position [669, 0]
click at [136, 146] on link "B01DR2TSV4" at bounding box center [137, 150] width 32 height 8
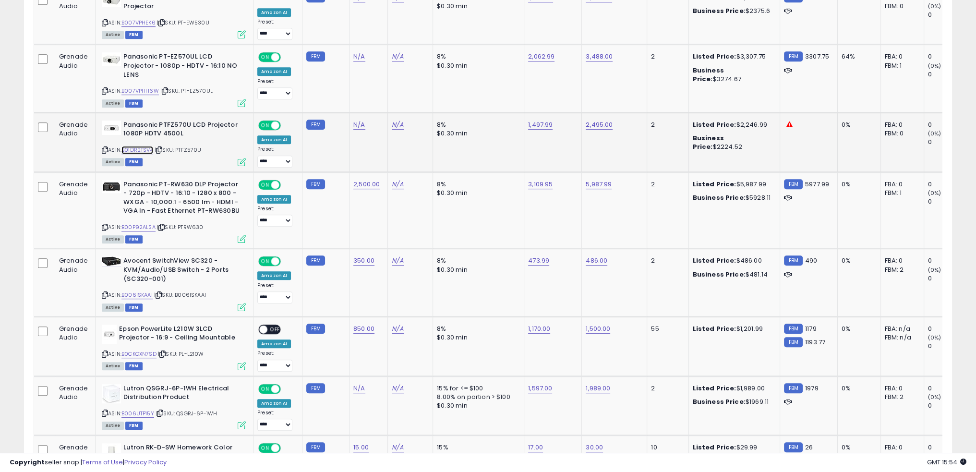
scroll to position [621, 0]
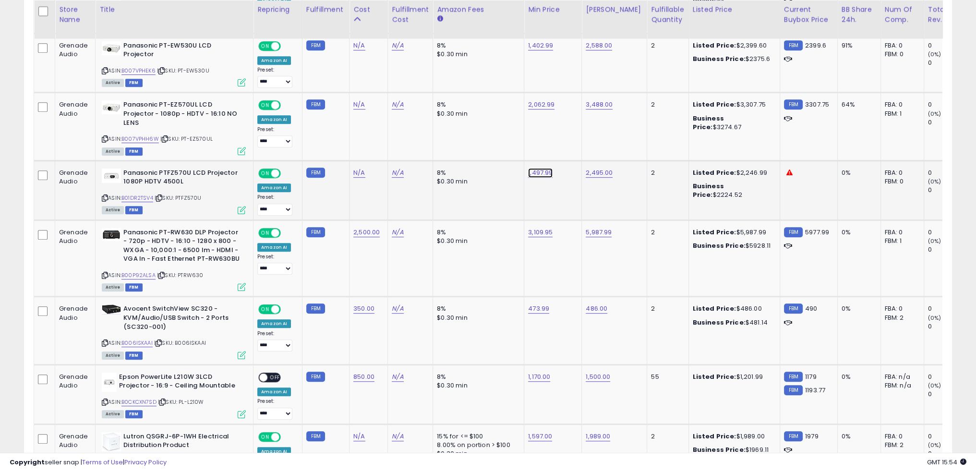
click at [531, 170] on link "1,497.99" at bounding box center [540, 173] width 24 height 10
type input "****"
click button "submit" at bounding box center [561, 147] width 16 height 14
click at [355, 170] on link "N/A" at bounding box center [359, 173] width 12 height 10
type input "****"
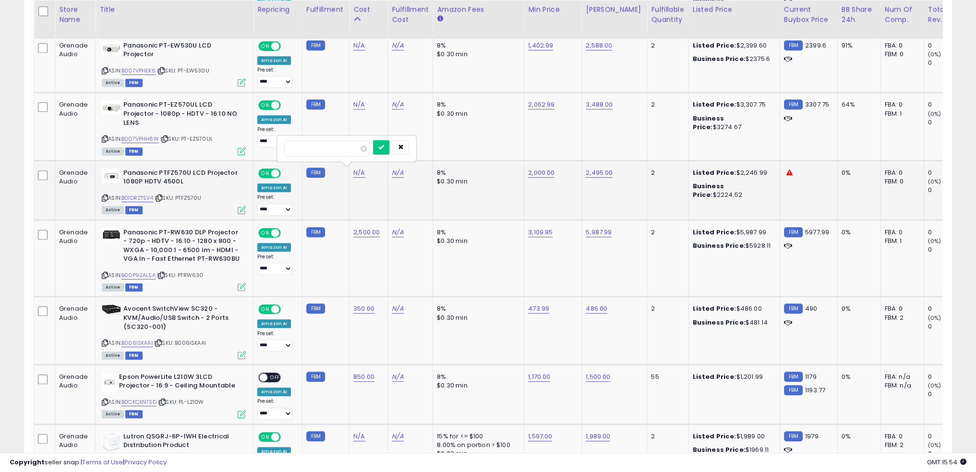
click button "submit" at bounding box center [381, 147] width 16 height 14
click at [364, 171] on link "1,800.00" at bounding box center [365, 173] width 24 height 10
type input "****"
click button "submit" at bounding box center [388, 147] width 16 height 14
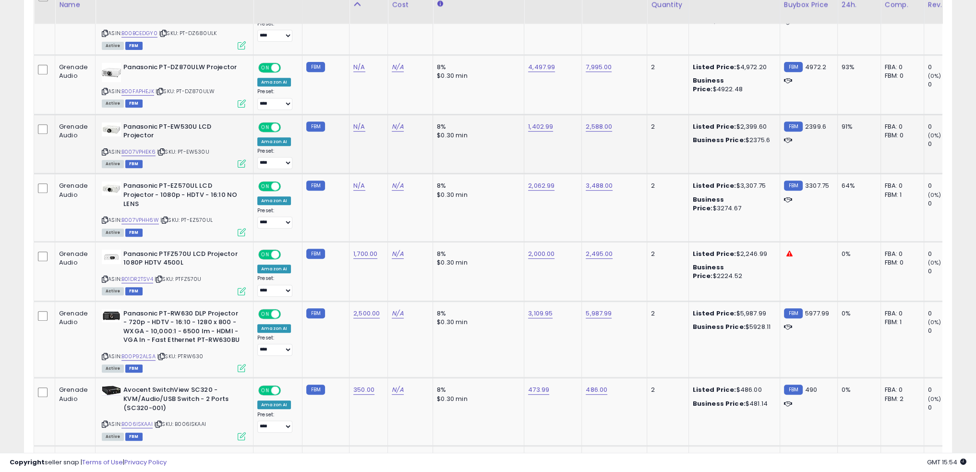
scroll to position [525, 0]
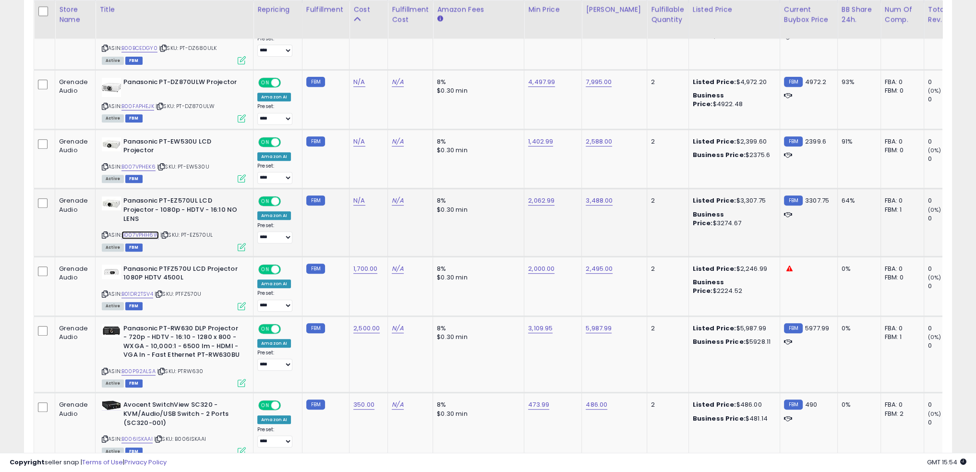
click at [143, 231] on link "B007VPHH6W" at bounding box center [139, 235] width 37 height 8
click at [355, 196] on link "N/A" at bounding box center [359, 201] width 12 height 10
type input "****"
click button "submit" at bounding box center [381, 175] width 16 height 14
click at [537, 201] on link "2,062.99" at bounding box center [541, 201] width 26 height 10
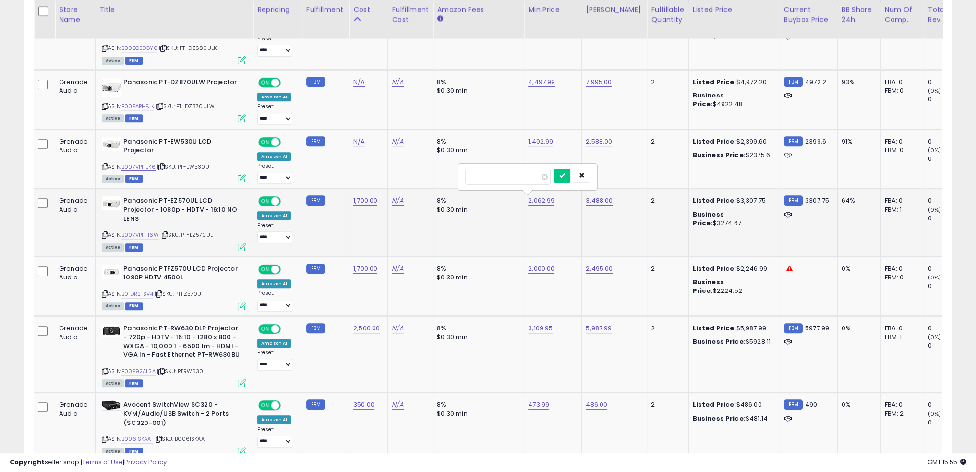
type input "****"
click button "submit" at bounding box center [562, 175] width 16 height 14
click at [147, 166] on link "B007VPHEK6" at bounding box center [138, 167] width 34 height 8
click at [536, 143] on link "1,402.99" at bounding box center [540, 142] width 25 height 10
type input "****"
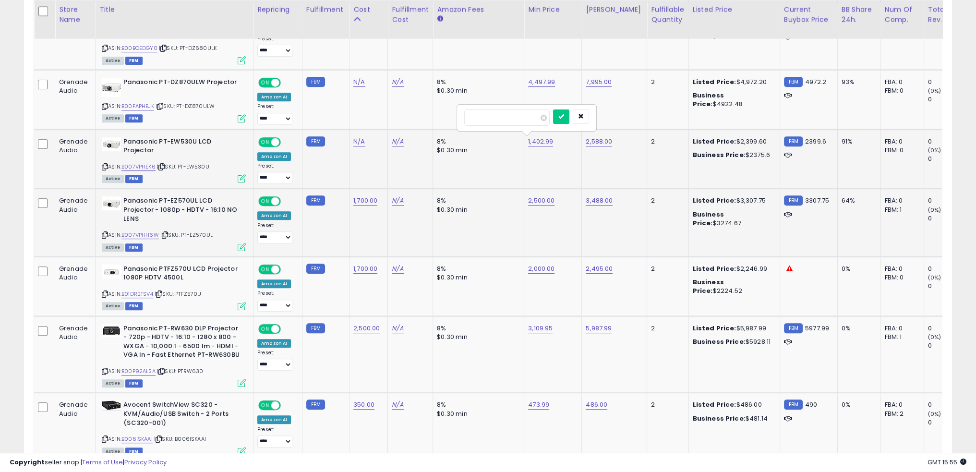
click button "submit" at bounding box center [561, 116] width 16 height 14
click at [355, 140] on link "N/A" at bounding box center [359, 142] width 12 height 10
type input "****"
click button "submit" at bounding box center [381, 116] width 16 height 14
click at [357, 107] on td "N/A" at bounding box center [368, 100] width 38 height 60
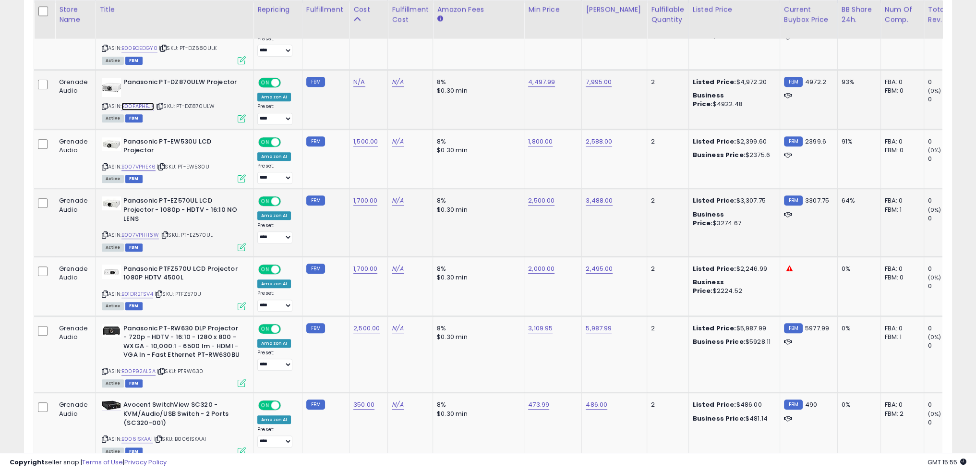
click at [146, 105] on link "B00FAPHEJK" at bounding box center [137, 106] width 33 height 8
drag, startPoint x: 215, startPoint y: 107, endPoint x: 179, endPoint y: 105, distance: 36.5
click at [179, 105] on div "ASIN: B00FAPHEJK | SKU: PT-DZ870ULW Active FBM" at bounding box center [174, 100] width 144 height 44
click at [599, 80] on link "7,995.00" at bounding box center [598, 82] width 26 height 10
click at [598, 82] on link "7,995.00" at bounding box center [598, 82] width 26 height 10
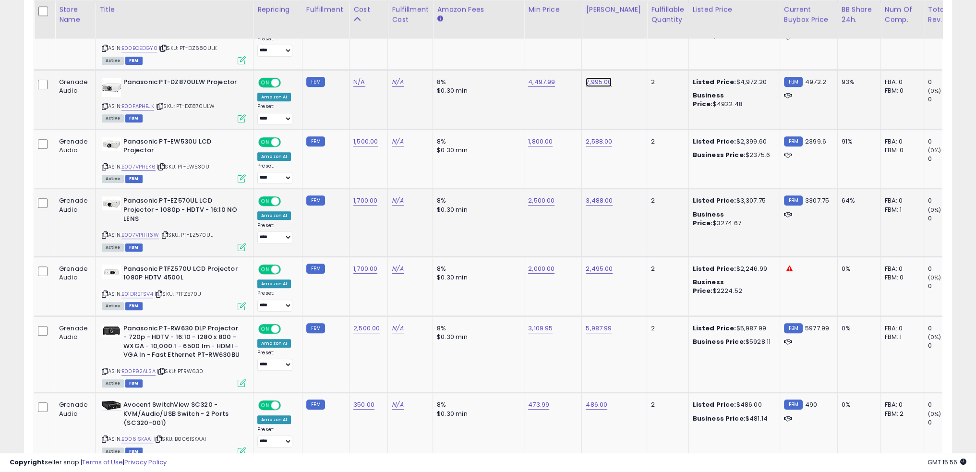
click at [598, 82] on link "7,995.00" at bounding box center [598, 82] width 26 height 10
type input "****"
click button "submit" at bounding box center [619, 58] width 16 height 14
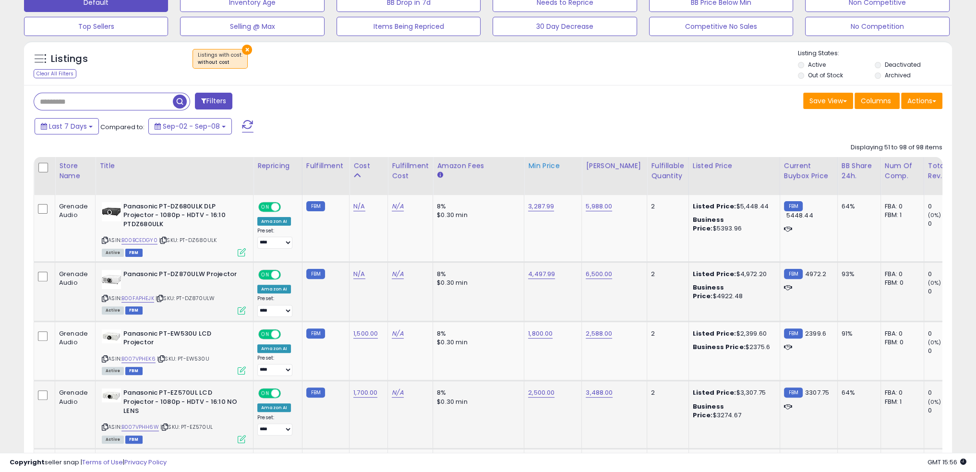
scroll to position [381, 0]
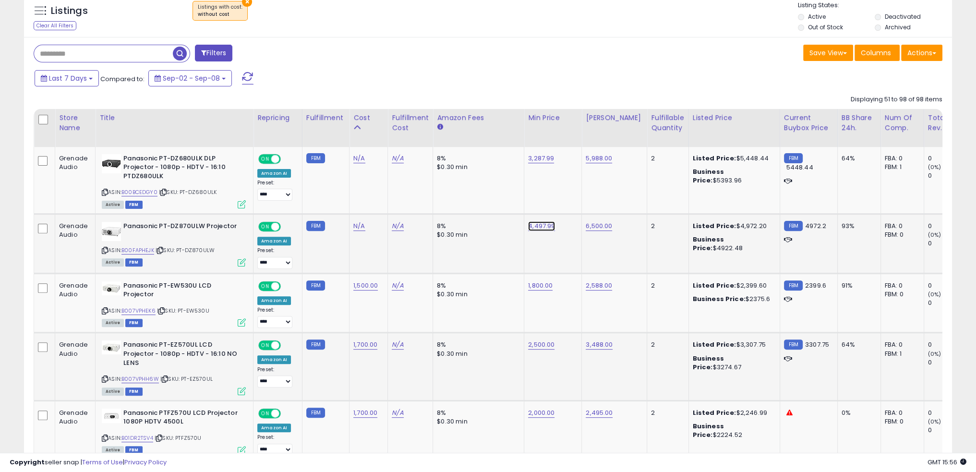
click at [541, 225] on link "4,497.99" at bounding box center [541, 226] width 27 height 10
type input "****"
click button "submit" at bounding box center [562, 202] width 16 height 14
click at [482, 243] on td "8% $0.30 min" at bounding box center [478, 244] width 91 height 60
click at [485, 199] on td "8% $0.30 min" at bounding box center [478, 180] width 91 height 67
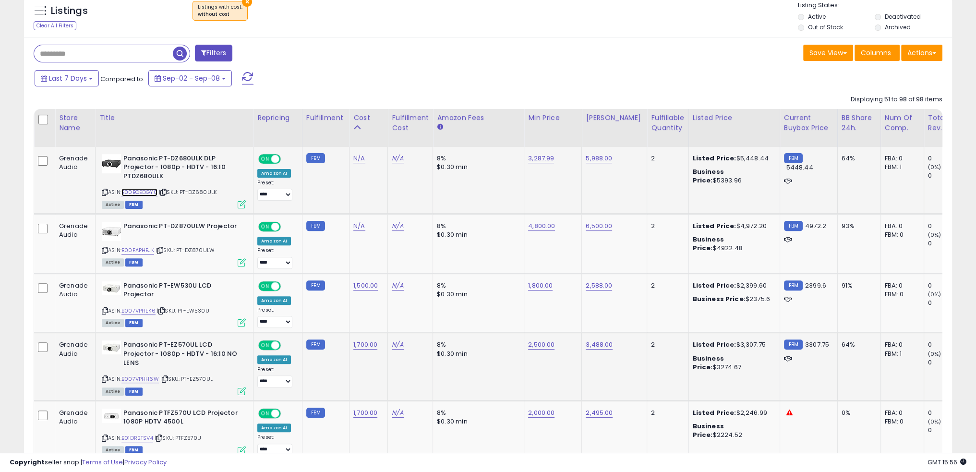
click at [146, 193] on link "B00BCEDGY0" at bounding box center [139, 192] width 36 height 8
click at [534, 157] on link "3,287.99" at bounding box center [541, 159] width 26 height 10
type input "****"
click button "submit" at bounding box center [561, 134] width 16 height 14
click at [464, 189] on td "8% $0.30 min" at bounding box center [478, 180] width 91 height 67
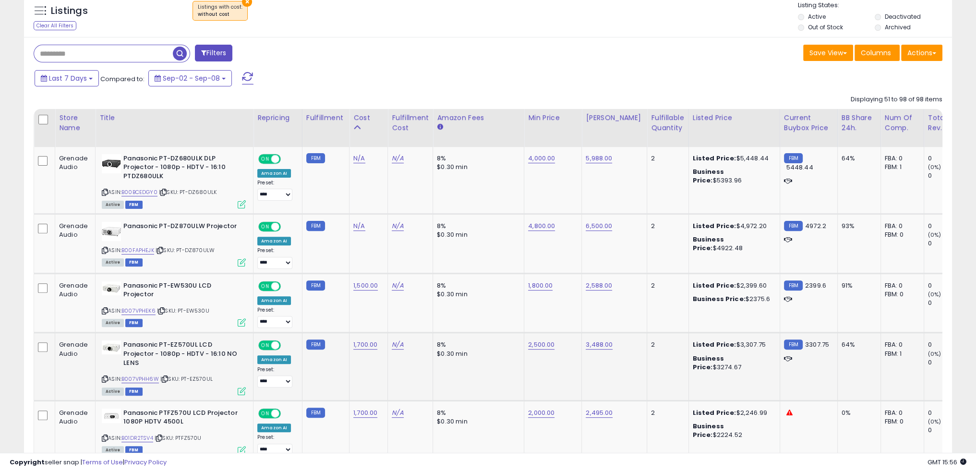
click at [524, 205] on td "4,000.00" at bounding box center [553, 180] width 58 height 67
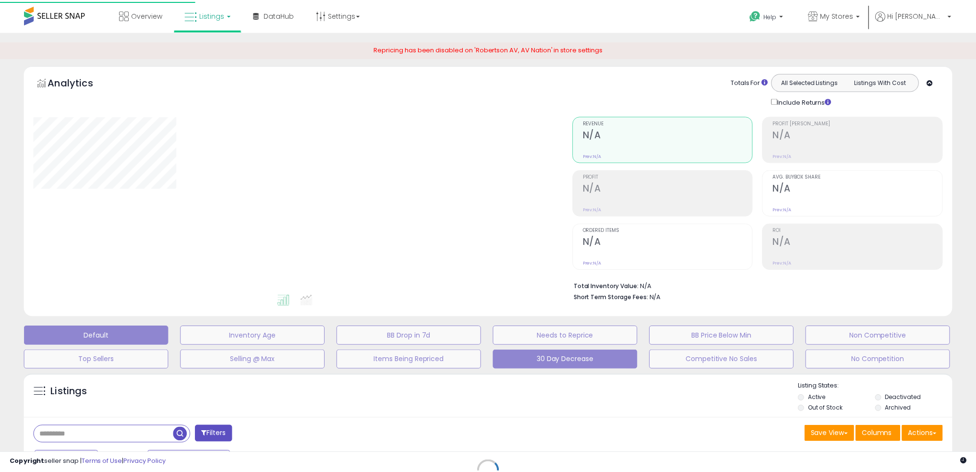
scroll to position [147, 0]
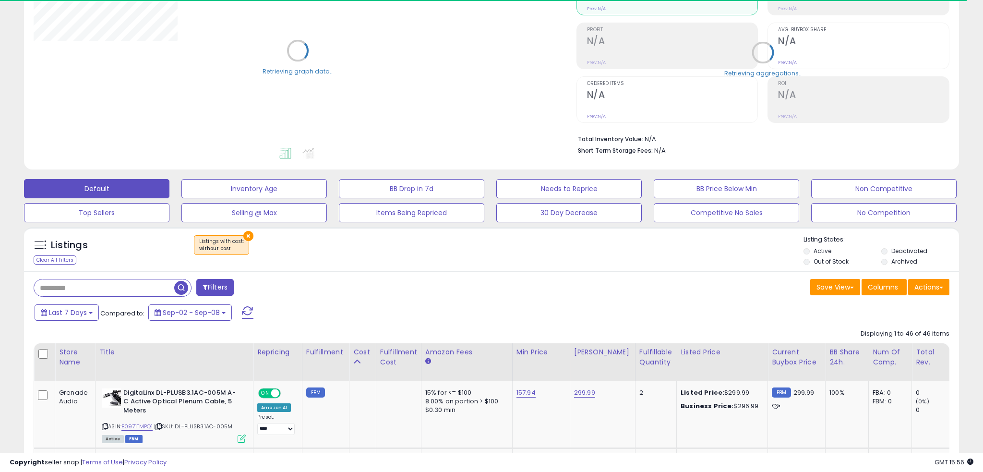
select select "**"
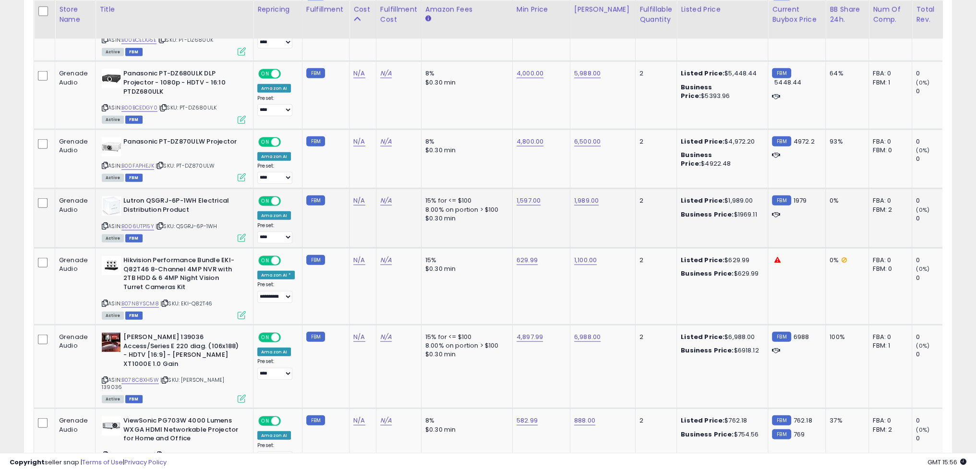
scroll to position [3025, 0]
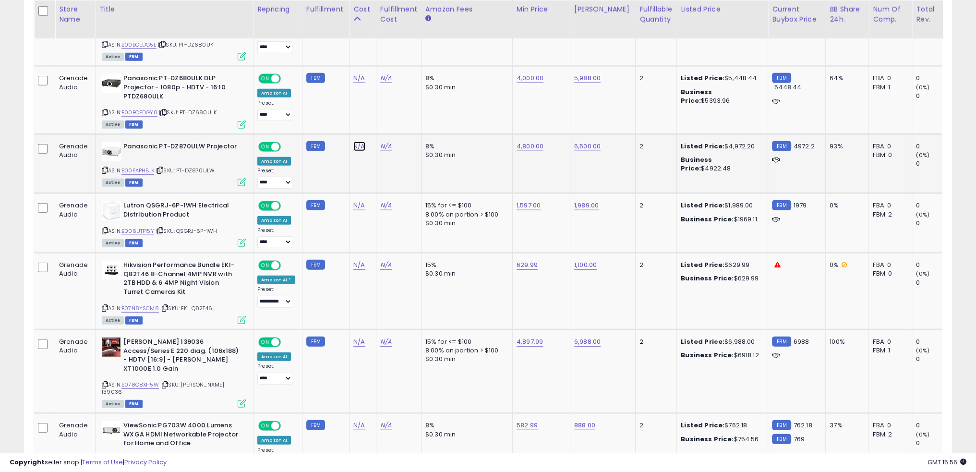
click at [358, 142] on link "N/A" at bounding box center [359, 147] width 12 height 10
type input "****"
click button "submit" at bounding box center [381, 97] width 16 height 14
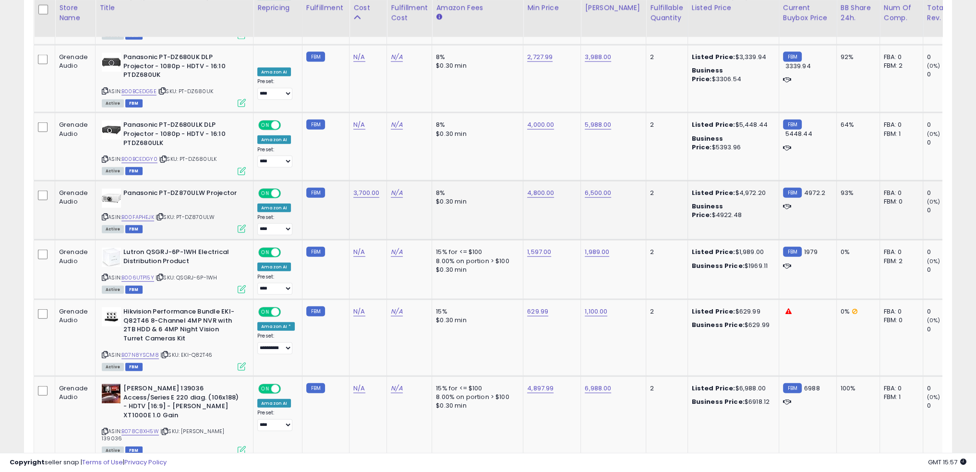
scroll to position [2977, 0]
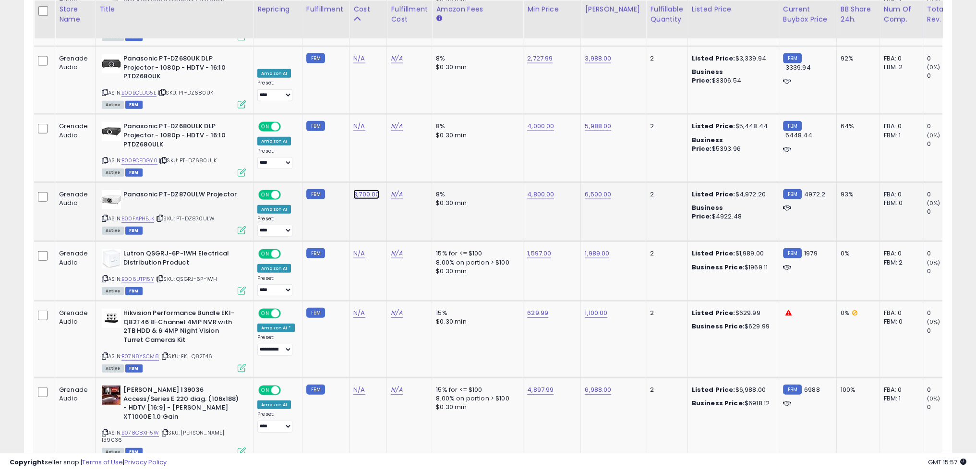
click at [360, 190] on link "3,700.00" at bounding box center [366, 195] width 26 height 10
click at [369, 119] on td "N/A" at bounding box center [367, 148] width 37 height 68
click at [353, 121] on link "N/A" at bounding box center [359, 126] width 12 height 10
type input "****"
click button "submit" at bounding box center [381, 78] width 16 height 14
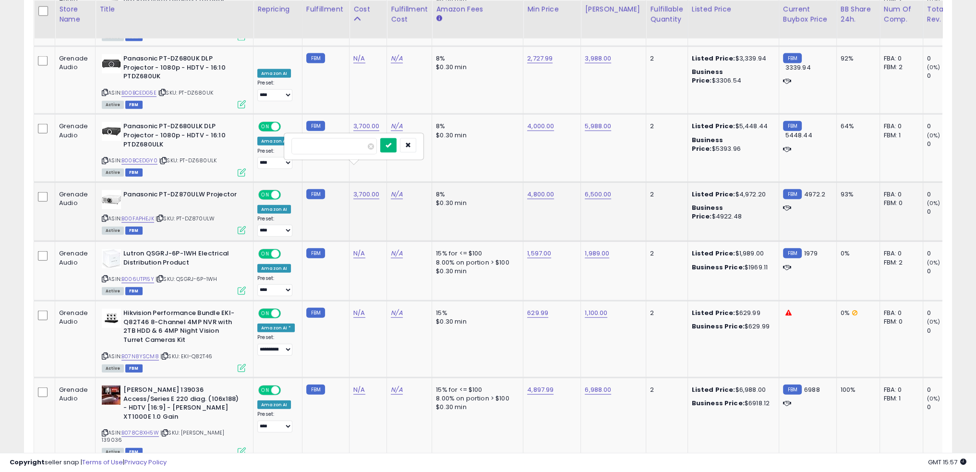
click at [391, 142] on icon "submit" at bounding box center [388, 145] width 6 height 6
click at [358, 190] on link "N/A" at bounding box center [359, 195] width 12 height 10
type input "****"
click button "submit" at bounding box center [381, 145] width 16 height 14
click at [146, 156] on link "B00BCEDGY0" at bounding box center [139, 160] width 36 height 8
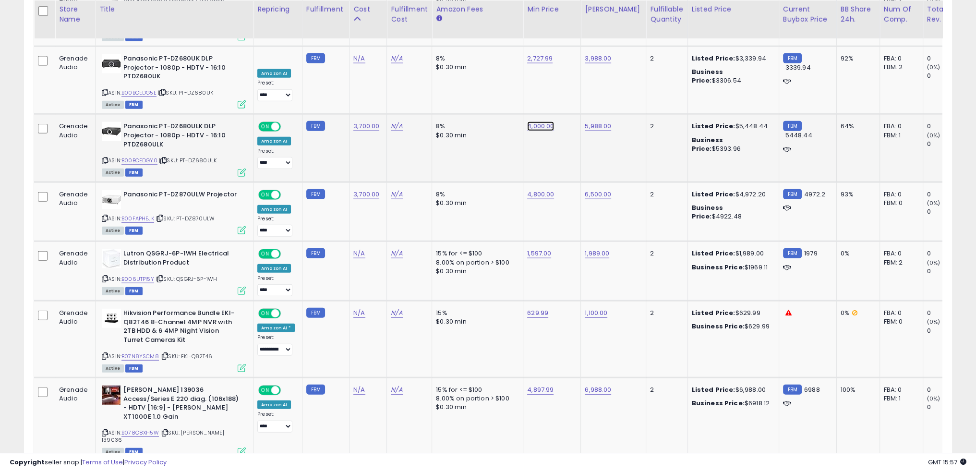
click at [531, 121] on link "4,000.00" at bounding box center [540, 126] width 27 height 10
type input "****"
click button "submit" at bounding box center [561, 78] width 16 height 14
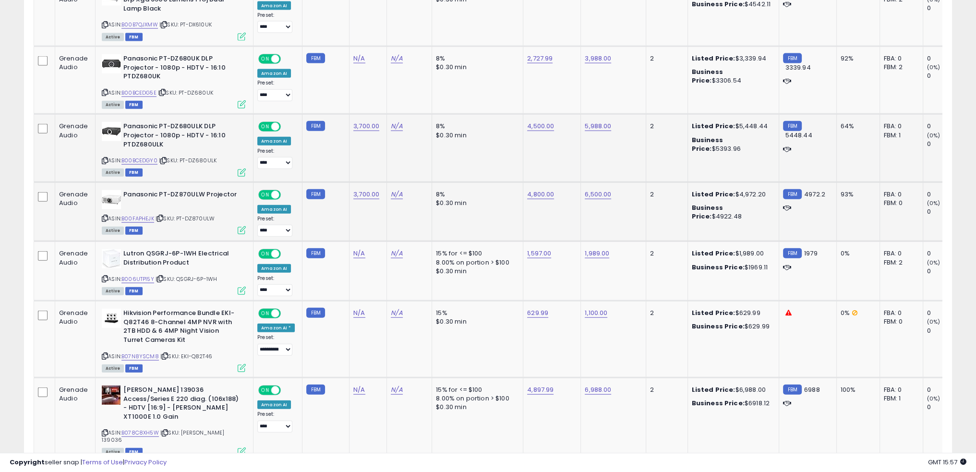
scroll to position [2881, 0]
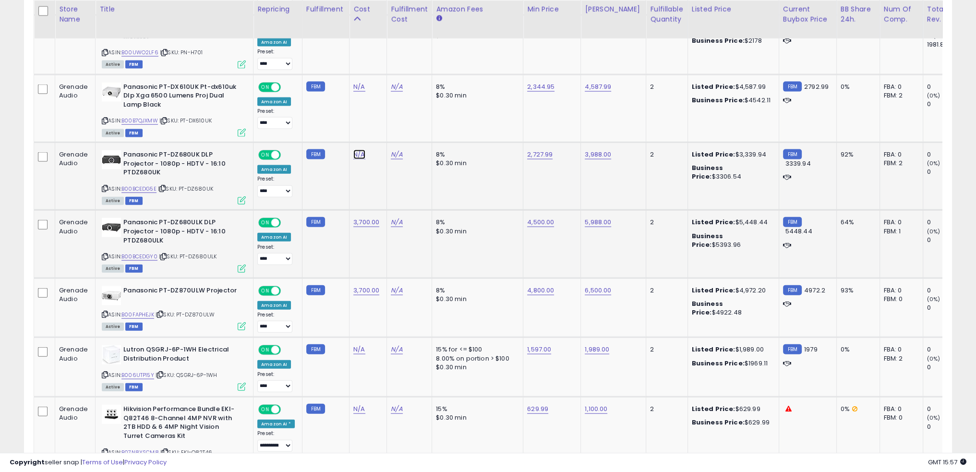
click at [355, 150] on link "N/A" at bounding box center [359, 155] width 12 height 10
type input "****"
click button "submit" at bounding box center [381, 106] width 16 height 14
click at [143, 185] on link "B00BCEDG5E" at bounding box center [138, 189] width 35 height 8
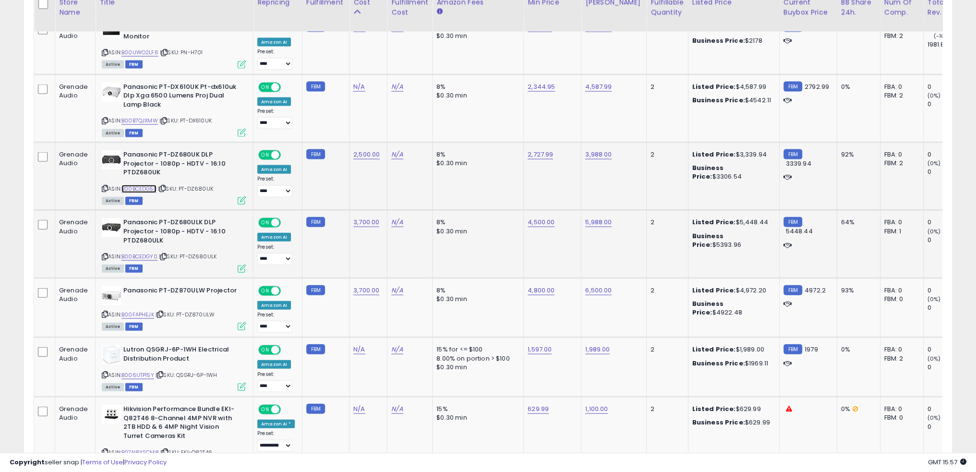
scroll to position [2833, 0]
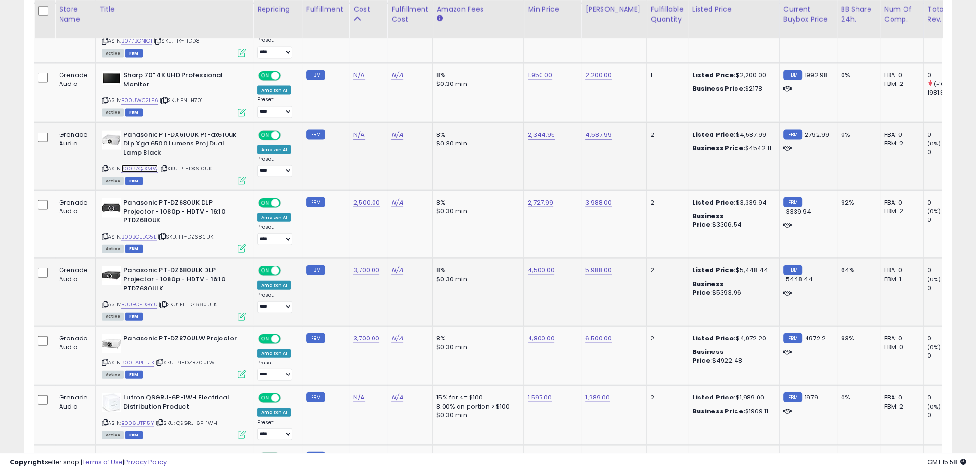
click at [147, 165] on link "B00B7QJXMW" at bounding box center [139, 169] width 36 height 8
click at [593, 130] on link "4,587.99" at bounding box center [598, 135] width 26 height 10
type input "****"
click button "submit" at bounding box center [619, 86] width 16 height 14
click at [537, 130] on link "2,344.95" at bounding box center [540, 135] width 27 height 10
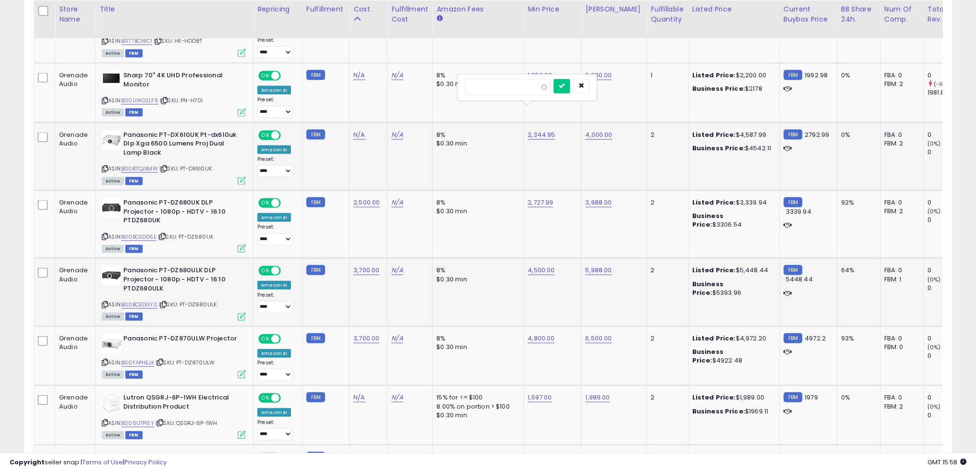
type input "****"
click button "submit" at bounding box center [561, 86] width 16 height 14
click at [358, 130] on link "N/A" at bounding box center [359, 135] width 12 height 10
type input "****"
click button "submit" at bounding box center [381, 86] width 16 height 14
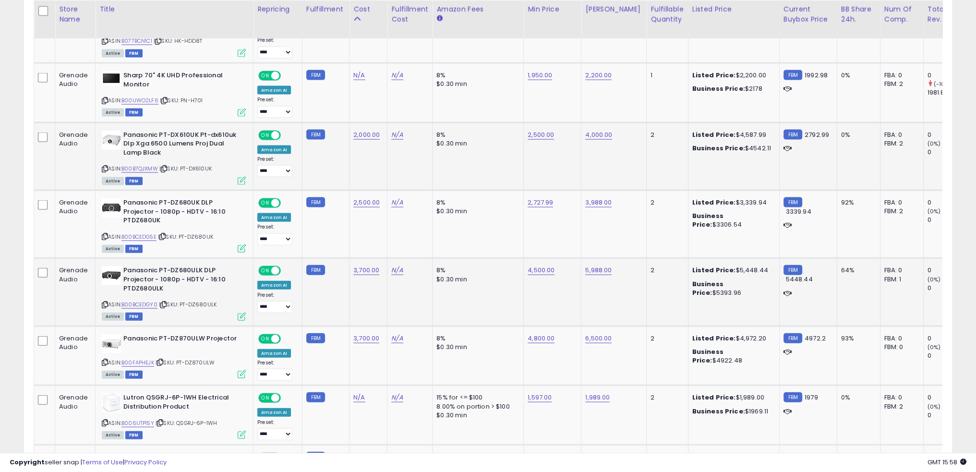
drag, startPoint x: 451, startPoint y: 129, endPoint x: 470, endPoint y: 126, distance: 19.9
click at [461, 128] on td "8% $0.30 min" at bounding box center [477, 156] width 91 height 68
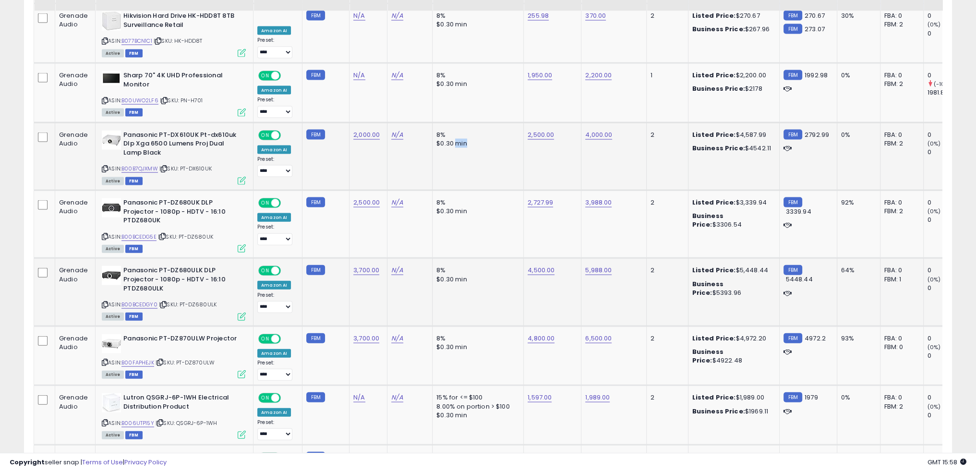
scroll to position [2737, 0]
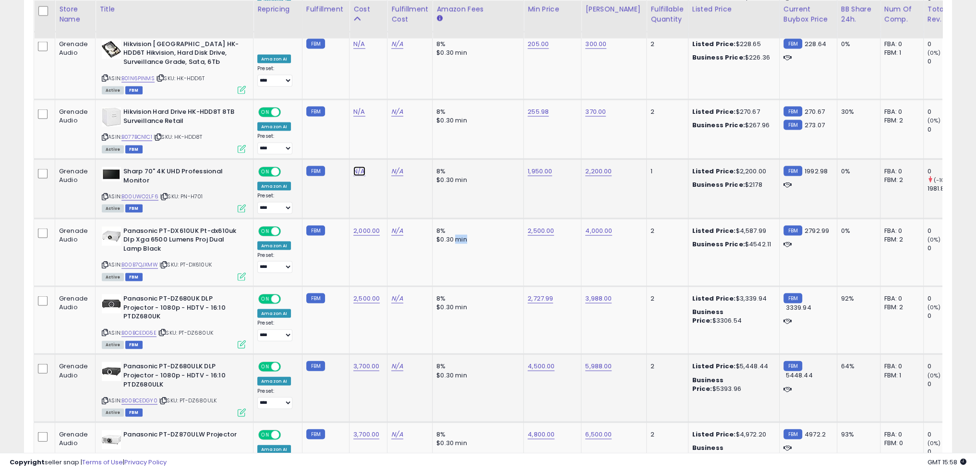
click at [354, 167] on link "N/A" at bounding box center [359, 172] width 12 height 10
type input "****"
click button "submit" at bounding box center [381, 124] width 16 height 14
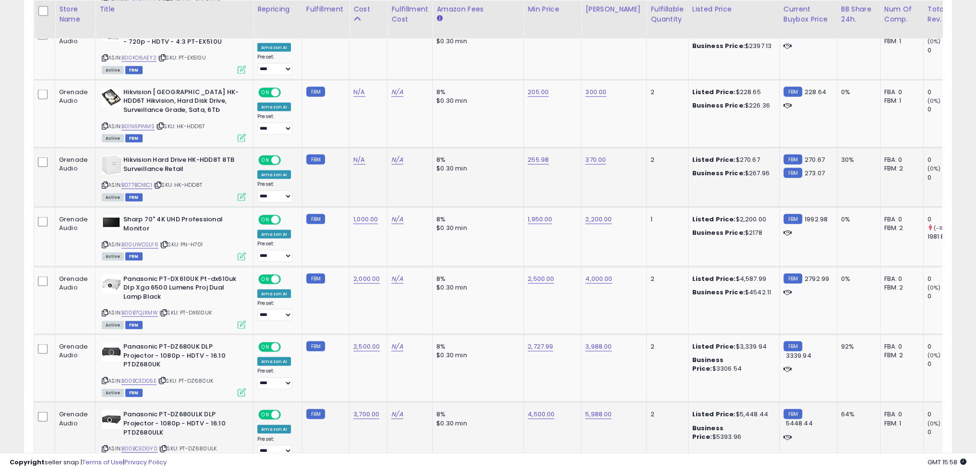
click at [203, 181] on span "| SKU: HK-HDD8T" at bounding box center [178, 185] width 49 height 8
drag, startPoint x: 207, startPoint y: 161, endPoint x: 178, endPoint y: 163, distance: 29.8
click at [178, 163] on div "ASIN: B077BCN1C1 | SKU: HK-HDD8T Active FBM" at bounding box center [174, 177] width 144 height 45
copy span "HK-HDD8T"
click at [190, 155] on div "ASIN: B077BCN1C1 | SKU: HK-HDD8T Active FBM" at bounding box center [174, 177] width 144 height 45
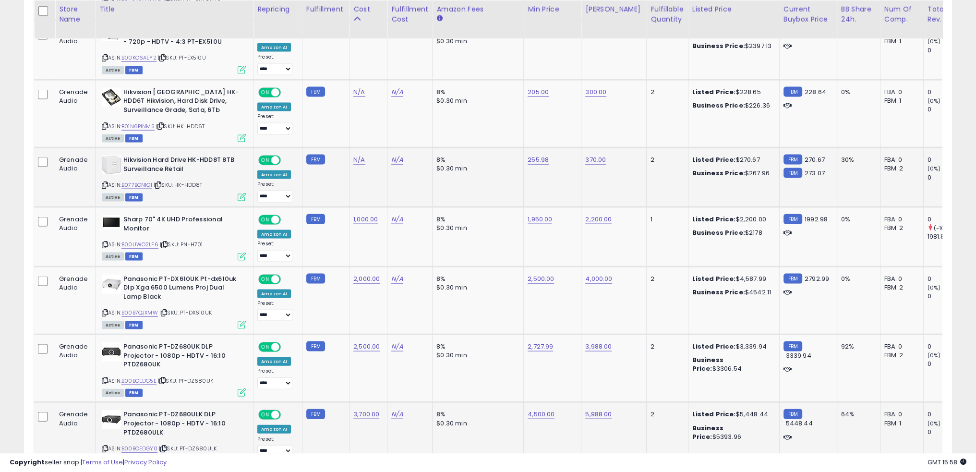
click at [189, 157] on div "ASIN: B077BCN1C1 | SKU: HK-HDD8T Active FBM" at bounding box center [174, 177] width 144 height 45
click at [189, 181] on span "| SKU: HK-HDD8T" at bounding box center [178, 185] width 49 height 8
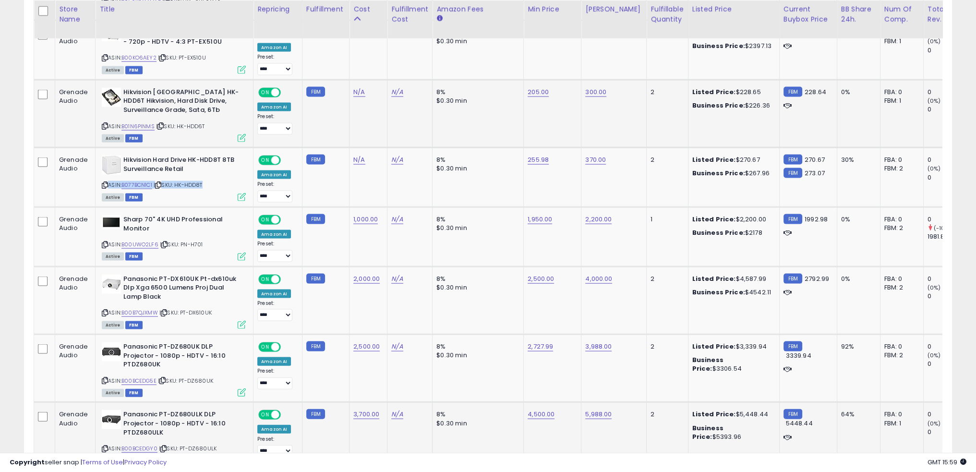
click at [190, 122] on span "| SKU: HK-HDD6T" at bounding box center [180, 126] width 49 height 8
copy div "ASIN: B01N6PINMS | SKU: HK-HDD6T"
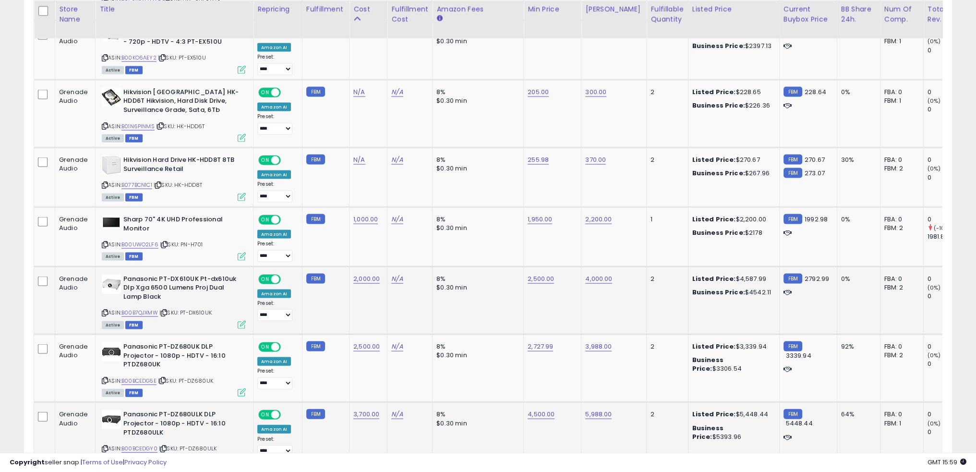
click at [370, 276] on td "2,000.00" at bounding box center [368, 300] width 38 height 68
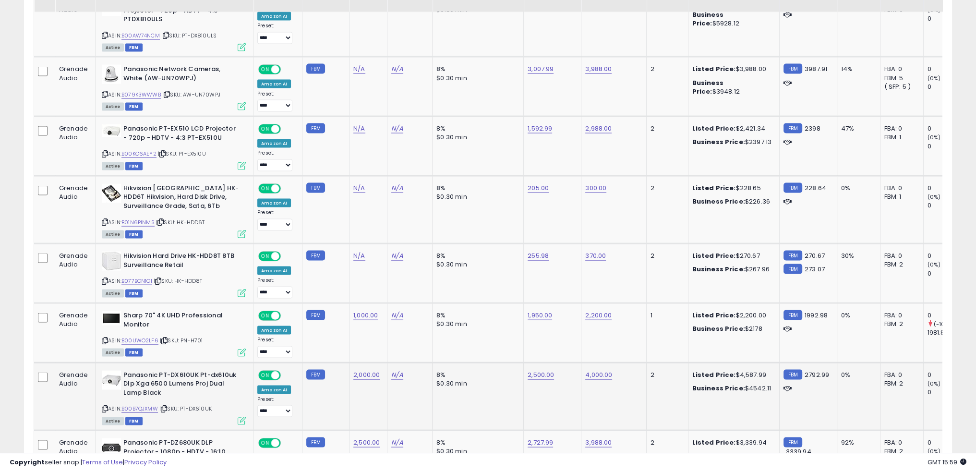
scroll to position [2545, 0]
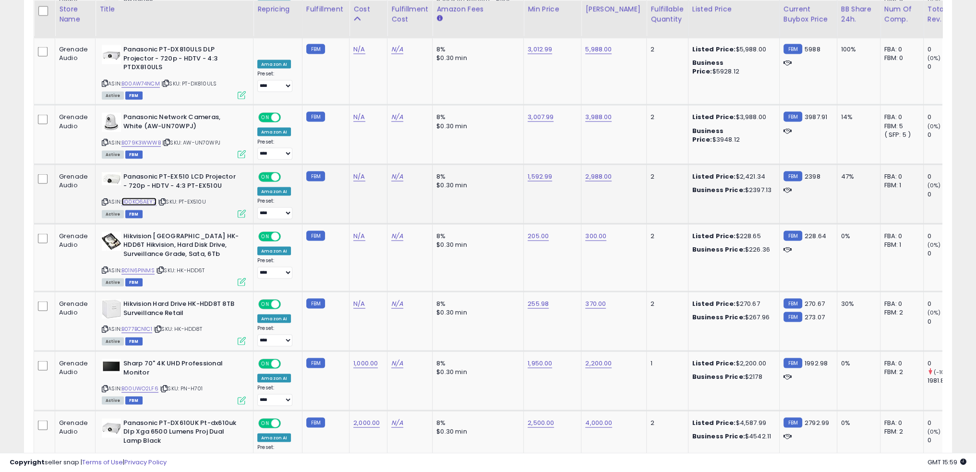
click at [146, 198] on link "B00KO6AEY2" at bounding box center [138, 202] width 35 height 8
click at [532, 172] on link "1,592.99" at bounding box center [539, 177] width 24 height 10
type input "****"
click at [514, 182] on td "8% $0.30 min" at bounding box center [477, 195] width 91 height 60
click at [569, 133] on button "submit" at bounding box center [560, 130] width 16 height 14
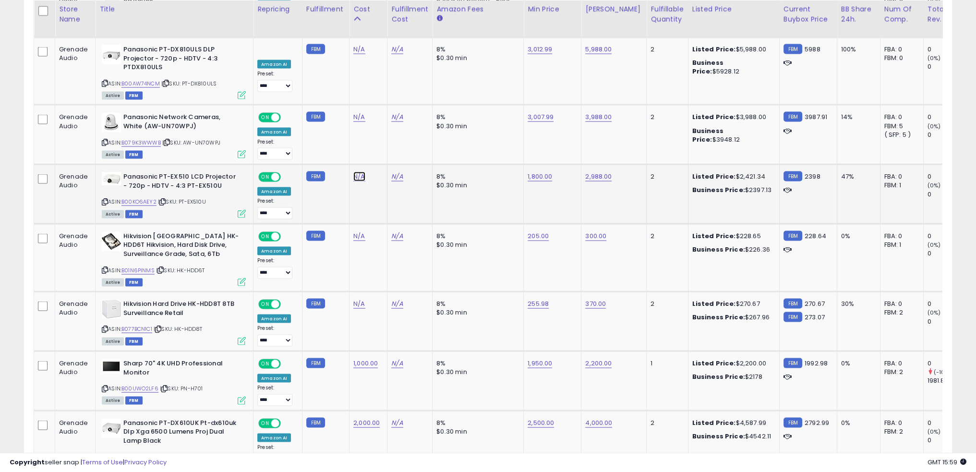
click at [359, 172] on link "N/A" at bounding box center [359, 177] width 12 height 10
type input "****"
click button "submit" at bounding box center [381, 130] width 16 height 14
click at [377, 116] on td "N/A" at bounding box center [368, 135] width 38 height 60
drag, startPoint x: 187, startPoint y: 118, endPoint x: 221, endPoint y: 119, distance: 33.6
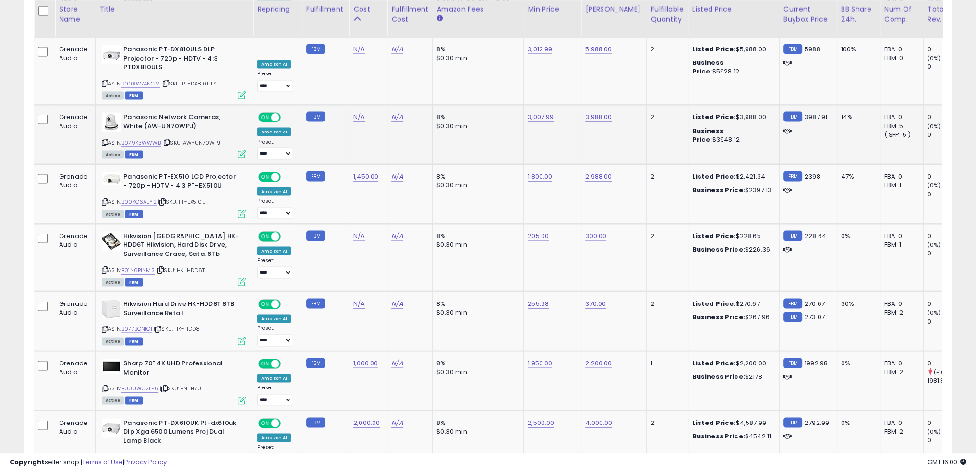
click at [221, 119] on div "ASIN: B079K3WWWB | SKU: AW-UN70WPJ Active FBM" at bounding box center [174, 135] width 144 height 45
copy span "AW-UN70WPJ"
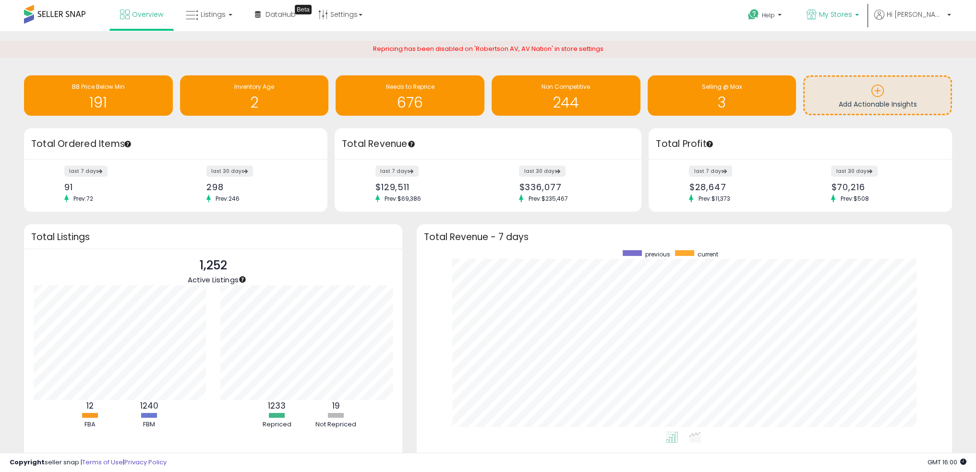
click at [852, 16] on span "My Stores" at bounding box center [835, 15] width 33 height 10
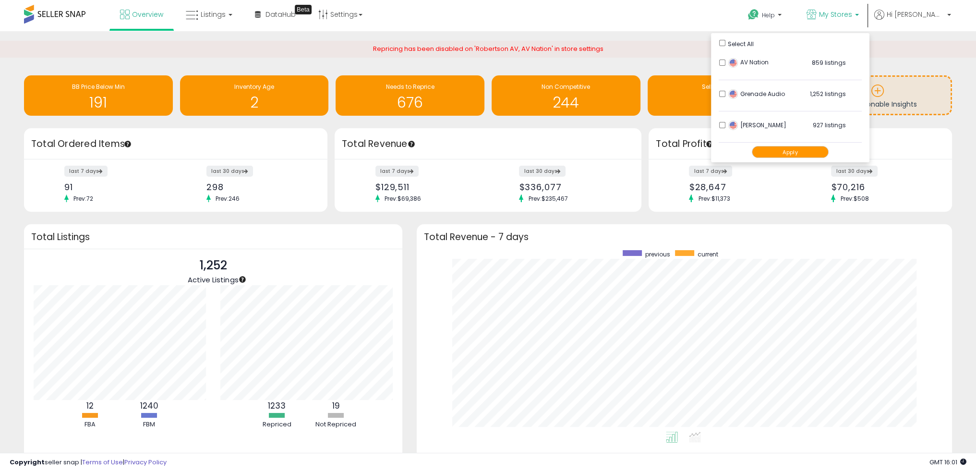
click at [826, 150] on button "Apply" at bounding box center [789, 152] width 77 height 12
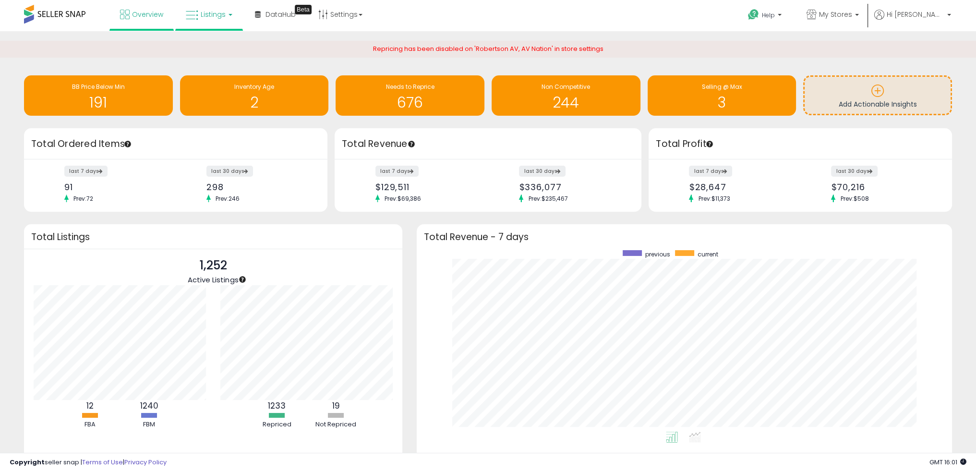
click at [210, 9] on link "Listings" at bounding box center [209, 14] width 61 height 29
click at [232, 43] on icon at bounding box center [216, 47] width 42 height 12
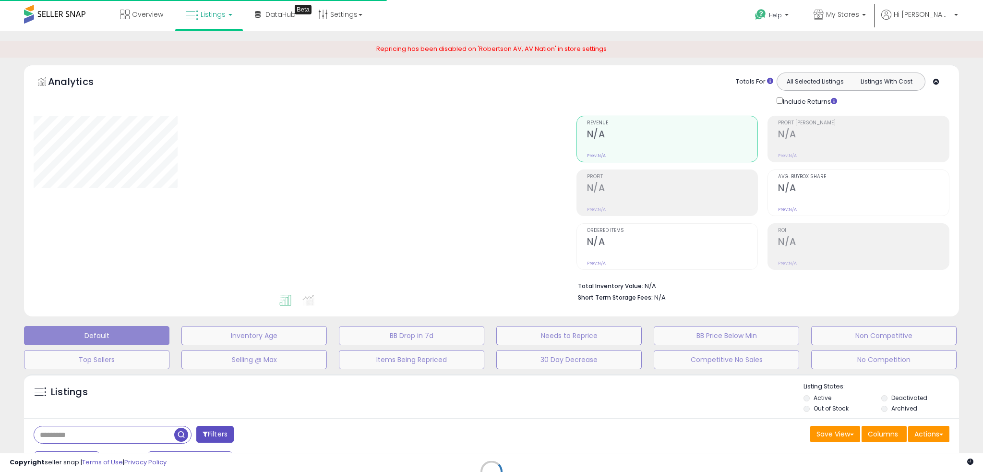
type input "*****"
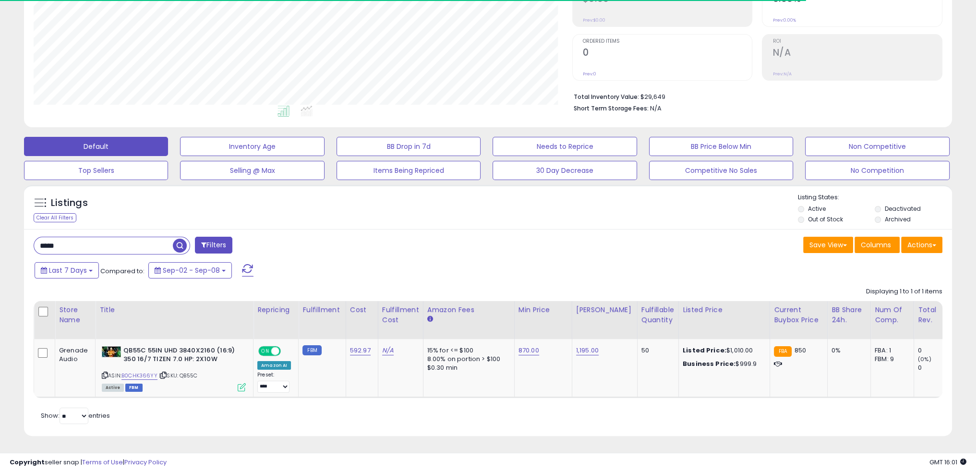
scroll to position [196, 538]
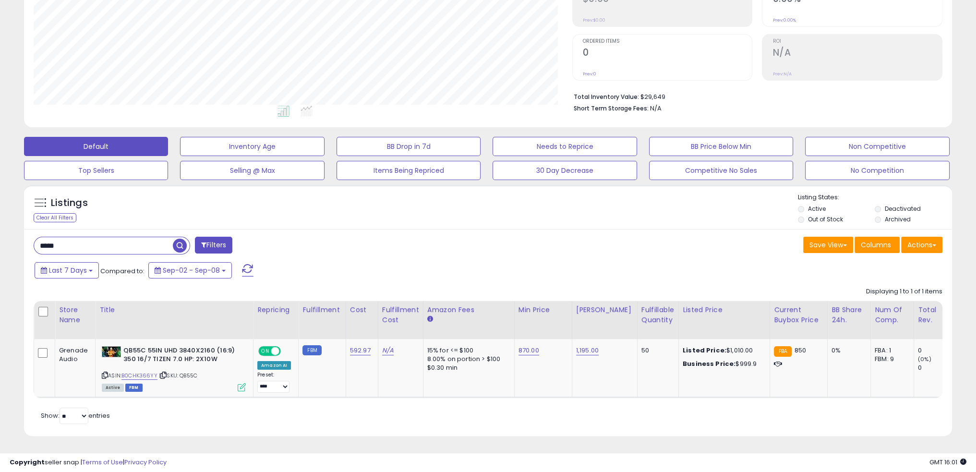
click at [83, 237] on input "*****" at bounding box center [103, 245] width 139 height 17
click at [83, 237] on input "*****" at bounding box center [148, 245] width 228 height 17
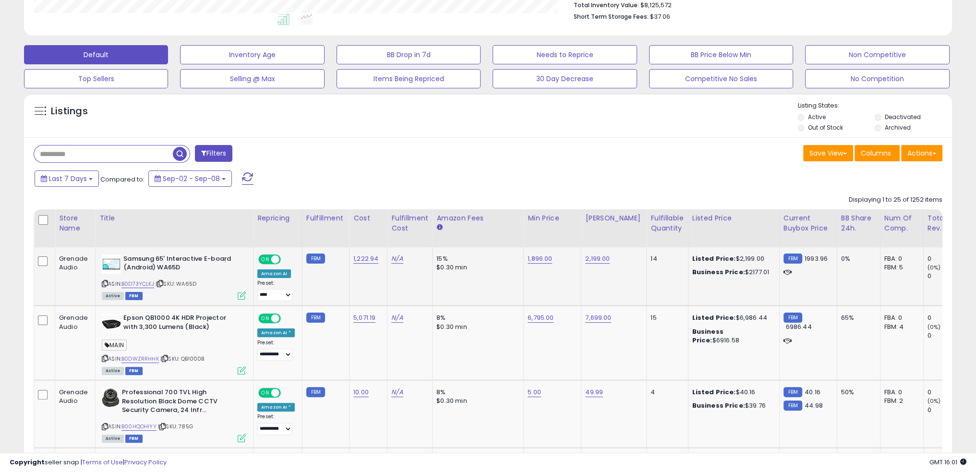
scroll to position [196, 538]
click at [357, 218] on div "Cost" at bounding box center [368, 218] width 30 height 10
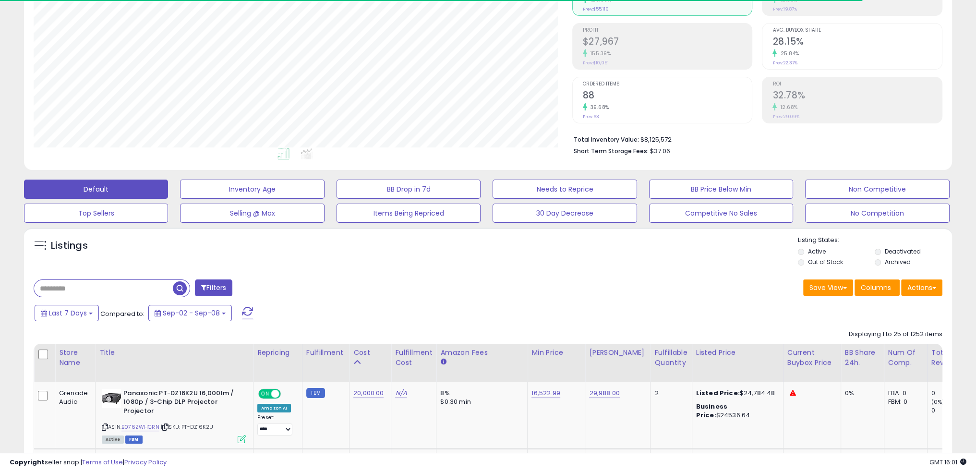
scroll to position [281, 0]
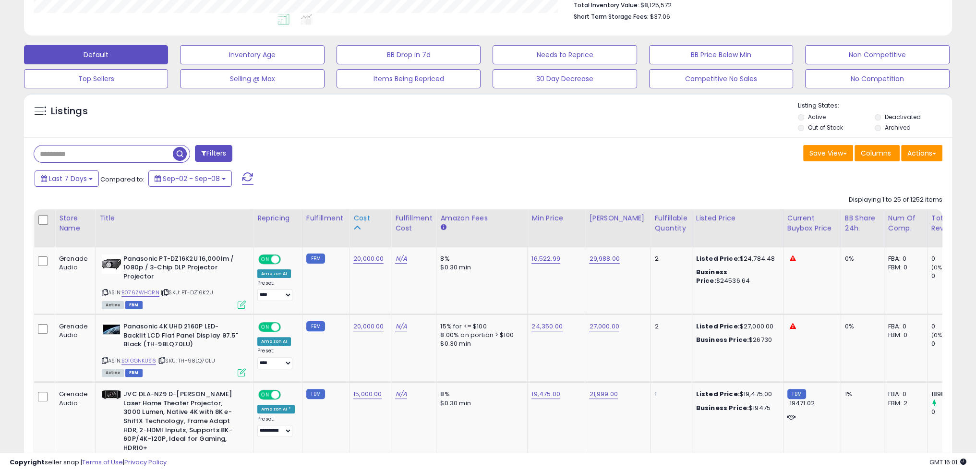
click at [355, 215] on div "Cost" at bounding box center [370, 218] width 34 height 10
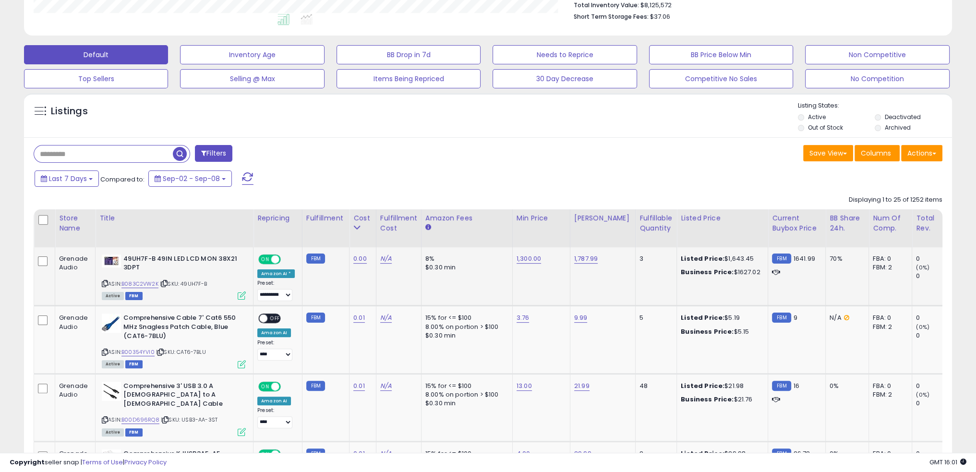
click at [196, 281] on span "| SKU: 49UH7F-B" at bounding box center [184, 284] width 48 height 8
copy span "49UH7F"
click at [148, 280] on link "B083C2VW2K" at bounding box center [139, 284] width 37 height 8
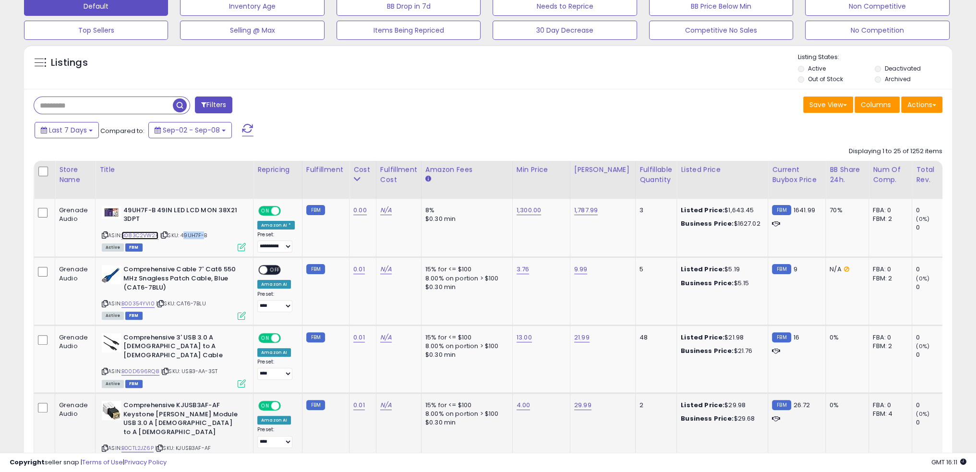
scroll to position [329, 0]
click at [396, 295] on td "N/A" at bounding box center [398, 292] width 45 height 68
click at [584, 298] on td "9.99" at bounding box center [602, 292] width 65 height 68
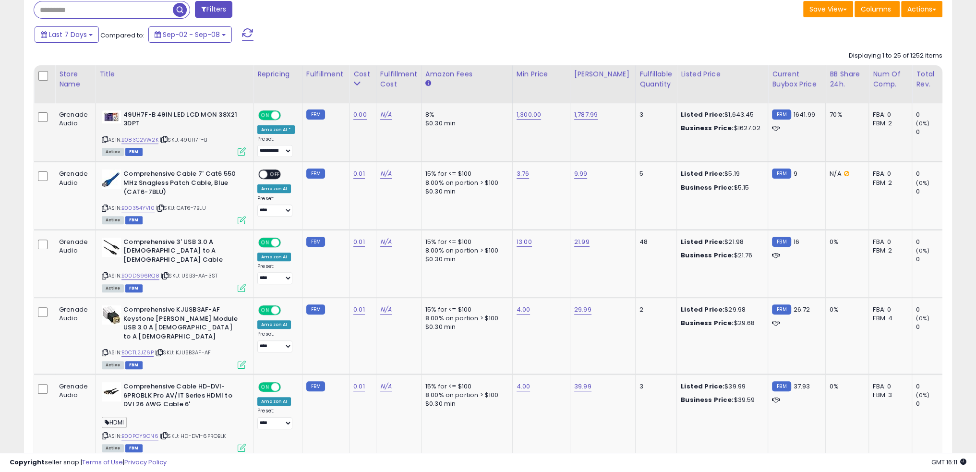
scroll to position [377, 0]
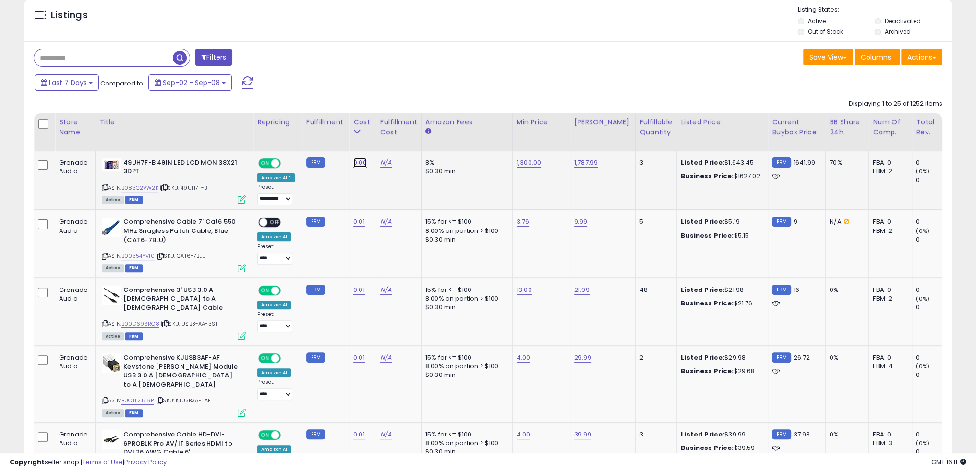
click at [353, 161] on link "0.00" at bounding box center [359, 163] width 13 height 10
click at [312, 136] on input "****" at bounding box center [327, 139] width 85 height 16
type input "****"
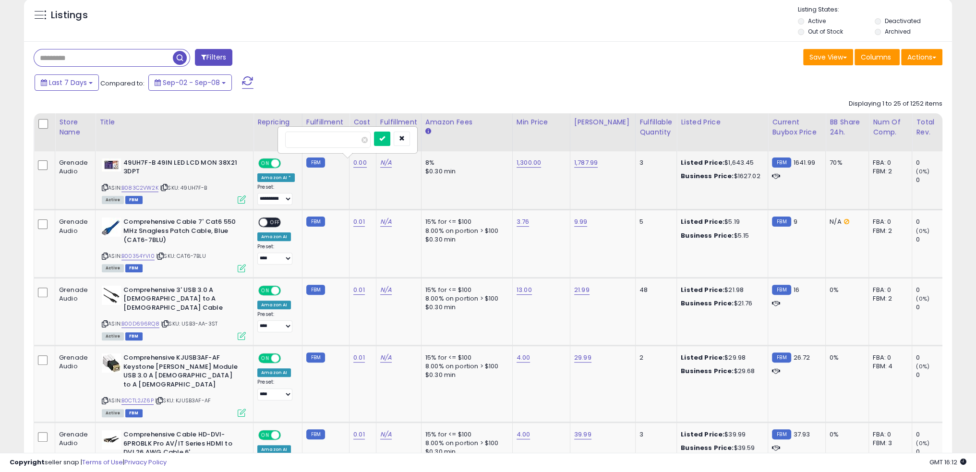
click button "submit" at bounding box center [382, 138] width 16 height 14
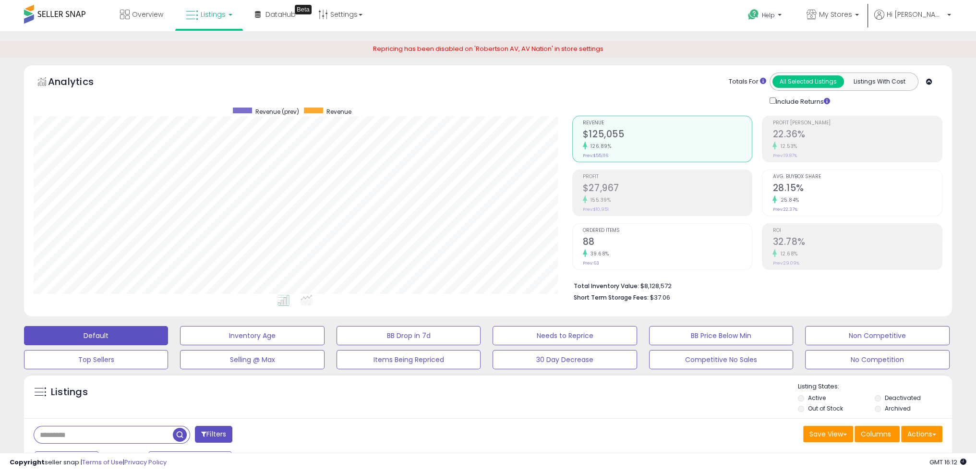
click at [444, 406] on div "Listings" at bounding box center [488, 398] width 928 height 33
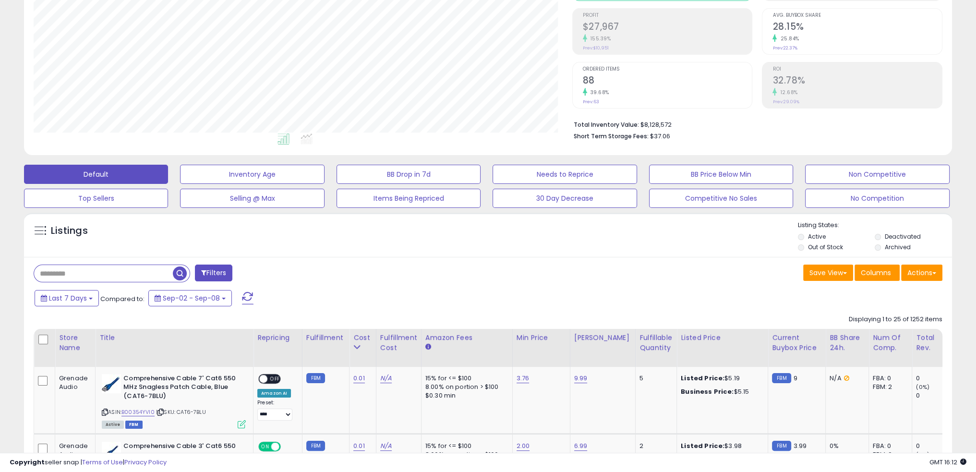
scroll to position [288, 0]
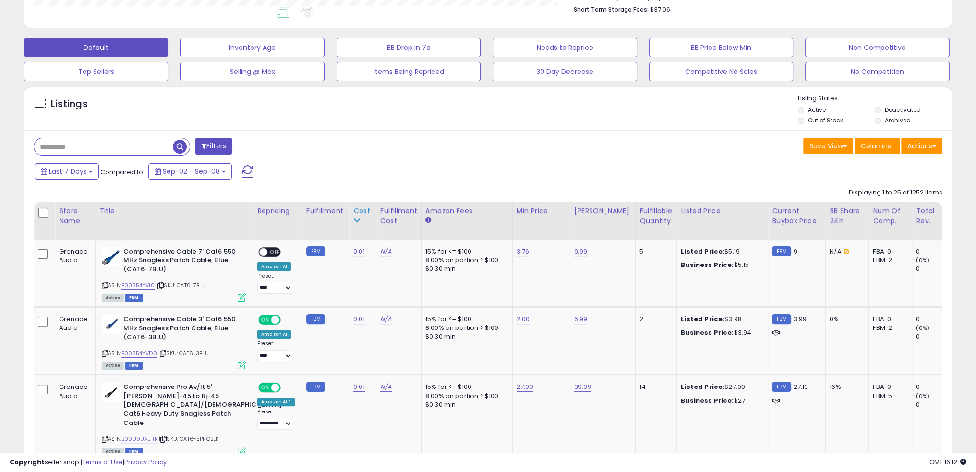
click at [354, 209] on div "Cost" at bounding box center [362, 211] width 19 height 10
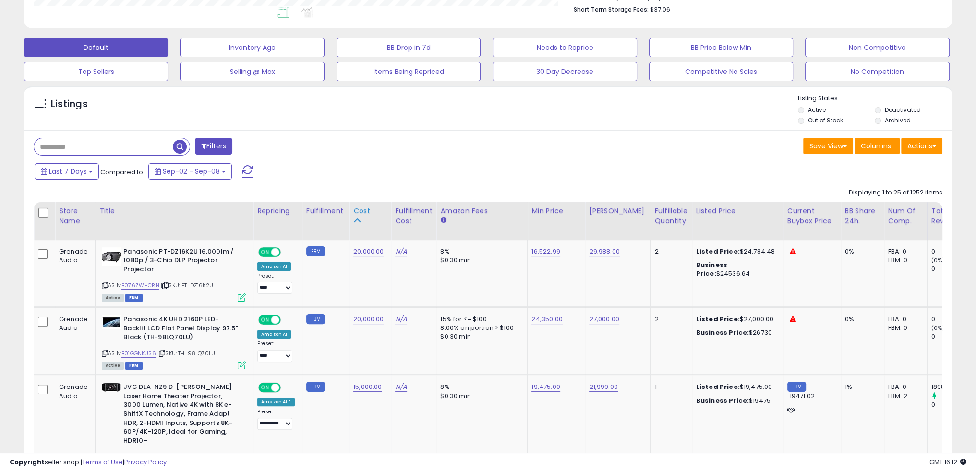
click at [357, 209] on div "Cost" at bounding box center [370, 211] width 34 height 10
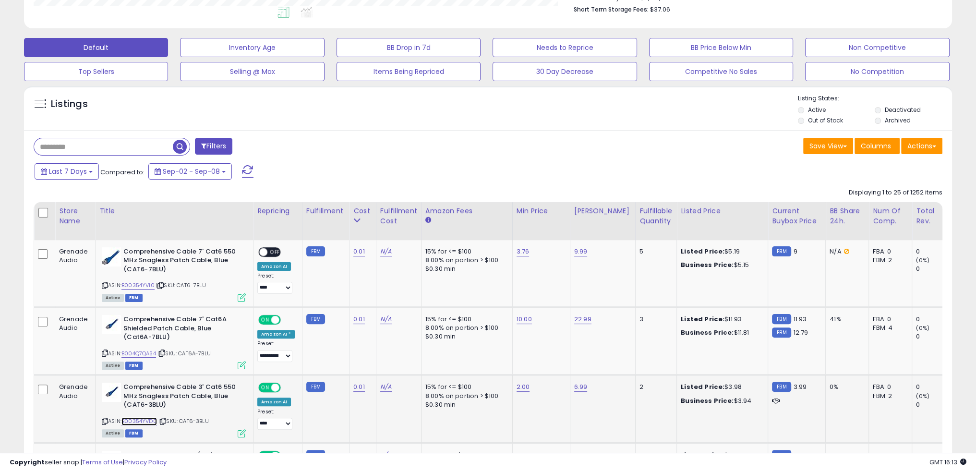
click at [144, 422] on link "B00354YVD0" at bounding box center [139, 421] width 36 height 8
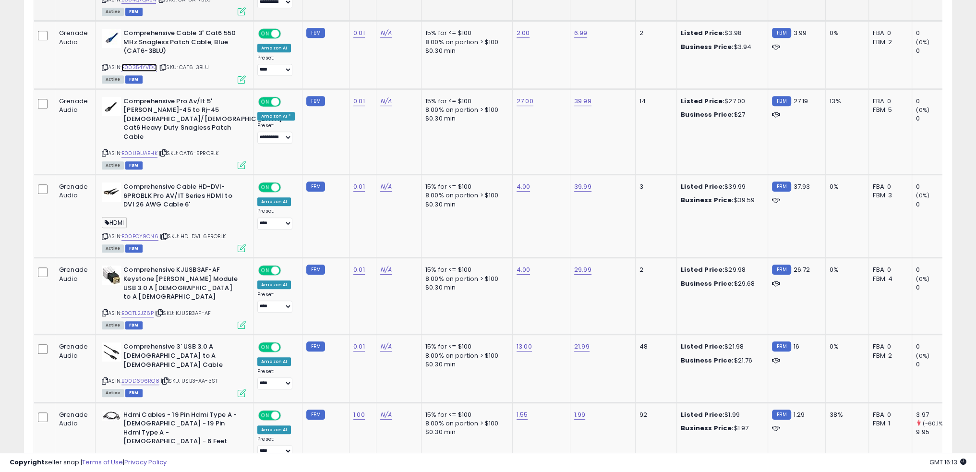
scroll to position [672, 0]
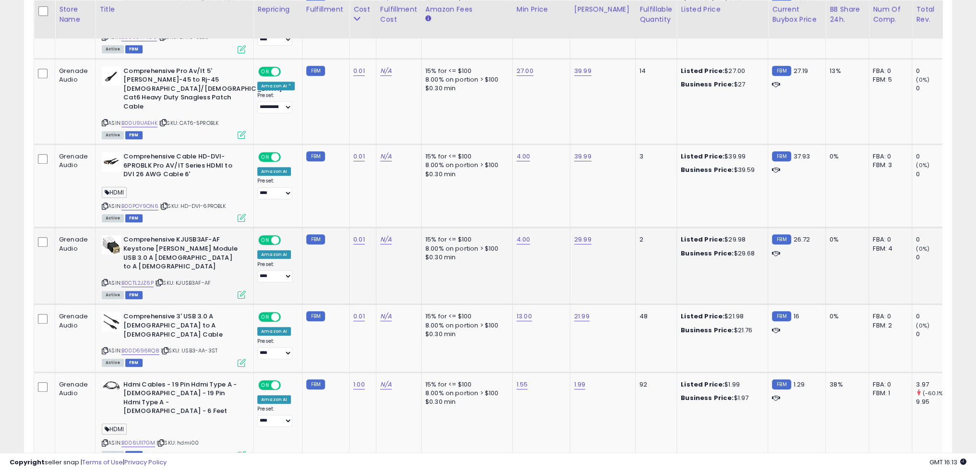
click at [512, 260] on td "4.00" at bounding box center [541, 265] width 58 height 77
click at [473, 253] on td "15% for <= $100 8.00% on portion > $100 $0.30 min" at bounding box center [466, 265] width 91 height 77
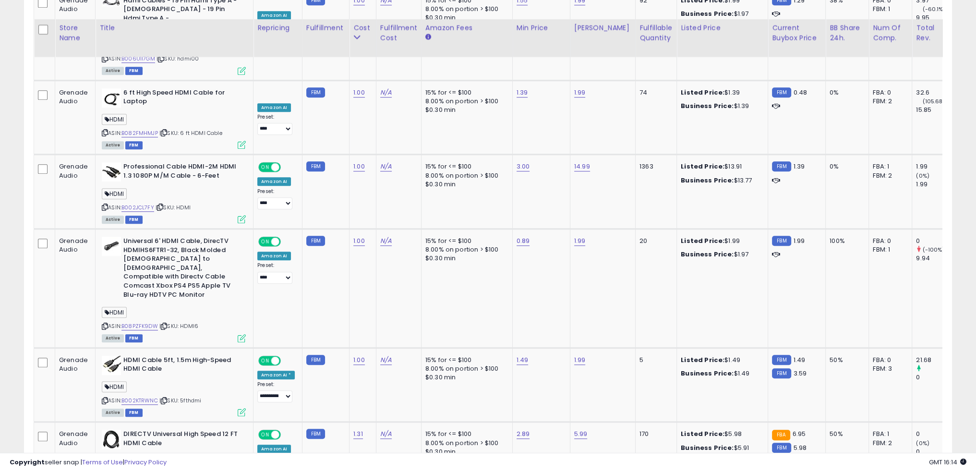
scroll to position [1104, 0]
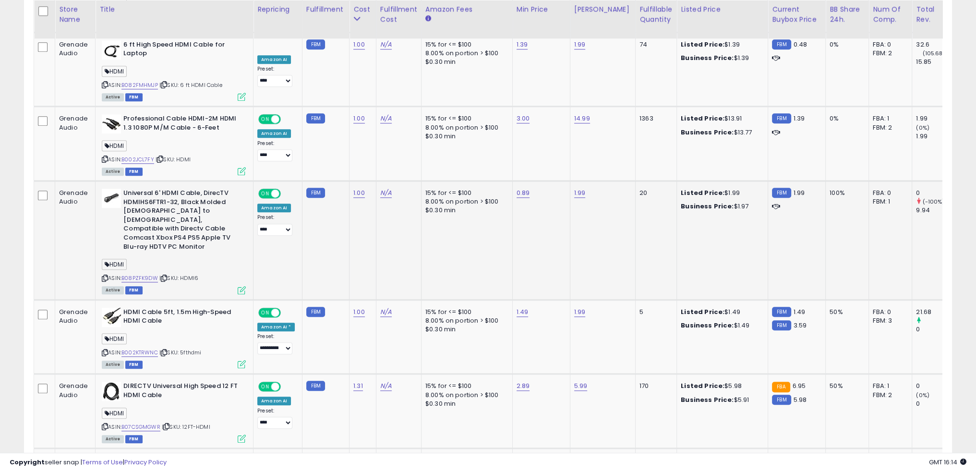
click at [434, 196] on td "15% for <= $100 8.00% on portion > $100 $0.30 min" at bounding box center [466, 240] width 91 height 119
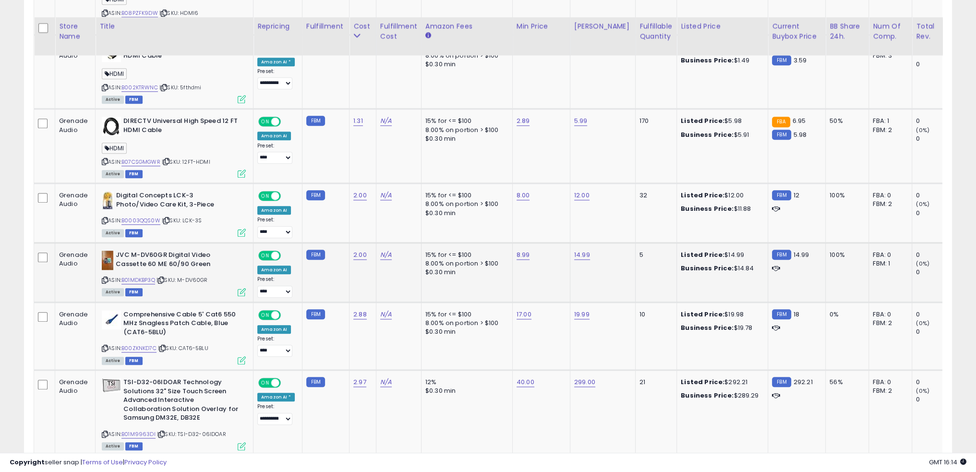
scroll to position [1392, 0]
